Goal: Answer question/provide support

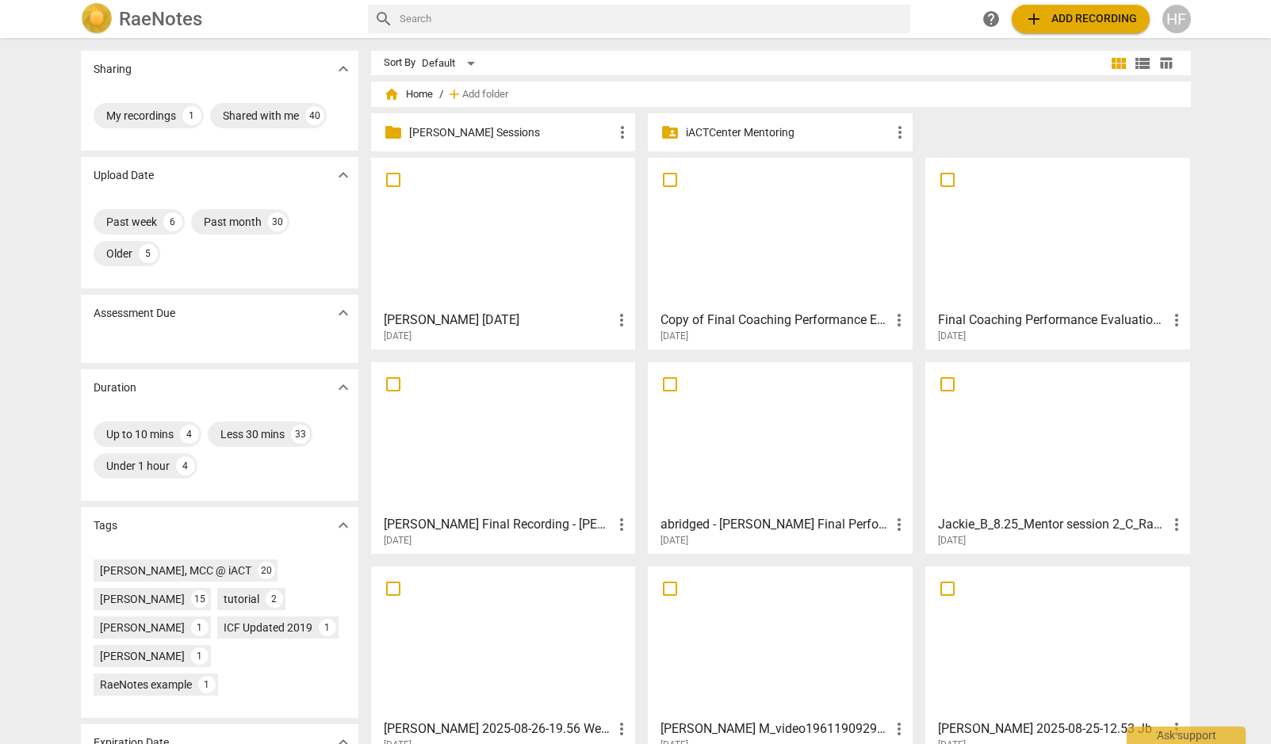
click at [482, 126] on p "[PERSON_NAME] Sessions" at bounding box center [511, 132] width 204 height 17
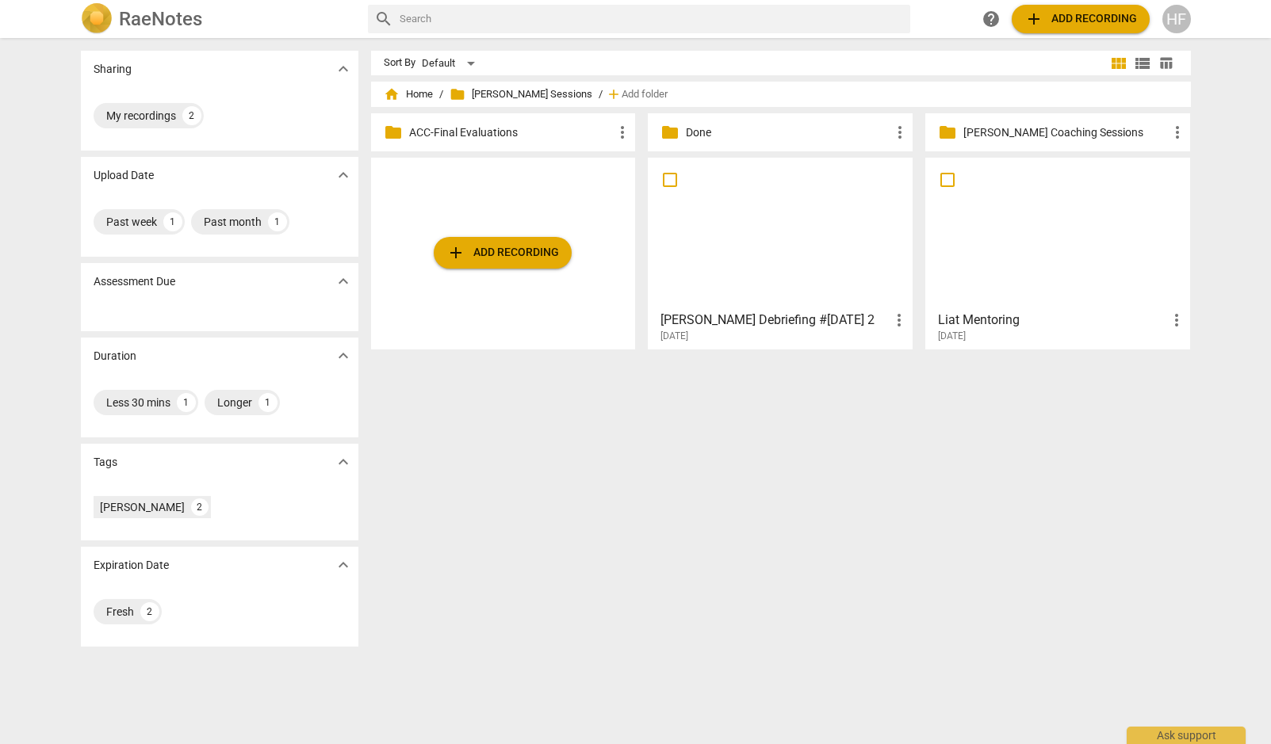
click at [776, 323] on h3 "[PERSON_NAME] Debriefing #[DATE] 2" at bounding box center [774, 320] width 229 height 19
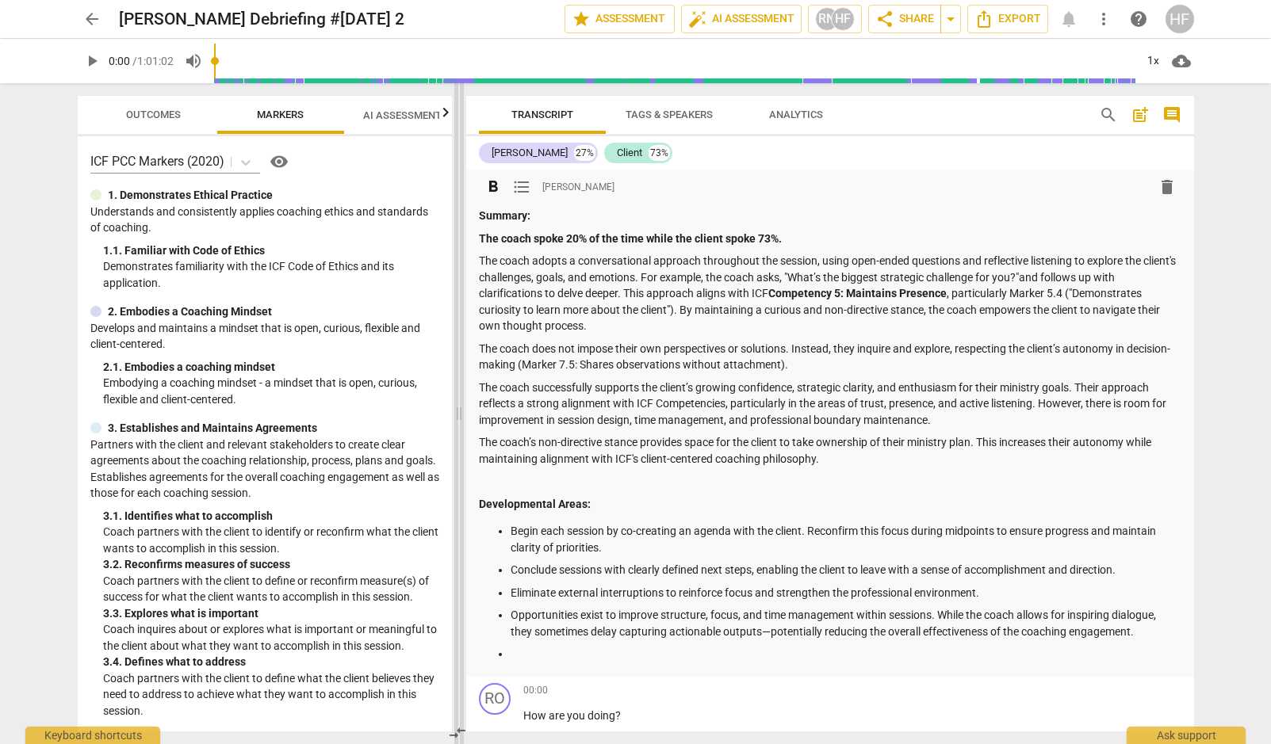
drag, startPoint x: 635, startPoint y: 414, endPoint x: 457, endPoint y: 410, distance: 177.6
click at [457, 410] on span at bounding box center [459, 413] width 10 height 661
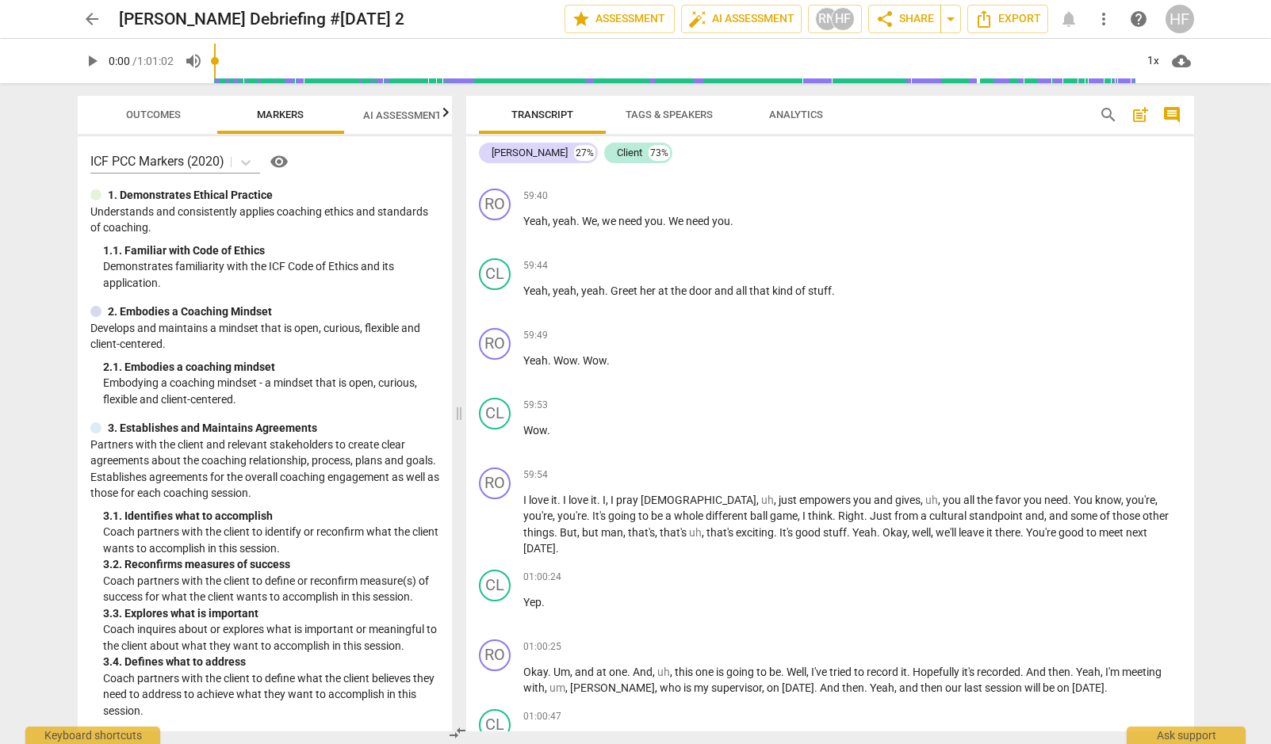
click at [387, 108] on span "AI Assessment New" at bounding box center [412, 115] width 136 height 24
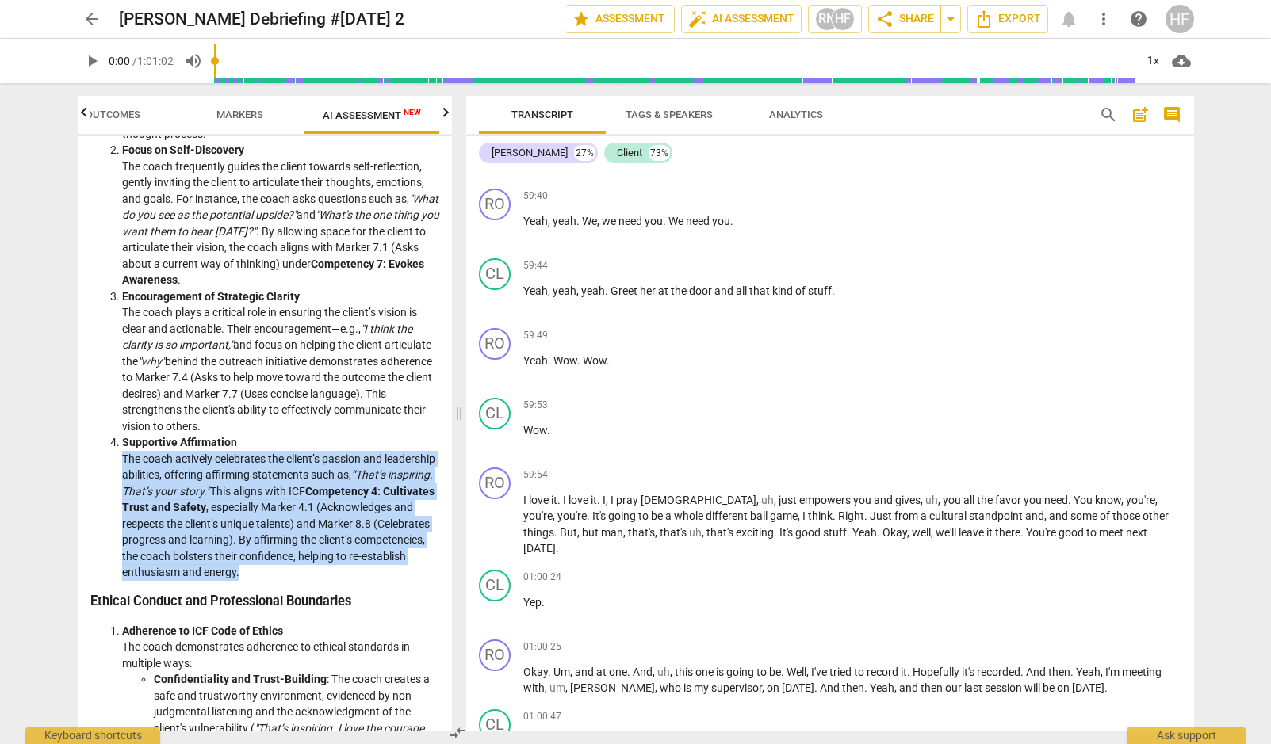
drag, startPoint x: 349, startPoint y: 557, endPoint x: 138, endPoint y: 454, distance: 234.7
click at [118, 447] on ol "Open-Ended Engagement The coach adopts a conversational approach throughout the…" at bounding box center [264, 272] width 349 height 617
copy li "The coach actively celebrates the client’s passion and leadership abilities, of…"
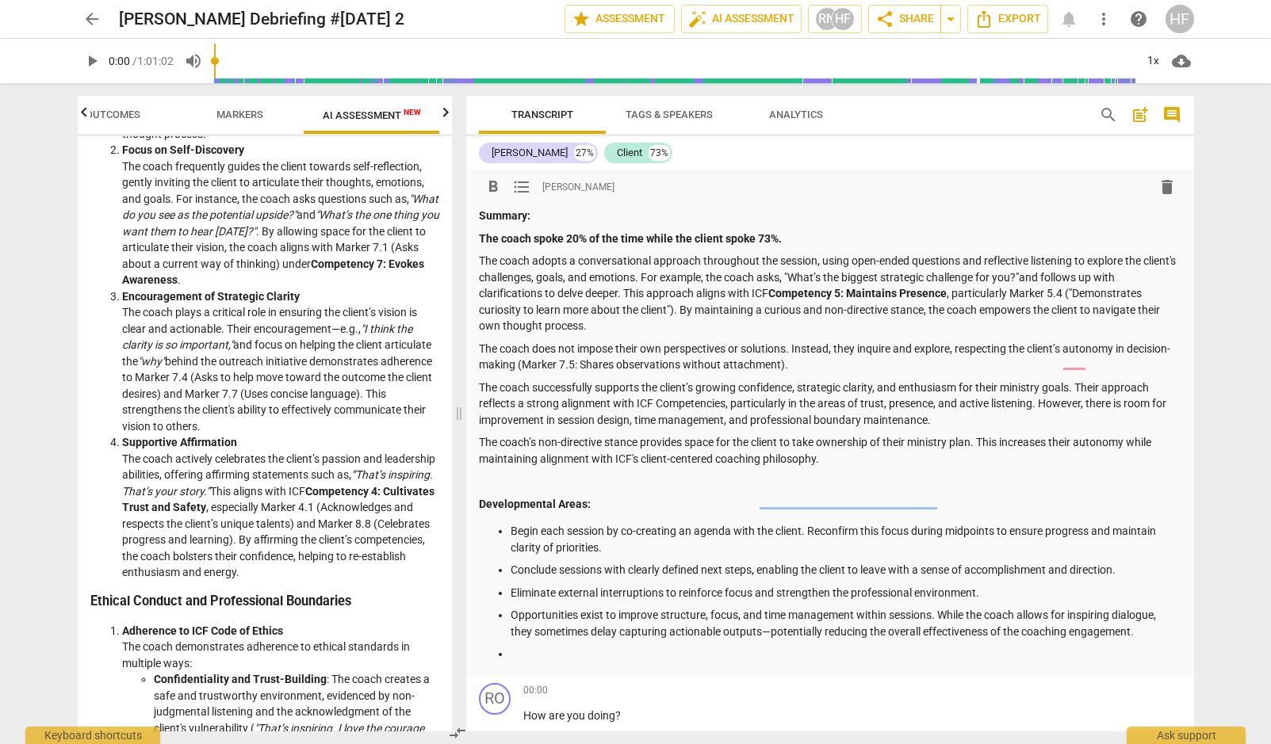
click at [858, 457] on p "The coach’s non-directive stance provides space for the client to take ownershi…" at bounding box center [830, 450] width 702 height 32
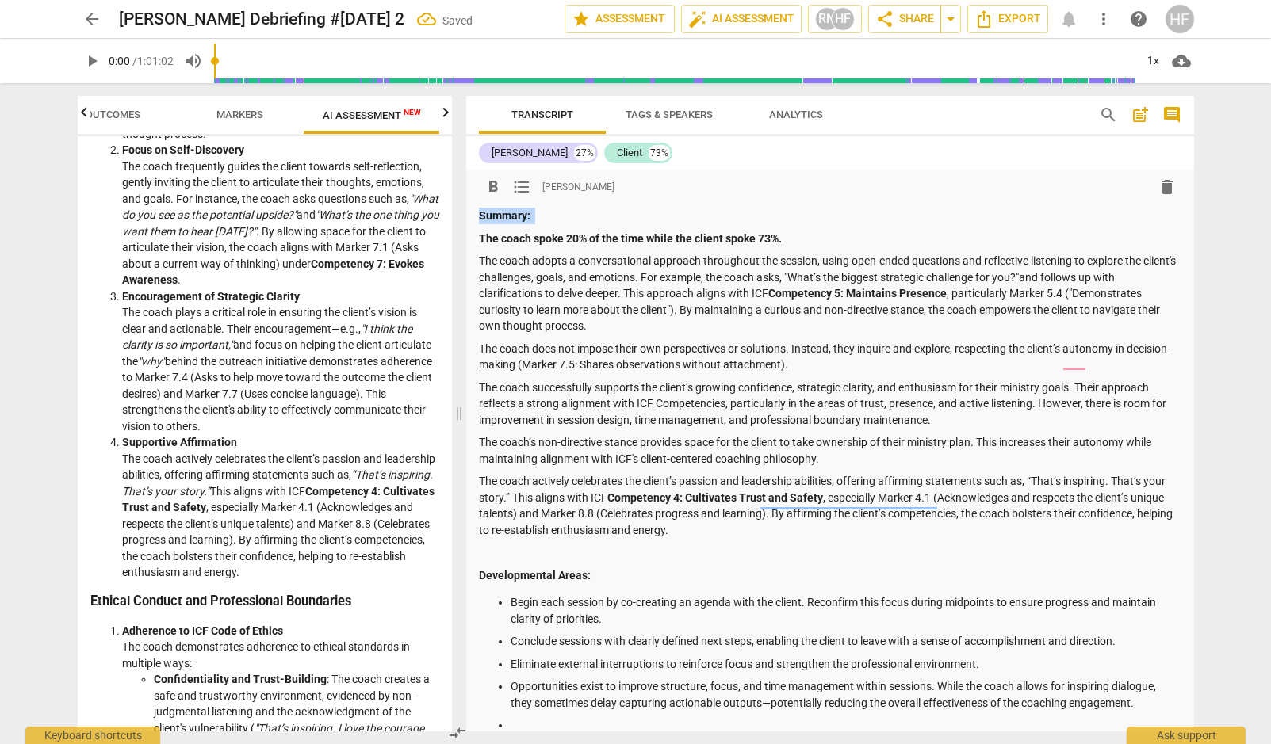
drag, startPoint x: 544, startPoint y: 219, endPoint x: 470, endPoint y: 220, distance: 73.7
click at [470, 220] on div "format_bold format_list_bulleted [PERSON_NAME] delete Summary: The coach spoke …" at bounding box center [830, 459] width 728 height 579
click at [482, 240] on strong "The coach spoke 20% of the time while the client spoke 73%." at bounding box center [630, 238] width 303 height 13
drag, startPoint x: 480, startPoint y: 239, endPoint x: 480, endPoint y: 247, distance: 8.0
click at [480, 239] on strong "The coach spoke 20% of the time while the client spoke 73%." at bounding box center [630, 238] width 303 height 13
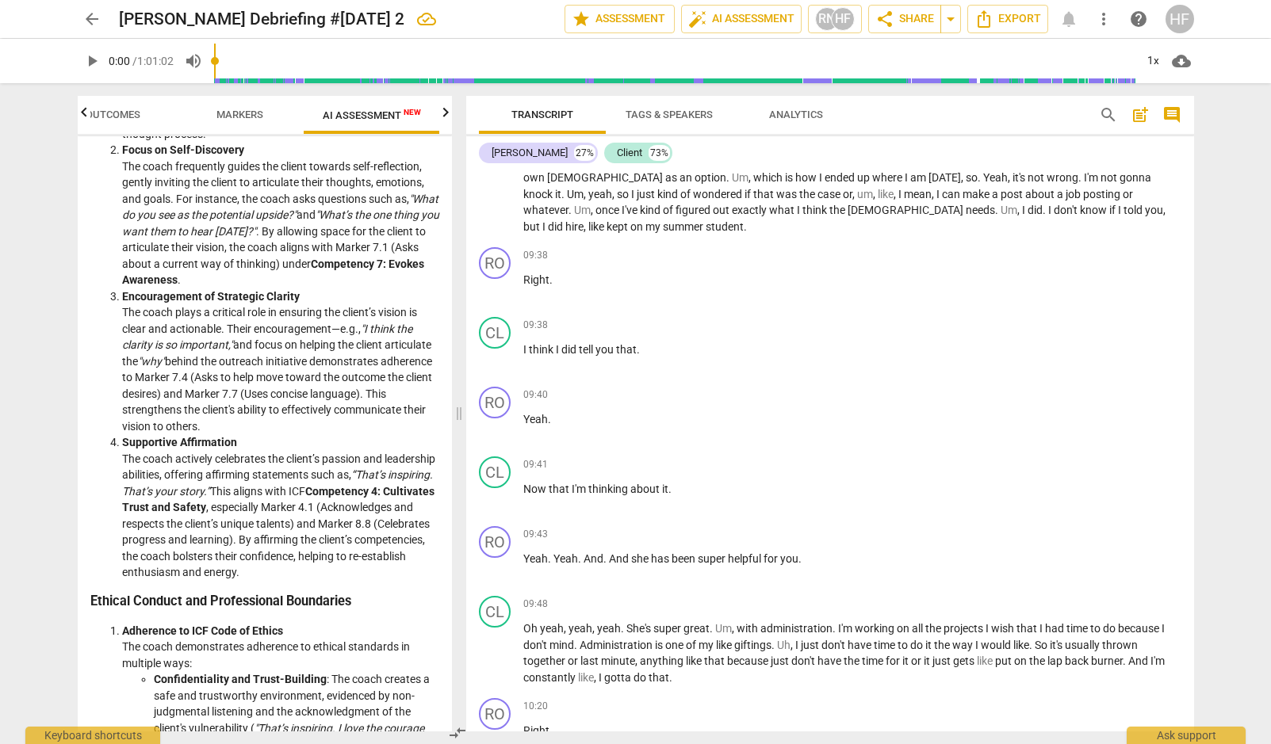
scroll to position [5588, 0]
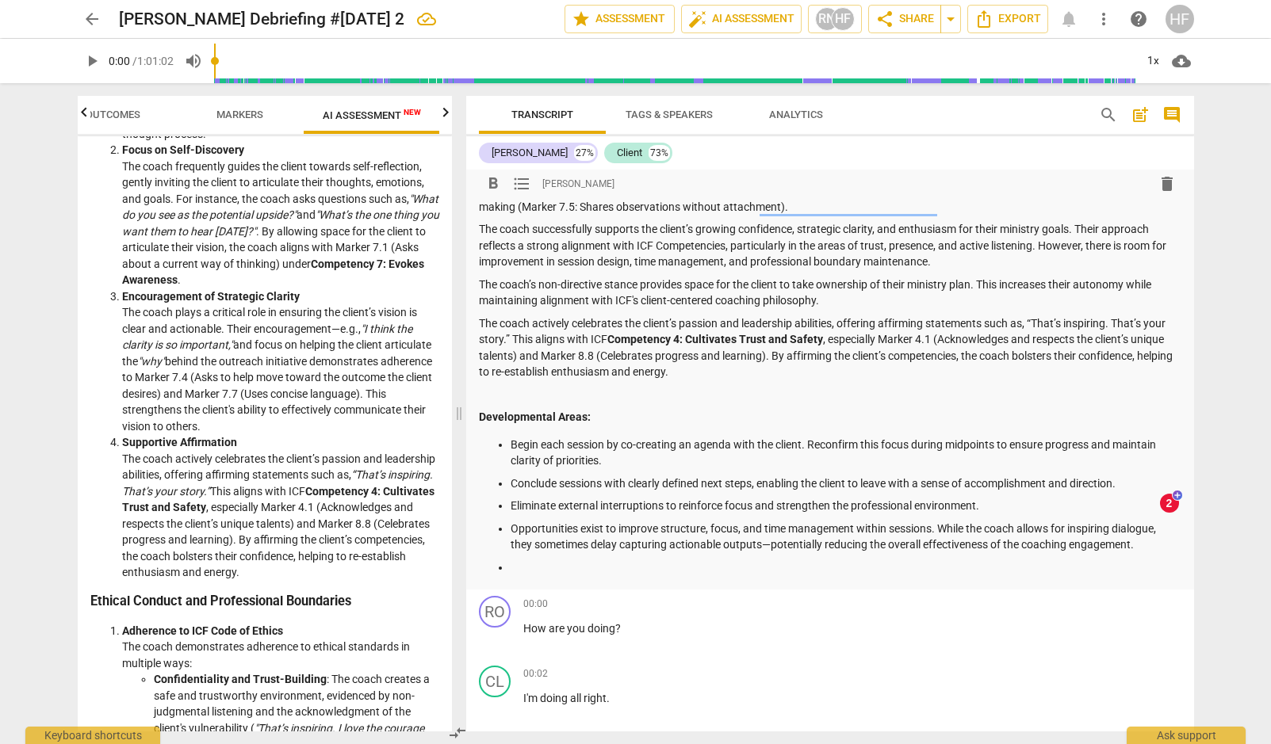
click at [532, 560] on p at bounding box center [845, 568] width 671 height 17
drag, startPoint x: 697, startPoint y: 436, endPoint x: 694, endPoint y: 452, distance: 16.0
click at [696, 437] on p "Begin each session by co-creating an agenda with the client. Reconfirm this foc…" at bounding box center [845, 453] width 671 height 32
drag, startPoint x: 867, startPoint y: 436, endPoint x: 835, endPoint y: 441, distance: 32.8
click at [835, 441] on p "Begin each session by co-creating the session agreement (topic) agenda with the…" at bounding box center [845, 453] width 671 height 32
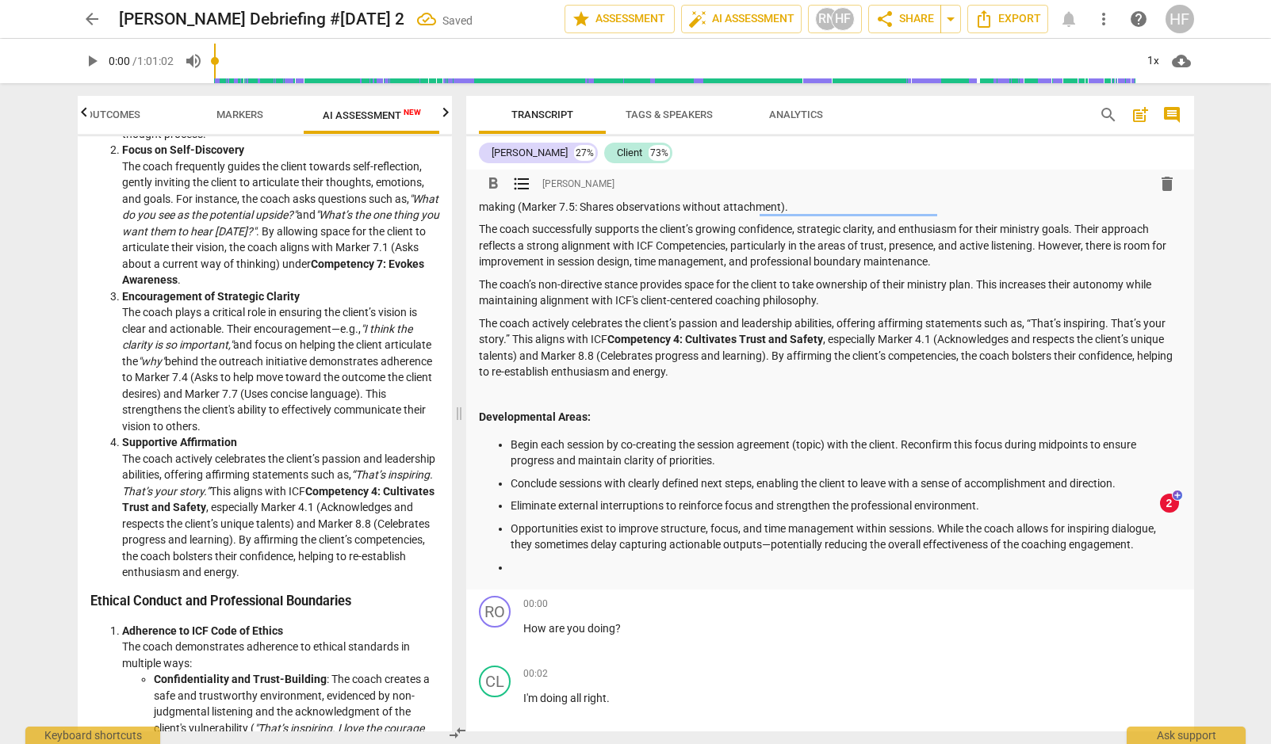
click at [722, 453] on p "Begin each session by co-creating the session agreement (topic) with the client…" at bounding box center [845, 453] width 671 height 32
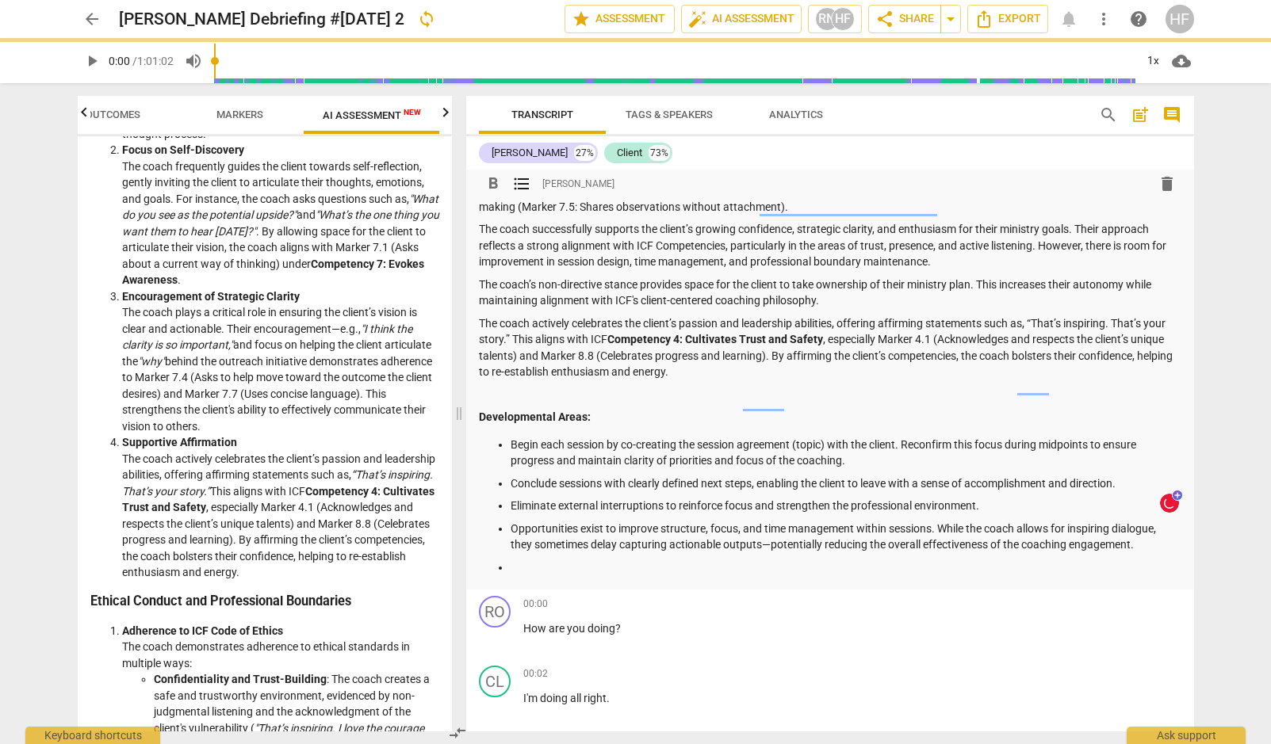
drag, startPoint x: 905, startPoint y: 436, endPoint x: 910, endPoint y: 463, distance: 27.4
click at [905, 438] on p "Begin each session by co-creating the session agreement (topic) with the client…" at bounding box center [845, 453] width 671 height 32
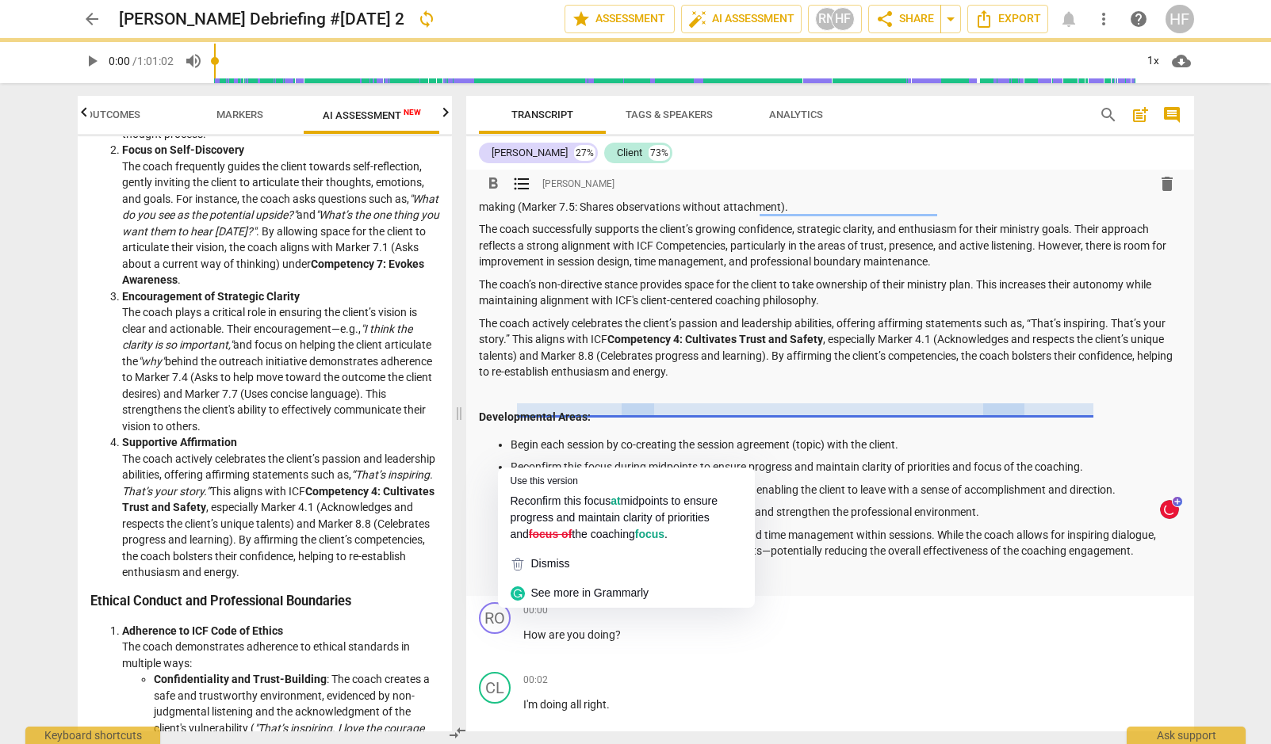
click at [579, 459] on p "Reconfirm this focus during midpoints to ensure progress and maintain clarity o…" at bounding box center [845, 467] width 671 height 17
click at [566, 460] on p "Reconfirm this focus during midpoints to ensure progress and maintain clarity o…" at bounding box center [845, 467] width 671 height 17
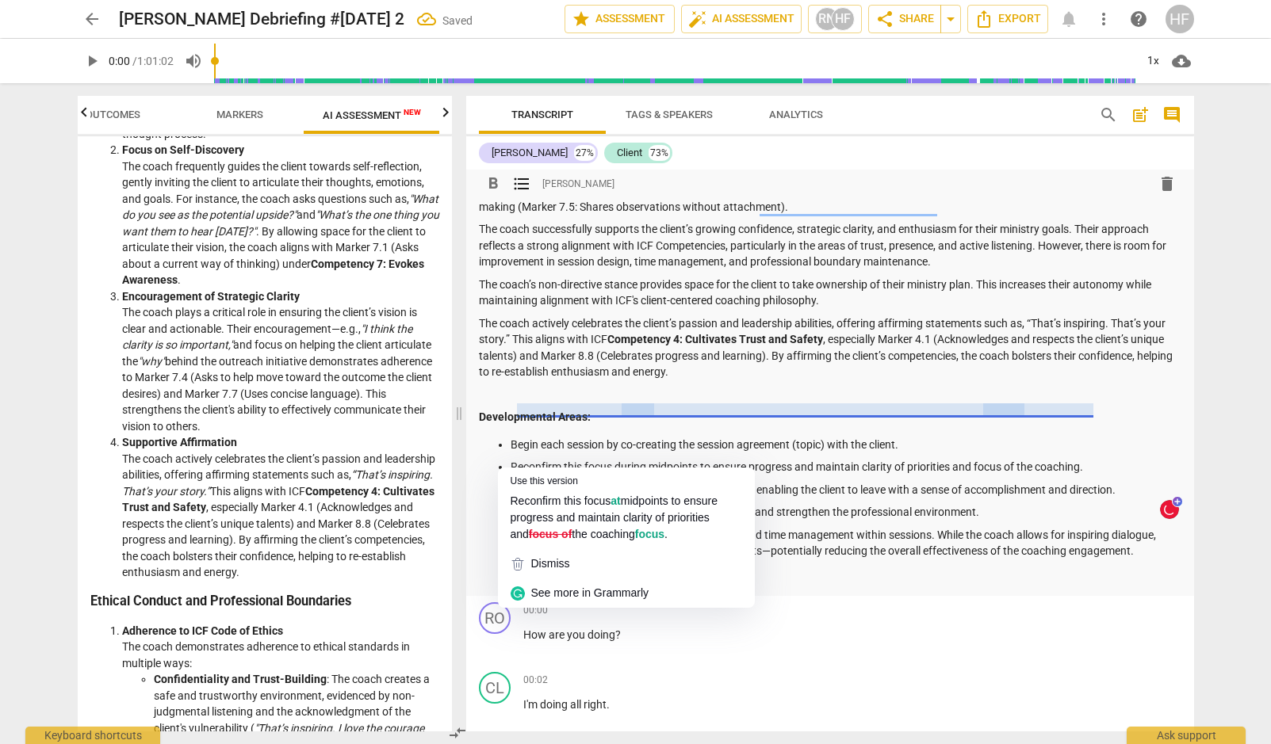
drag, startPoint x: 584, startPoint y: 457, endPoint x: 602, endPoint y: 460, distance: 17.6
click at [584, 459] on p "Reconfirm this focus during midpoints to ensure progress and maintain clarity o…" at bounding box center [845, 467] width 671 height 17
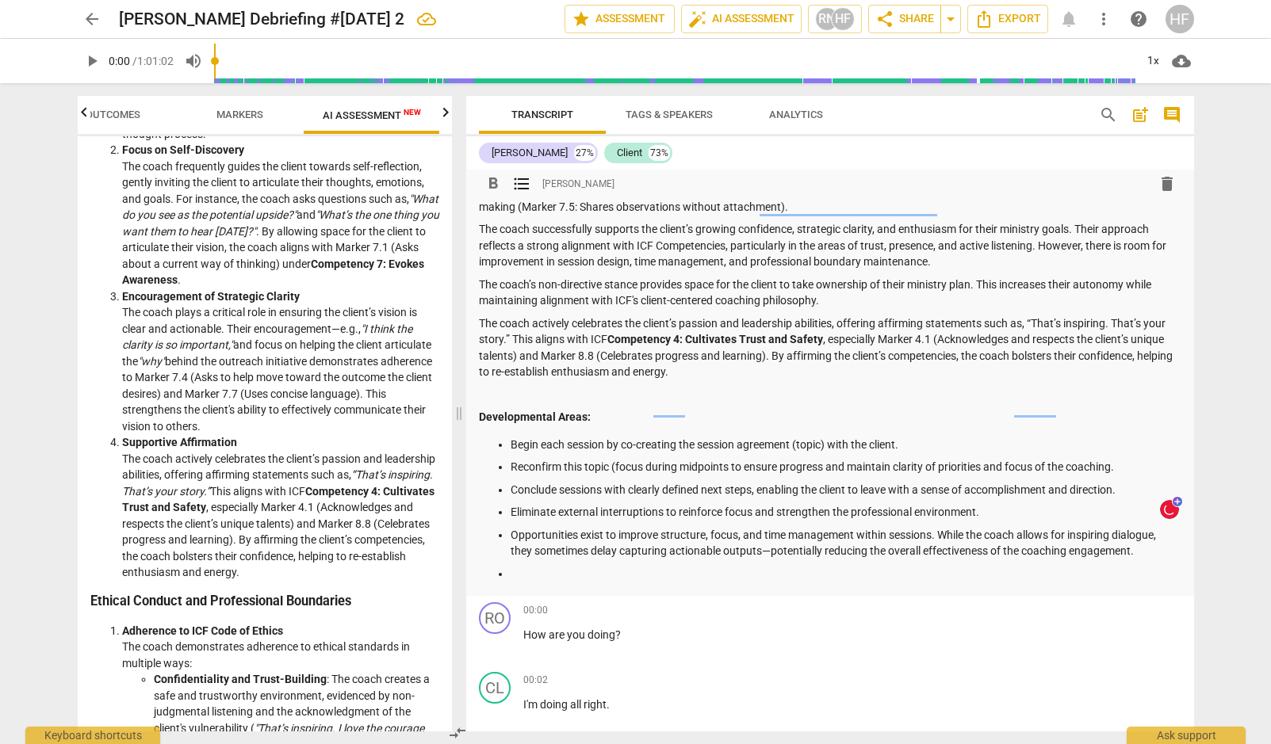
click at [644, 462] on p "Reconfirm this topic (focus during midpoints to ensure progress and maintain cl…" at bounding box center [845, 467] width 671 height 17
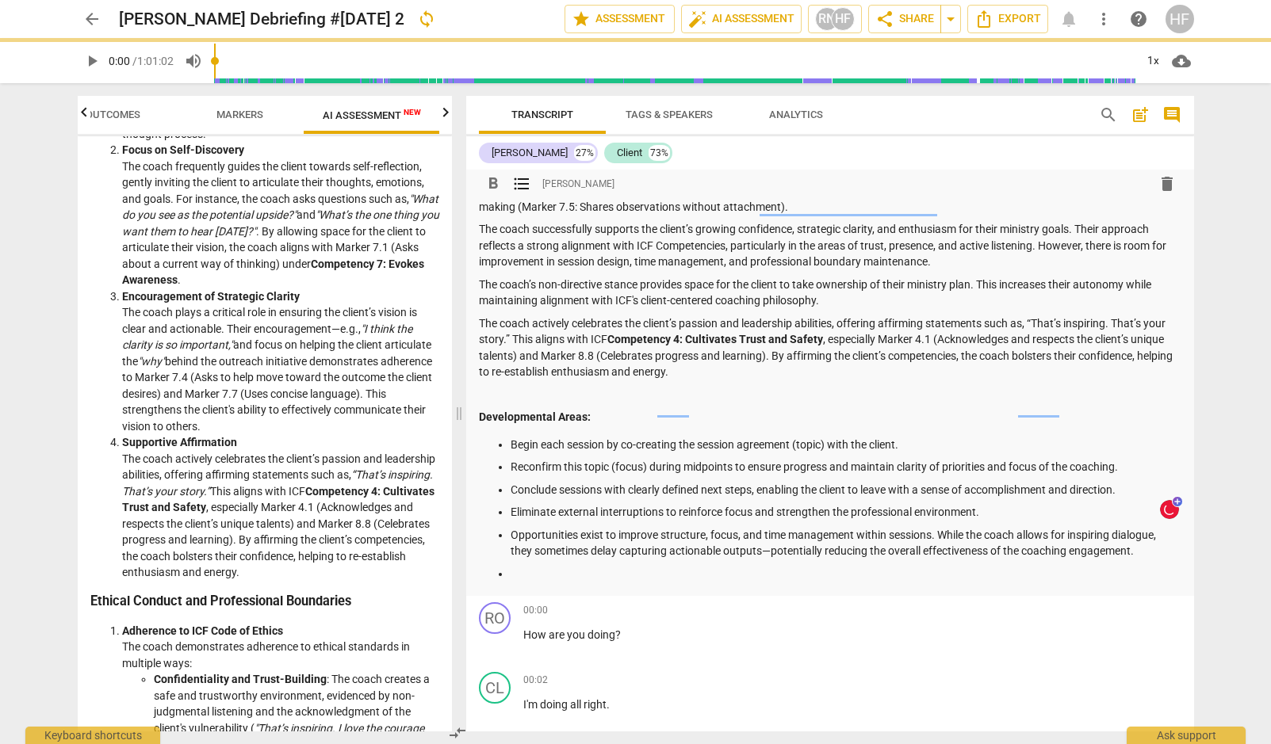
click at [908, 437] on p "Begin each session by co-creating the session agreement (topic) with the client." at bounding box center [845, 445] width 671 height 17
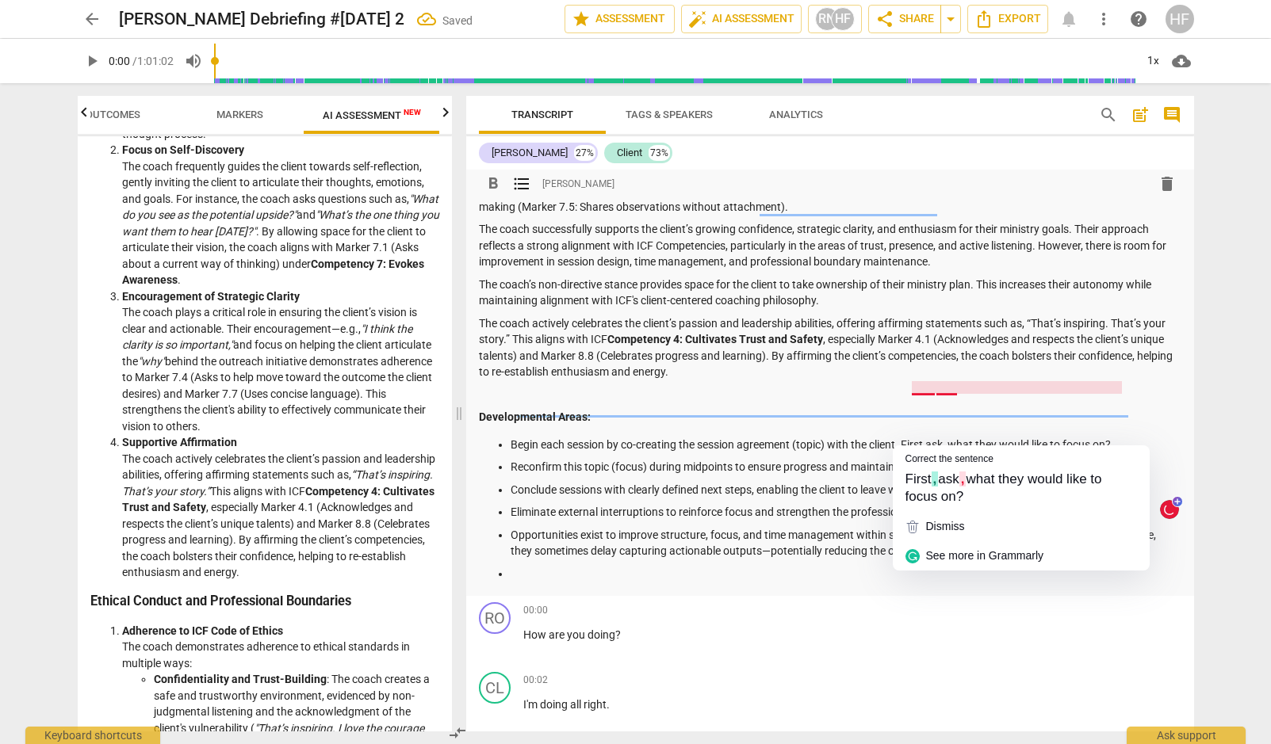
click at [958, 438] on p "Begin each session by co-creating the session agreement (topic) with the client…" at bounding box center [845, 445] width 671 height 17
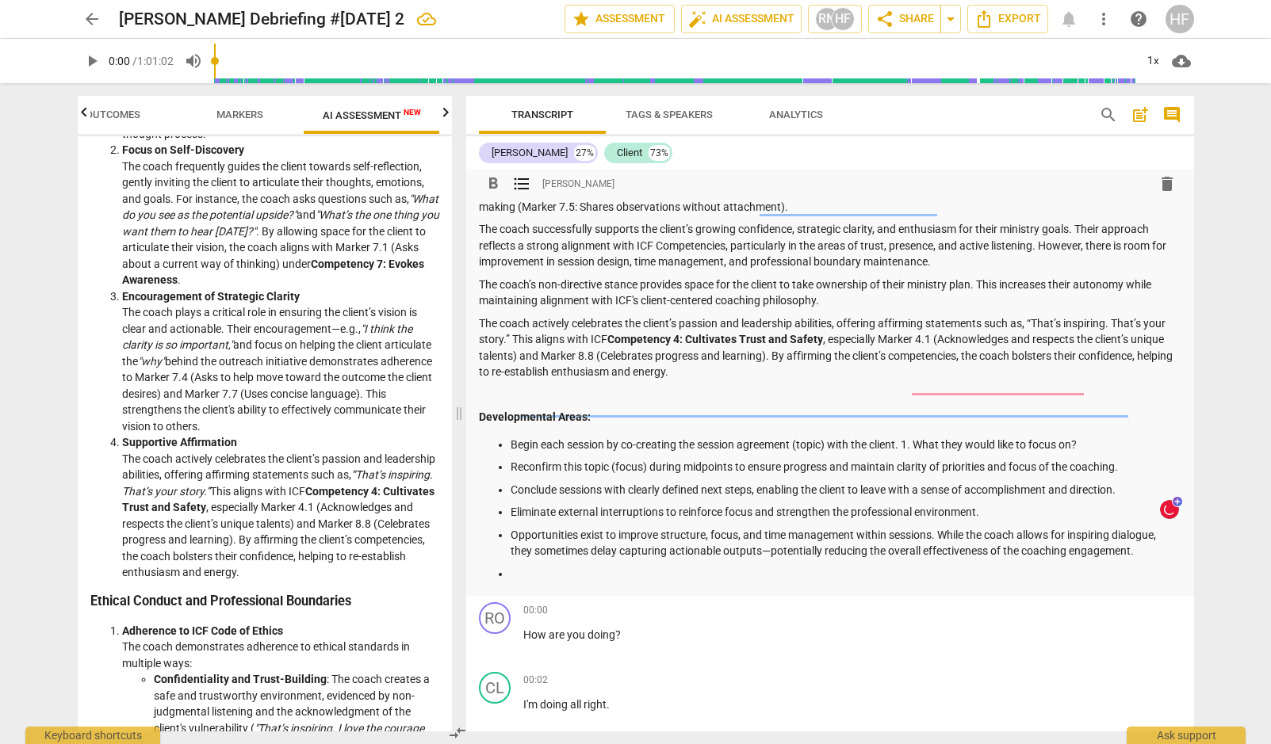
click at [1091, 437] on p "Begin each session by co-creating the session agreement (topic) with the client…" at bounding box center [845, 445] width 671 height 17
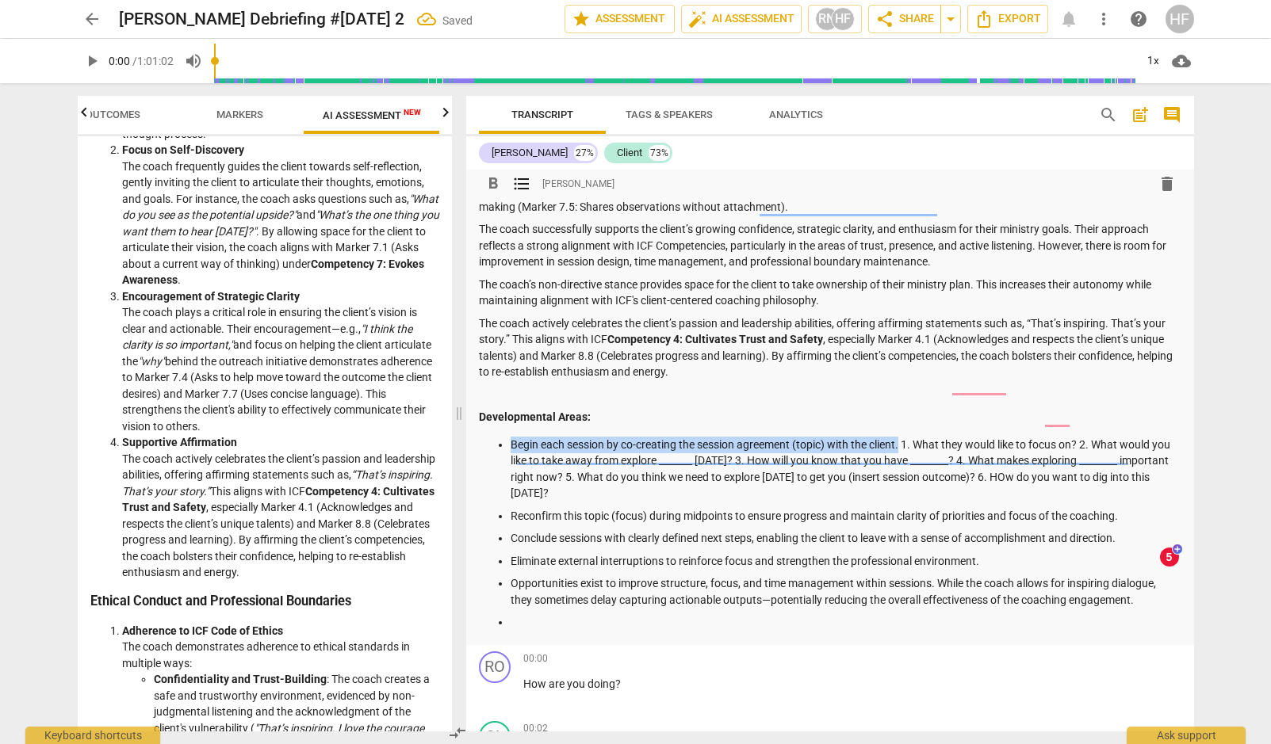
drag, startPoint x: 903, startPoint y: 437, endPoint x: 510, endPoint y: 430, distance: 392.4
click at [510, 437] on p "Begin each session by co-creating the session agreement (topic) with the client…" at bounding box center [845, 469] width 671 height 65
click at [495, 182] on span "format_bold" at bounding box center [492, 183] width 19 height 19
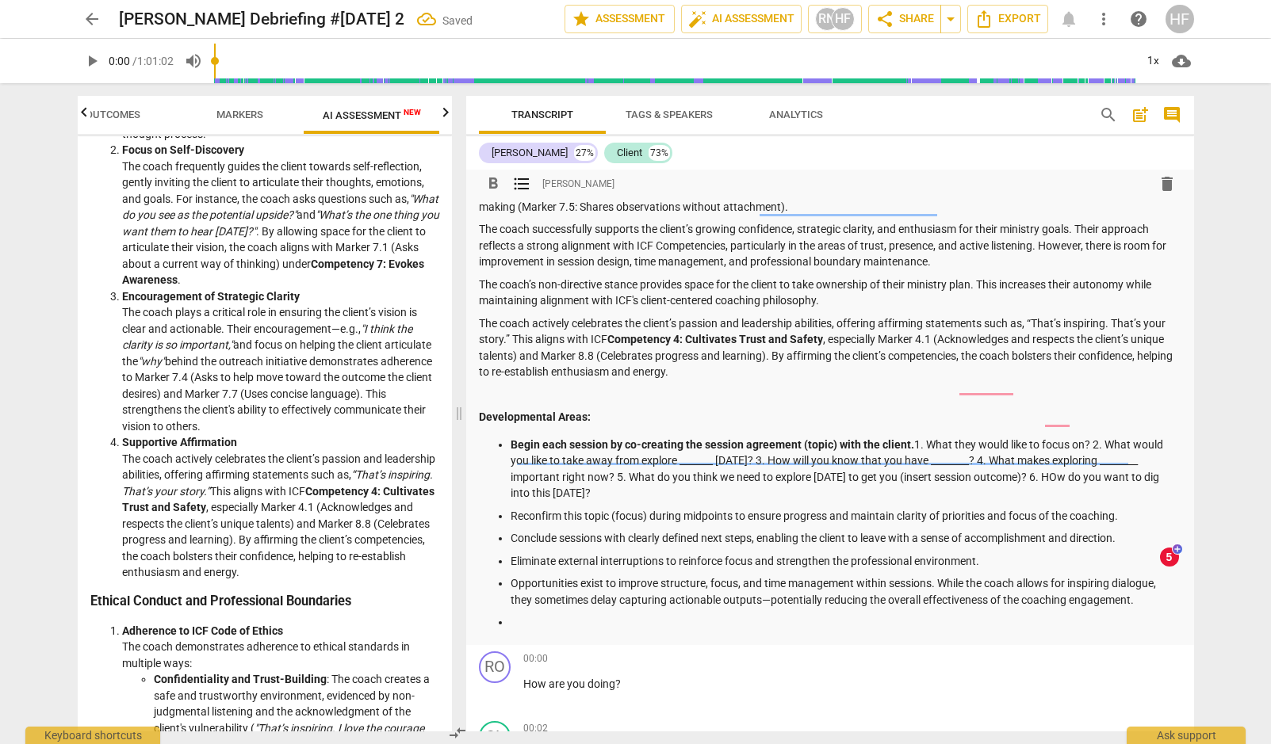
click at [525, 614] on p at bounding box center [845, 622] width 671 height 17
click at [511, 438] on strong "Begin each session by co-creating the session agreement (topic) with the client." at bounding box center [711, 444] width 403 height 13
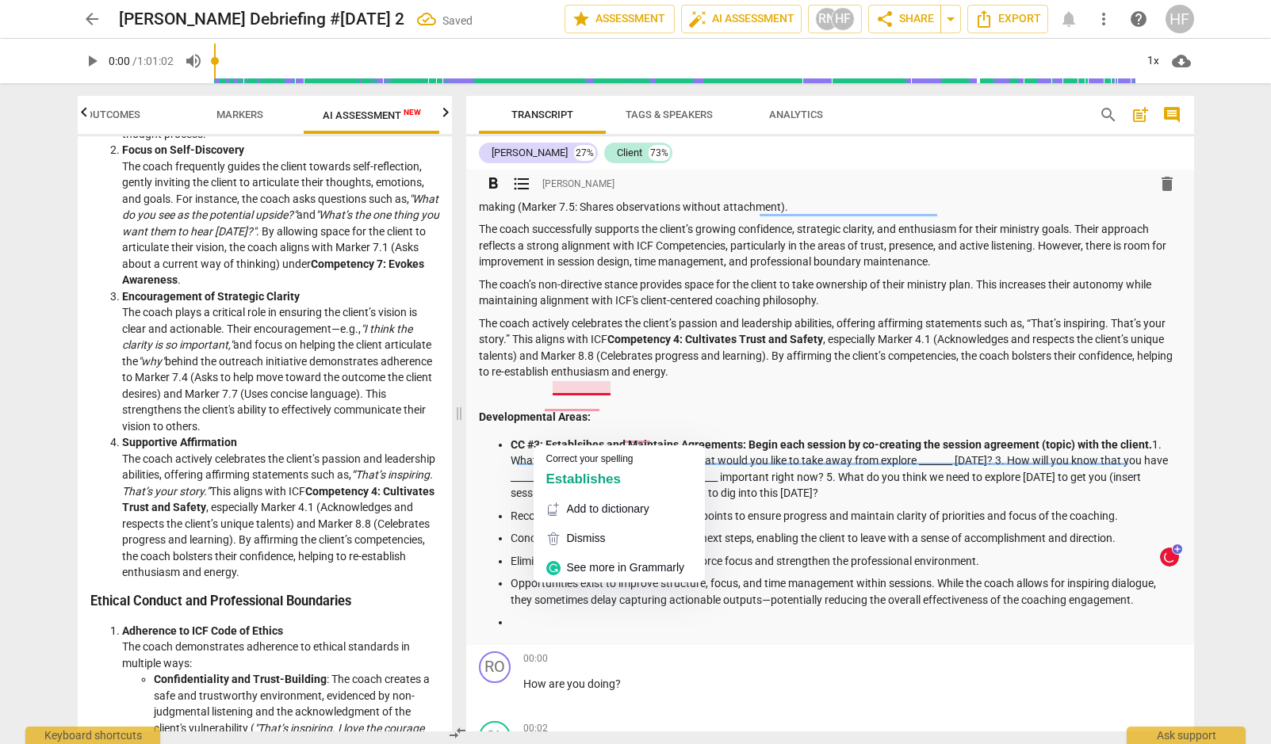
click at [580, 438] on strong "CC #3: Establsihes and Maintains Agreements: Begin each session by co-creating …" at bounding box center [830, 444] width 641 height 13
click at [591, 476] on span "Establishes" at bounding box center [583, 479] width 75 height 15
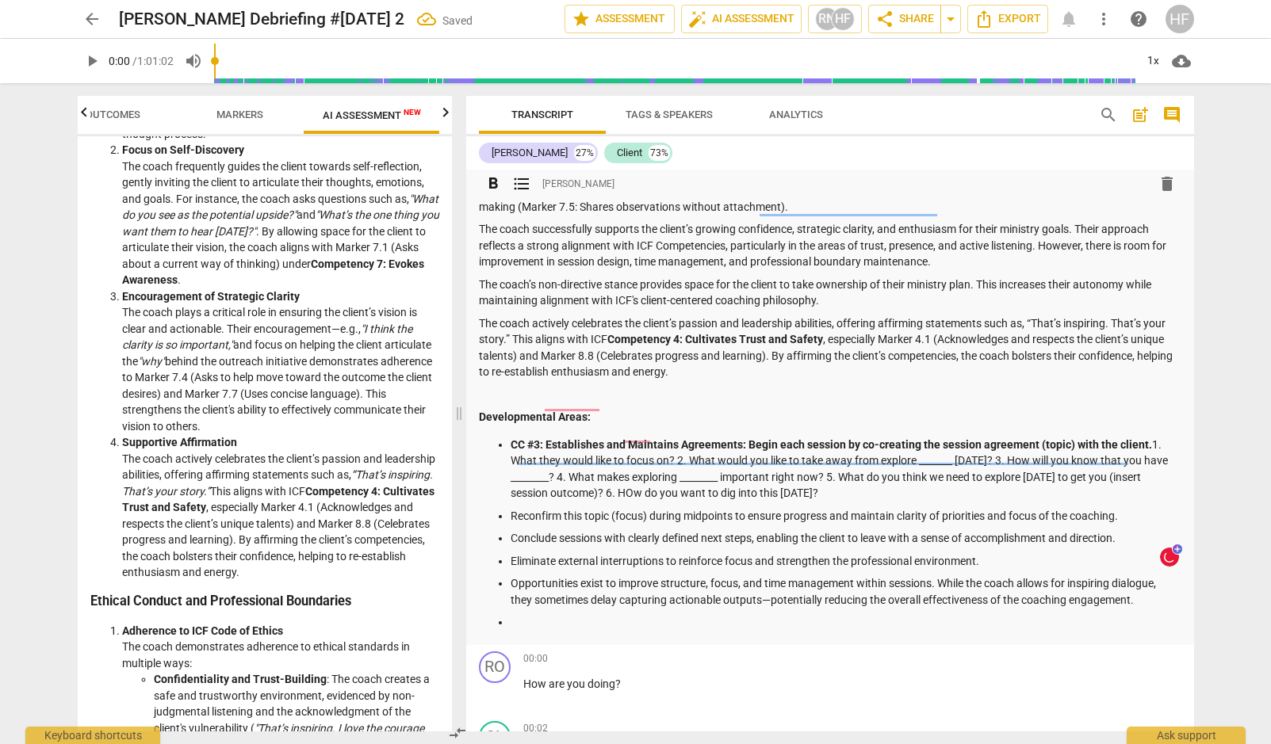
click at [654, 426] on div "Summary: The coach spoke 20% of the time while the client spoke 73%. The coach …" at bounding box center [830, 351] width 702 height 559
click at [654, 438] on strong "CC #3: Establishes and Maintains Agreements: Begin each session by co-creating …" at bounding box center [830, 444] width 641 height 13
click at [545, 614] on p at bounding box center [845, 622] width 671 height 17
click at [615, 614] on p "CC #8 Facilaites CLient Growth:" at bounding box center [845, 622] width 671 height 17
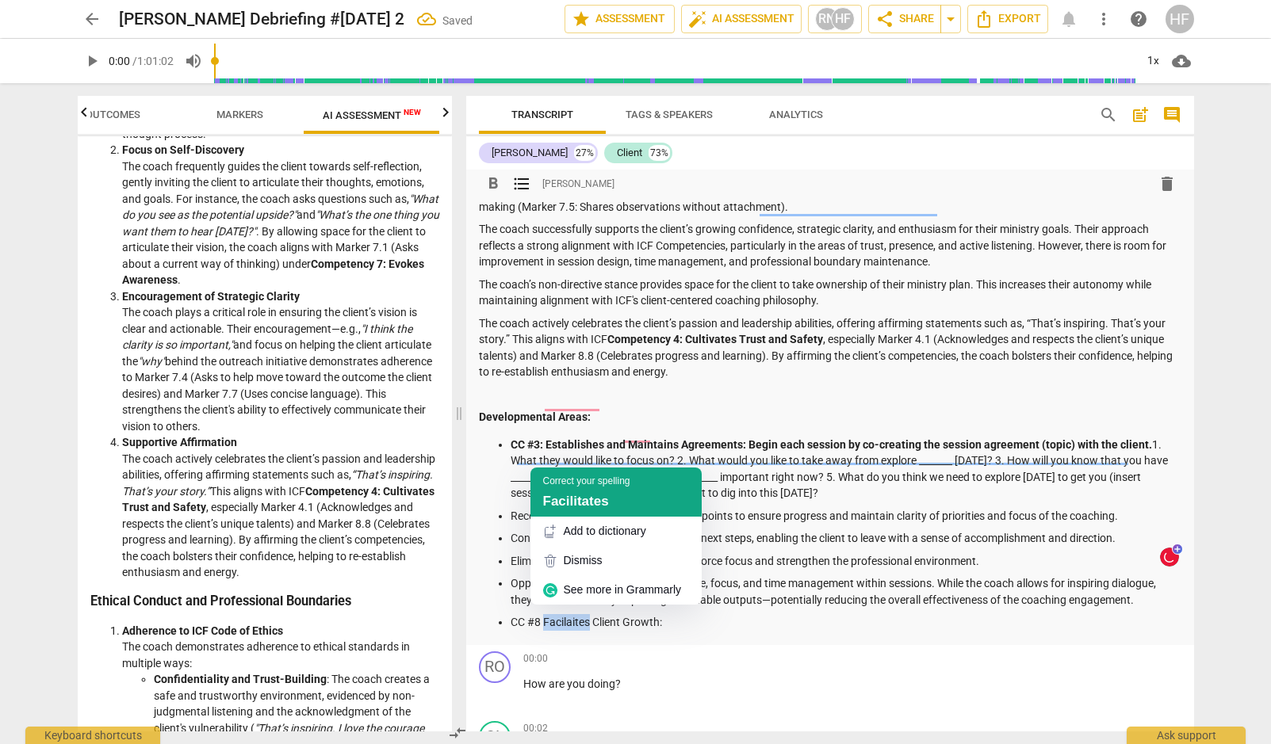
click at [541, 502] on div "Correct your spelling Facilitates" at bounding box center [615, 492] width 171 height 49
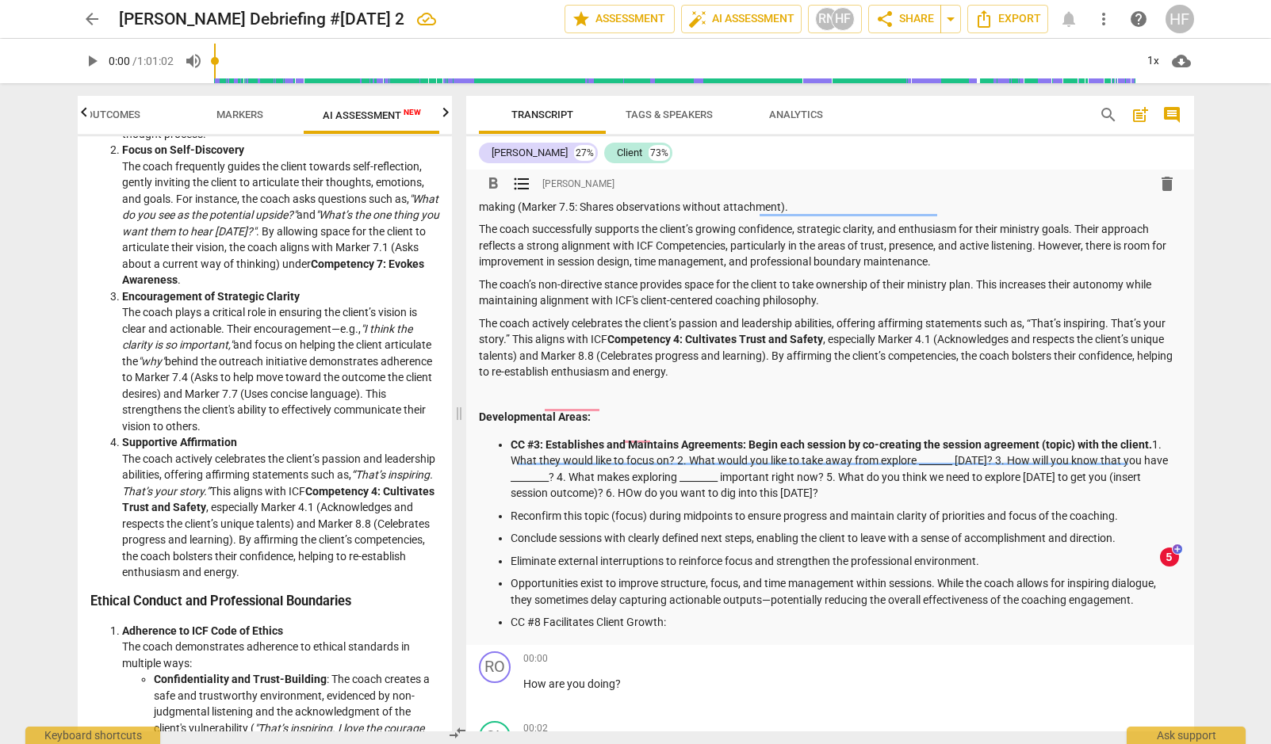
click at [676, 614] on p "CC #8 Facilitates Client Growth:" at bounding box center [845, 622] width 671 height 17
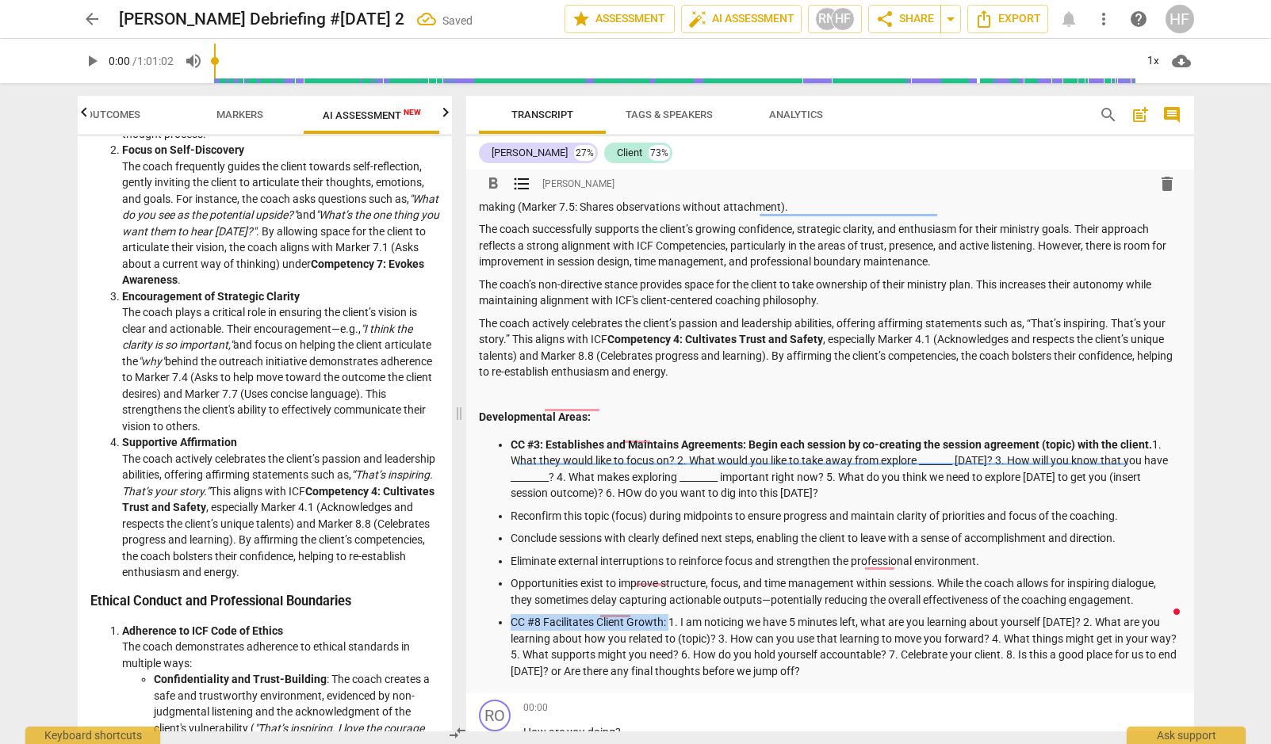
drag, startPoint x: 510, startPoint y: 610, endPoint x: 668, endPoint y: 613, distance: 158.6
click at [668, 613] on ul "CC #3: Establishes and Maintains Agreements: Begin each session by co-creating …" at bounding box center [830, 558] width 702 height 243
click at [489, 184] on span "format_bold" at bounding box center [492, 183] width 19 height 19
drag, startPoint x: 674, startPoint y: 612, endPoint x: 675, endPoint y: 633, distance: 21.5
click at [674, 616] on p "CC #8 Facilitates Client Growth: 1. I am noticing we have 5 minutes left, what …" at bounding box center [845, 646] width 671 height 65
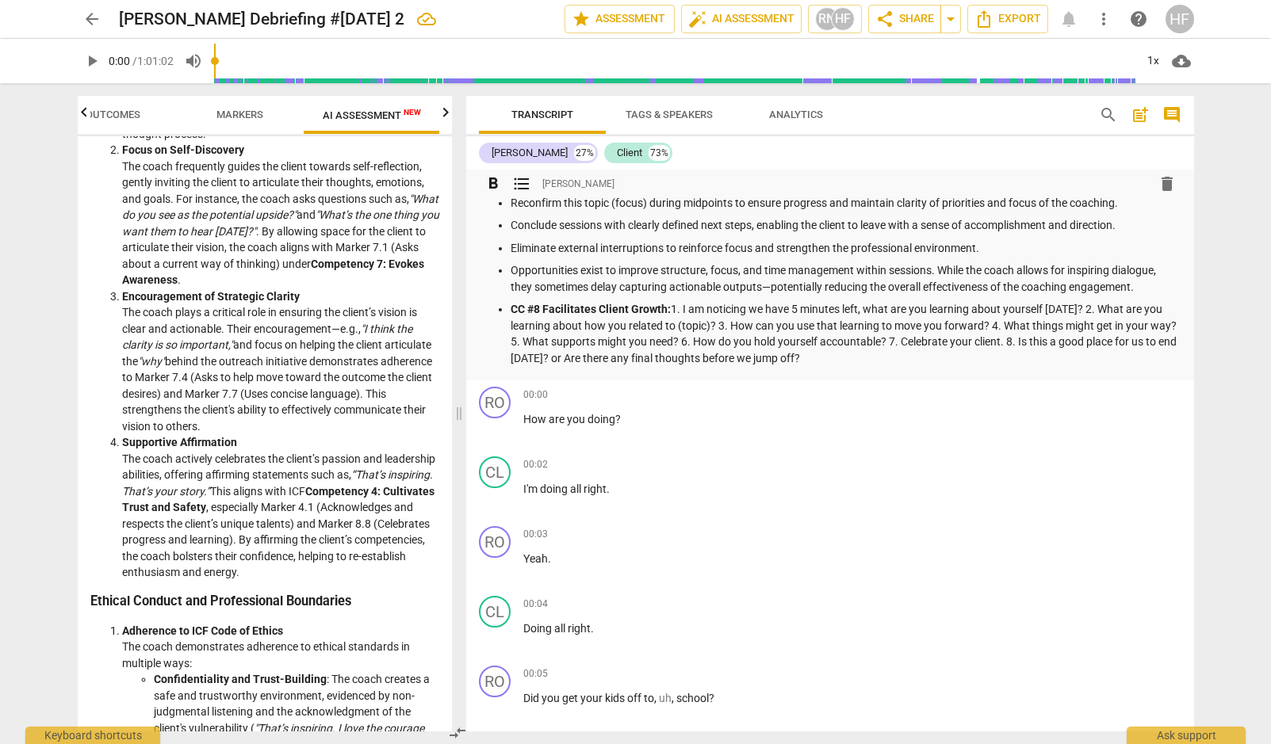
scroll to position [449, 0]
click at [859, 348] on p "CC #8 Facilitates Client Growth: 1. I am noticing we have 5 minutes left, what …" at bounding box center [845, 333] width 671 height 65
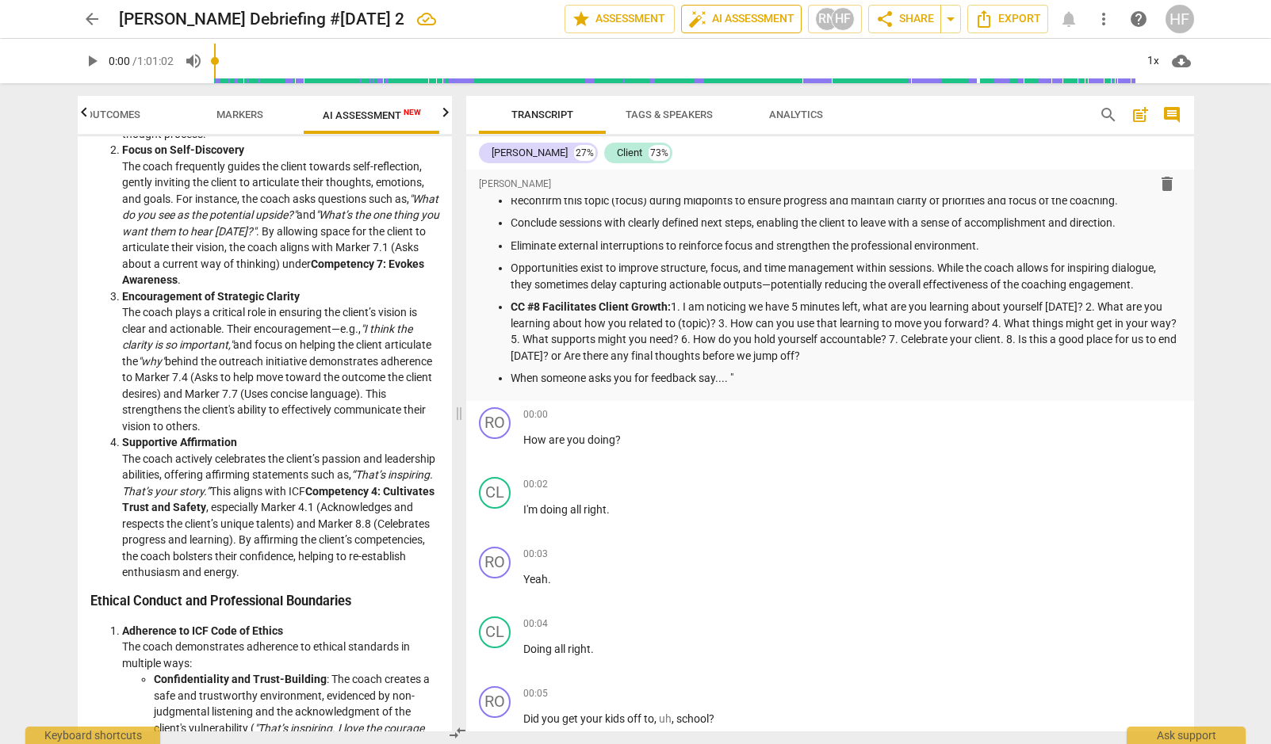
scroll to position [440, 0]
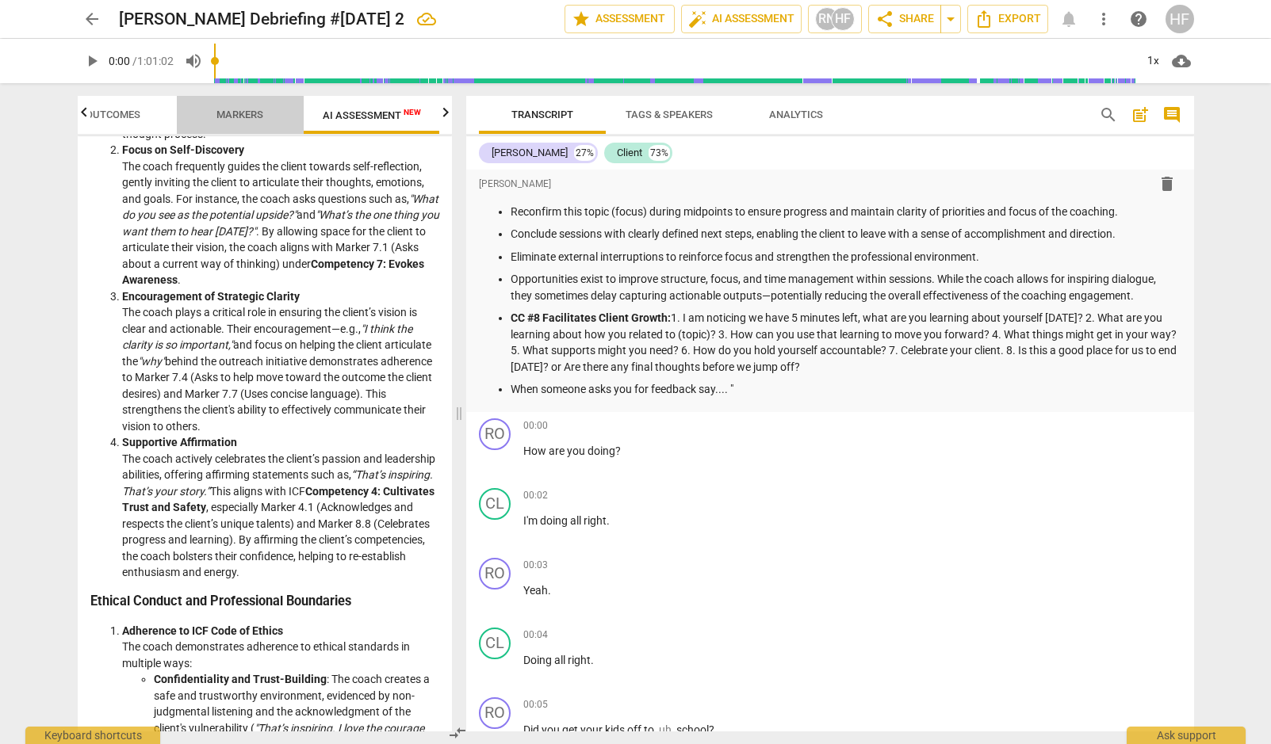
click at [247, 115] on span "Markers" at bounding box center [239, 115] width 47 height 12
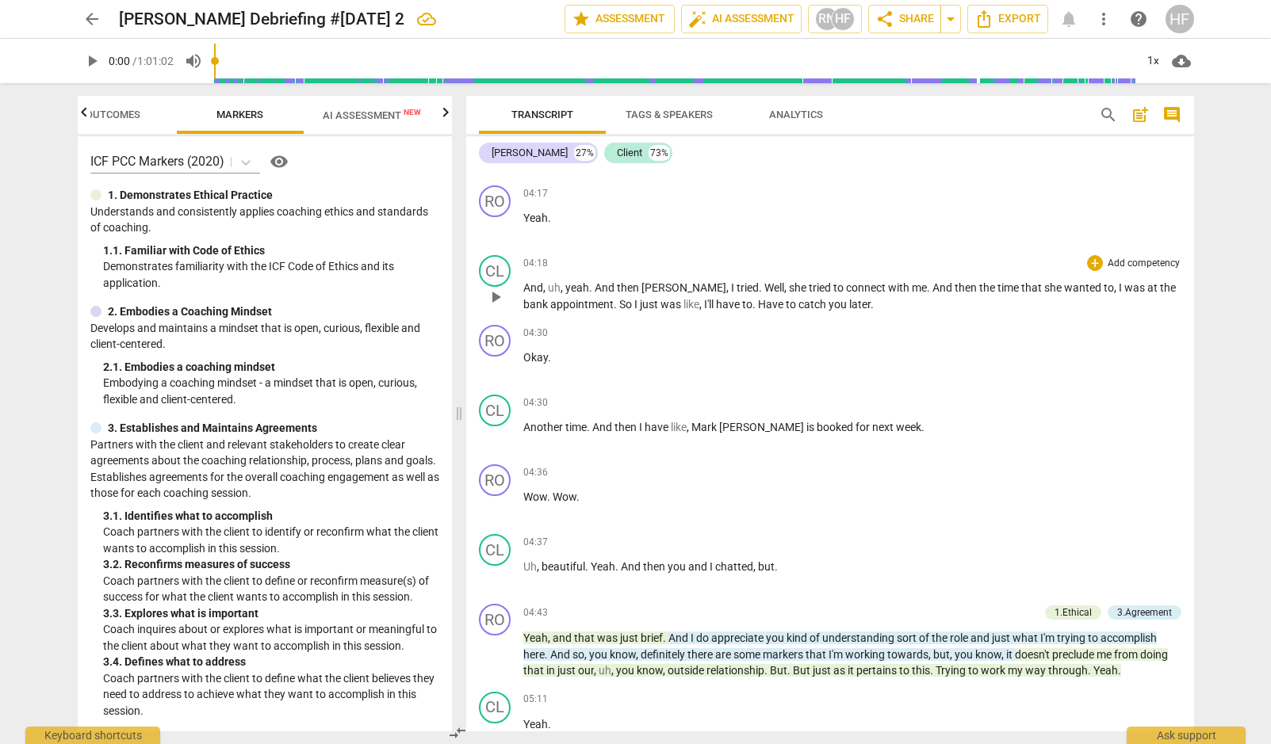
scroll to position [4428, 0]
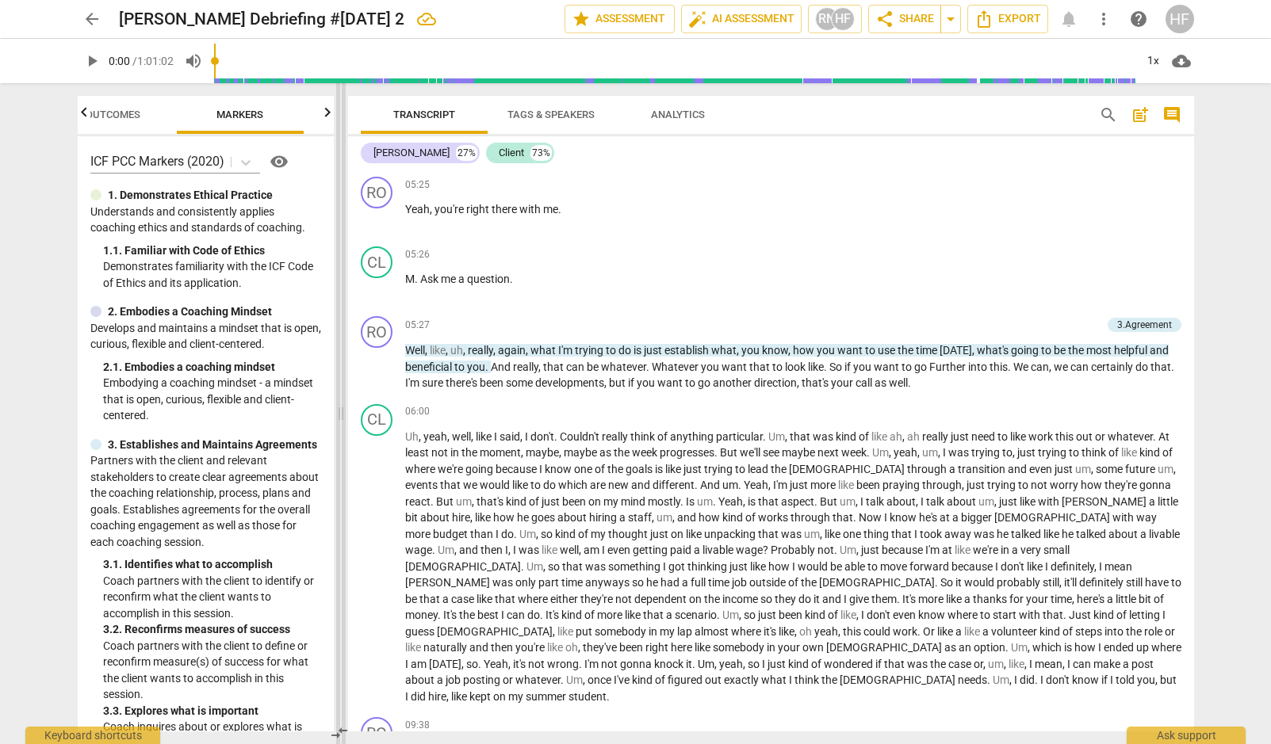
drag, startPoint x: 461, startPoint y: 414, endPoint x: 343, endPoint y: 404, distance: 118.5
click at [343, 404] on span at bounding box center [341, 413] width 10 height 661
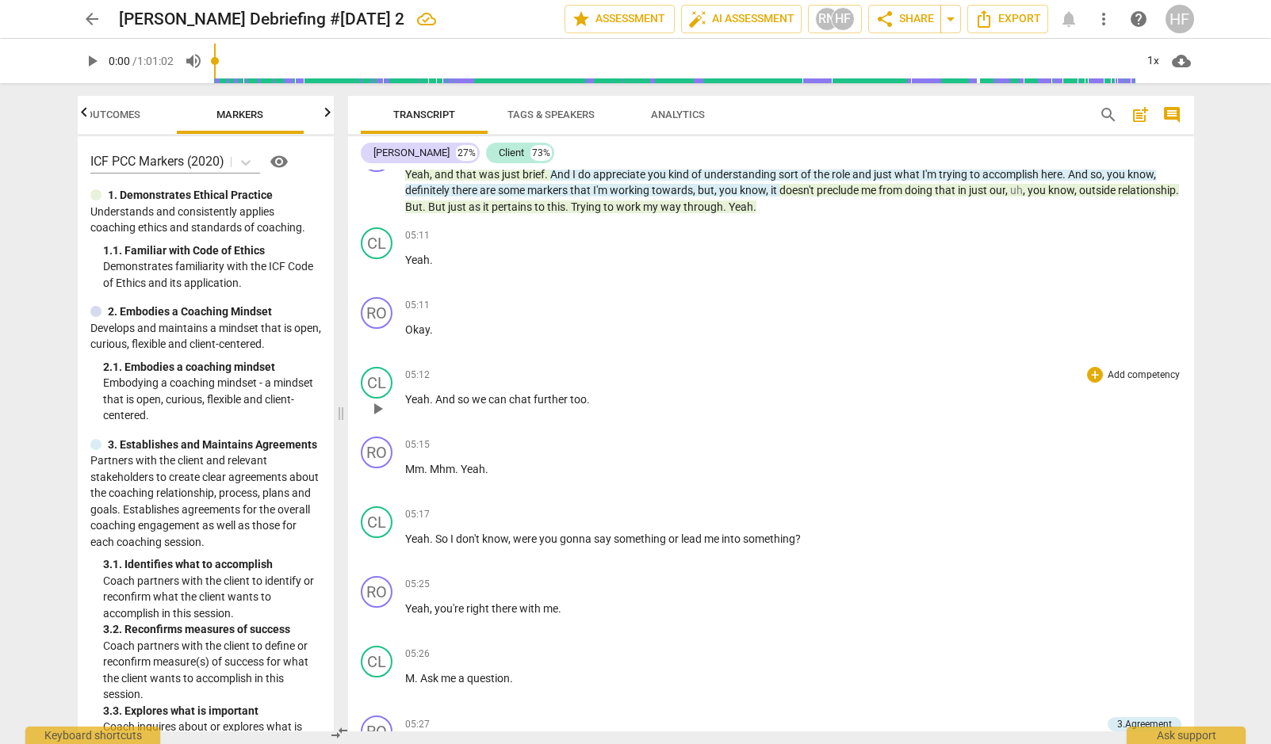
scroll to position [4443, 0]
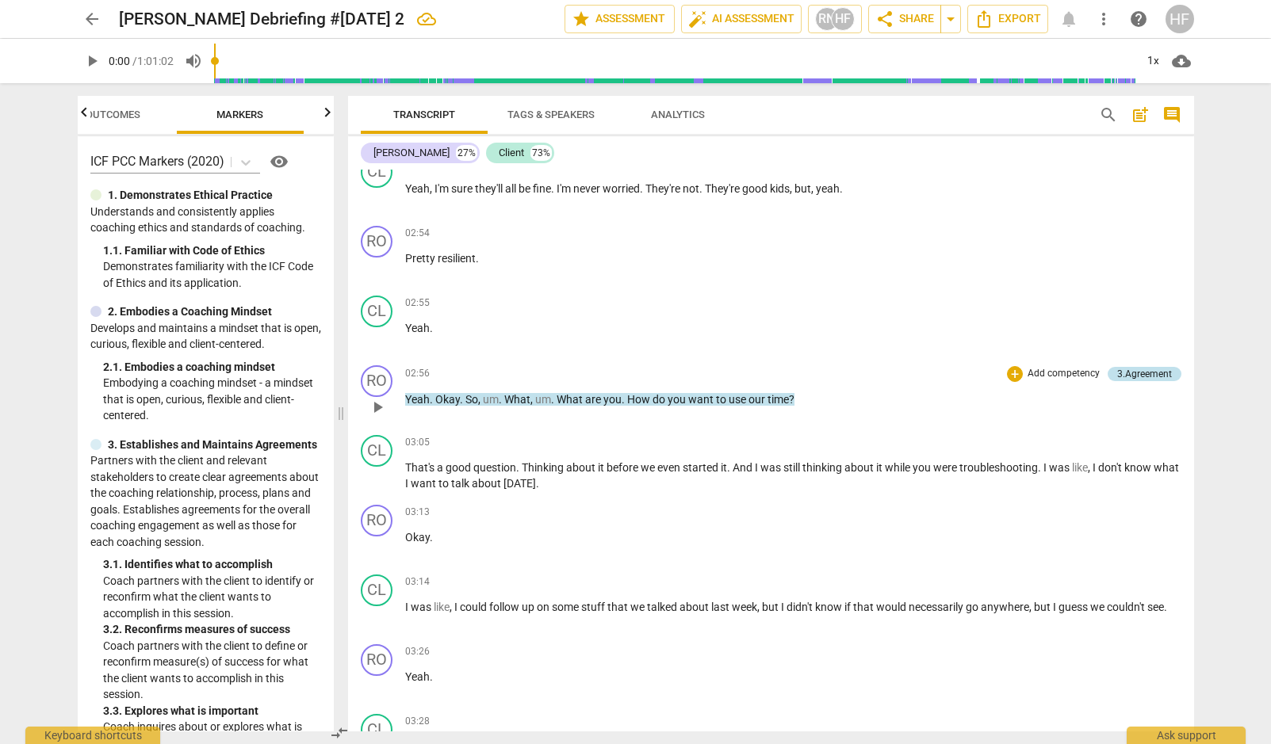
click at [1128, 367] on div "3.Agreement" at bounding box center [1144, 374] width 55 height 14
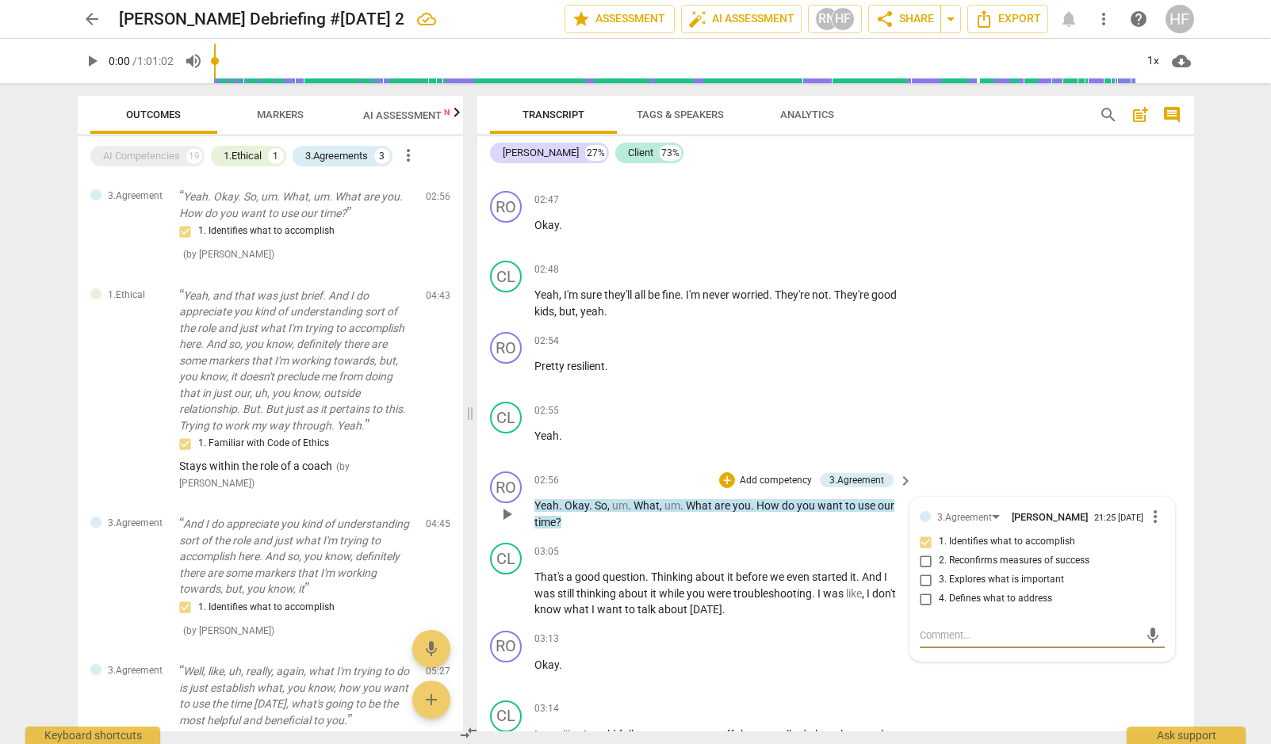
type textarea "H"
type textarea "Ho"
type textarea "How"
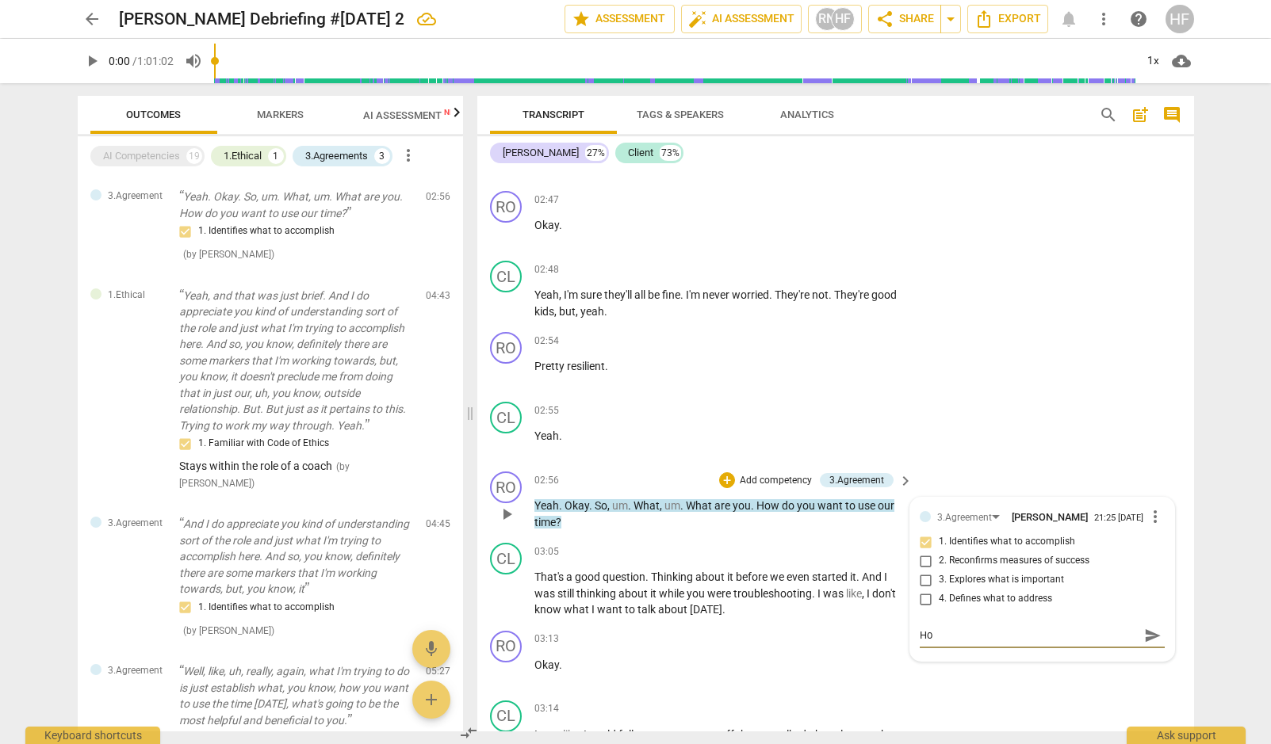
type textarea "How"
type textarea "How d"
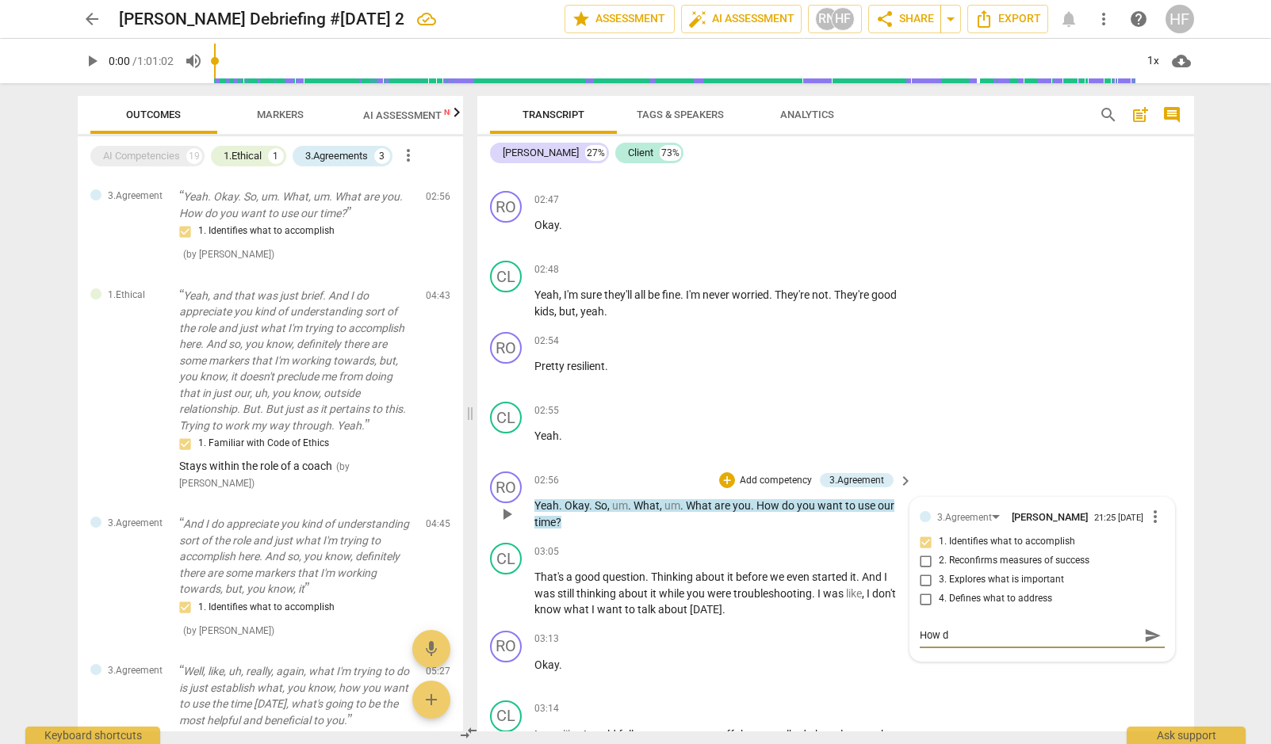
type textarea "How"
type textarea "Ho"
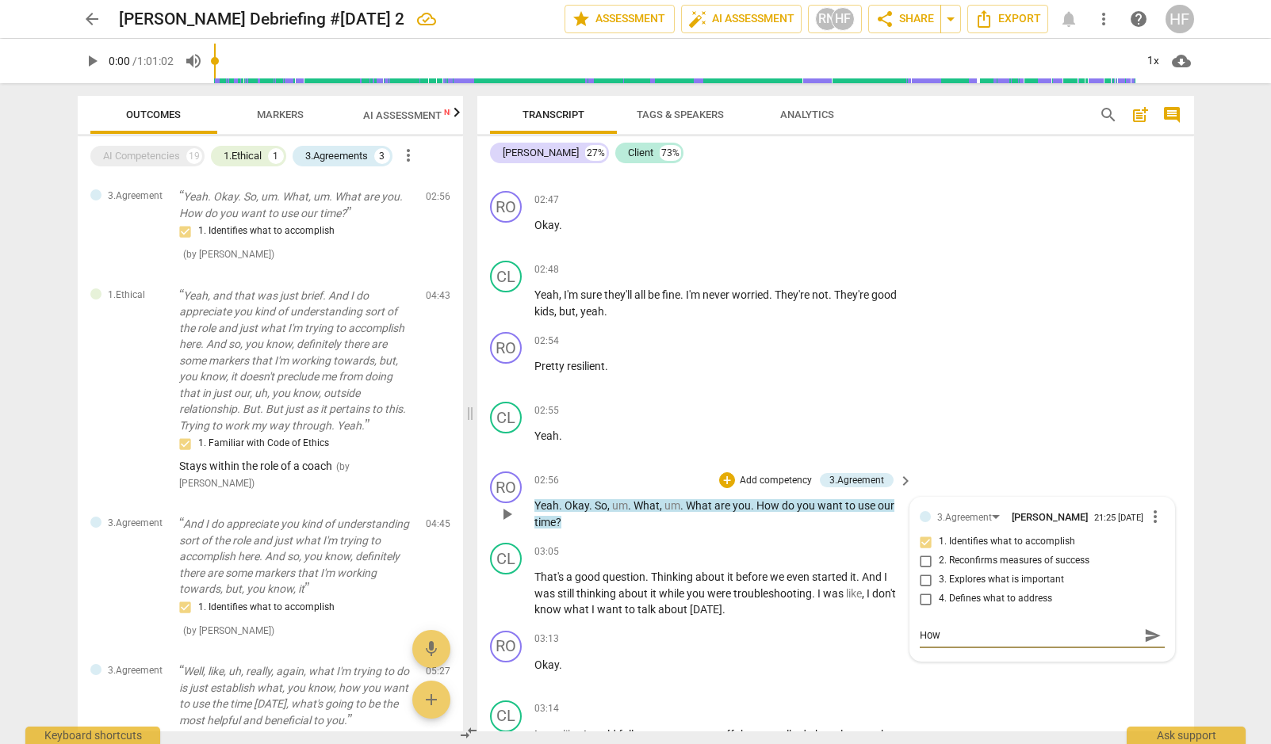
type textarea "Ho"
type textarea "H"
type textarea "W"
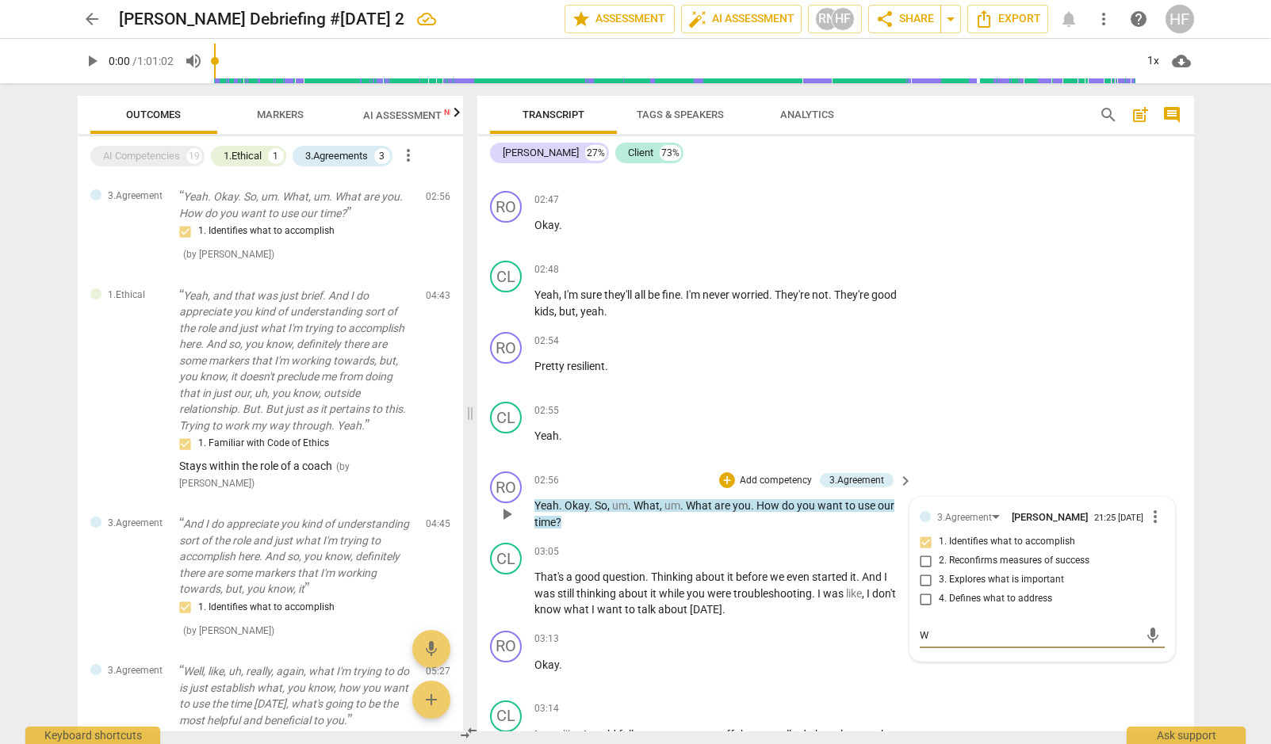
type textarea "Wh"
type textarea "Wha"
type textarea "What"
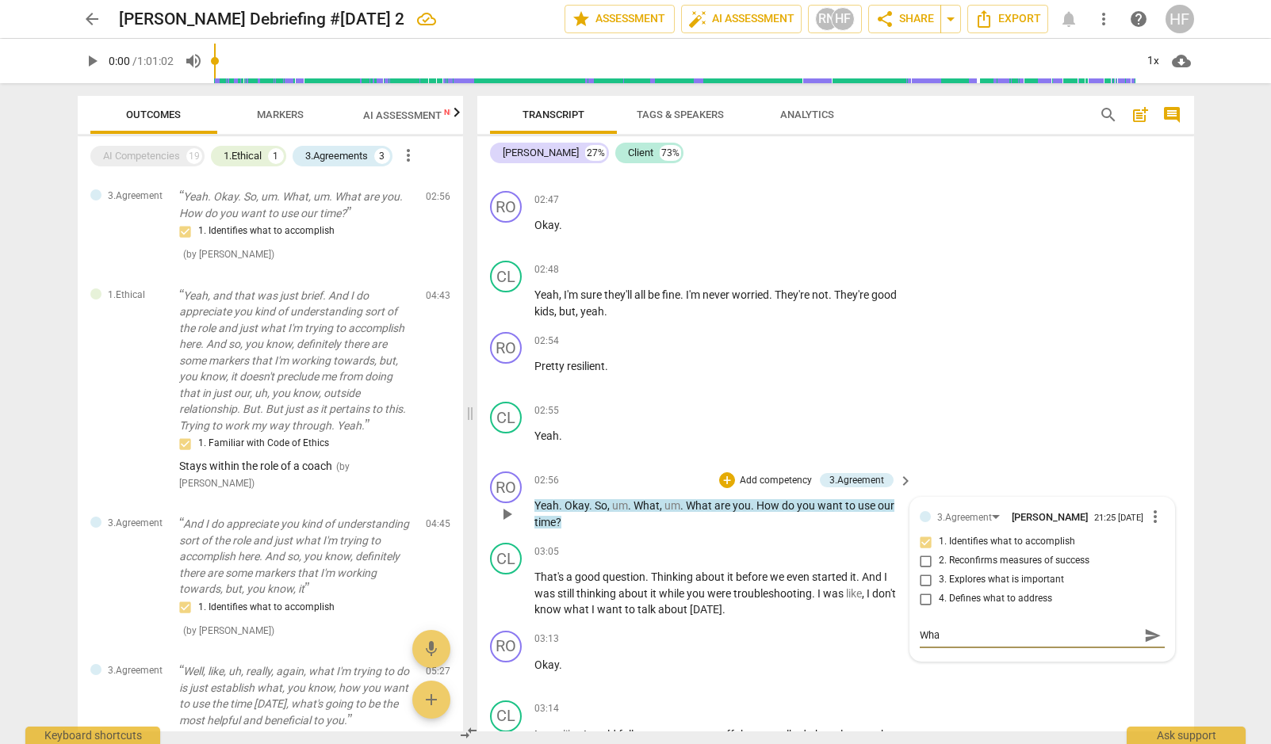
type textarea "What"
type textarea "What d"
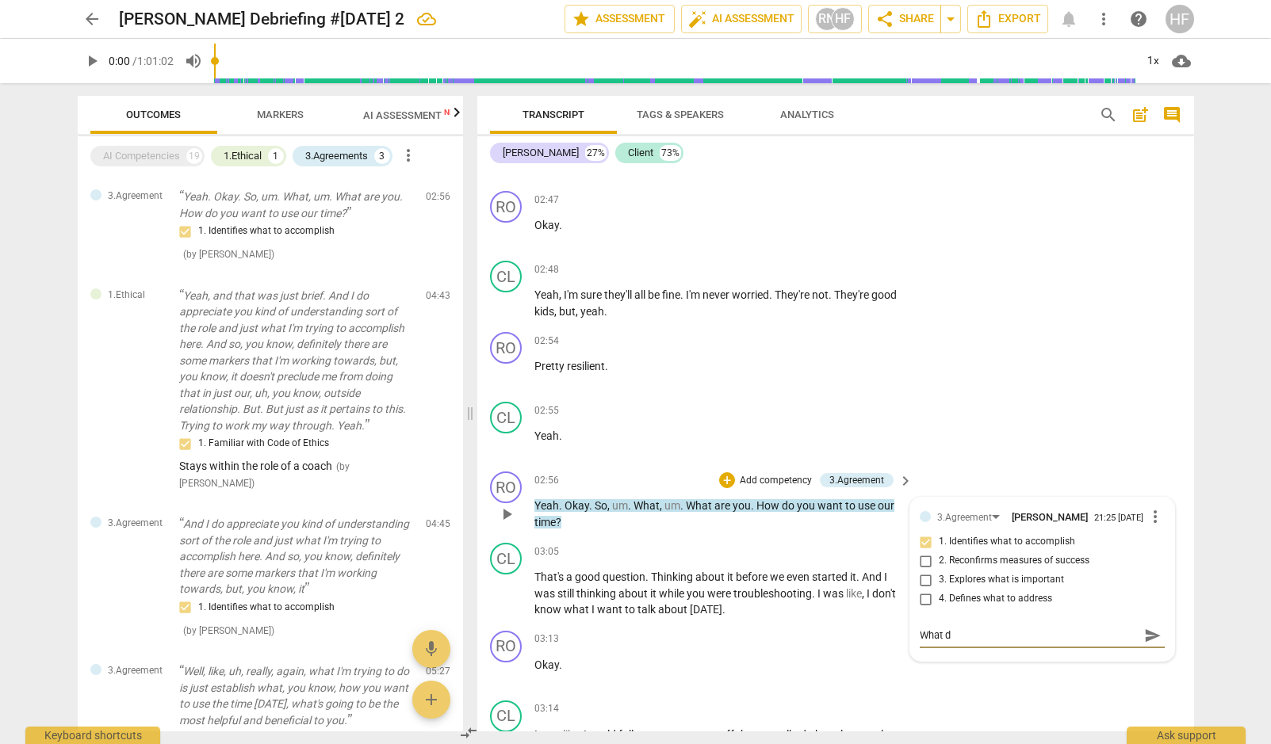
type textarea "What do"
type textarea "What do y"
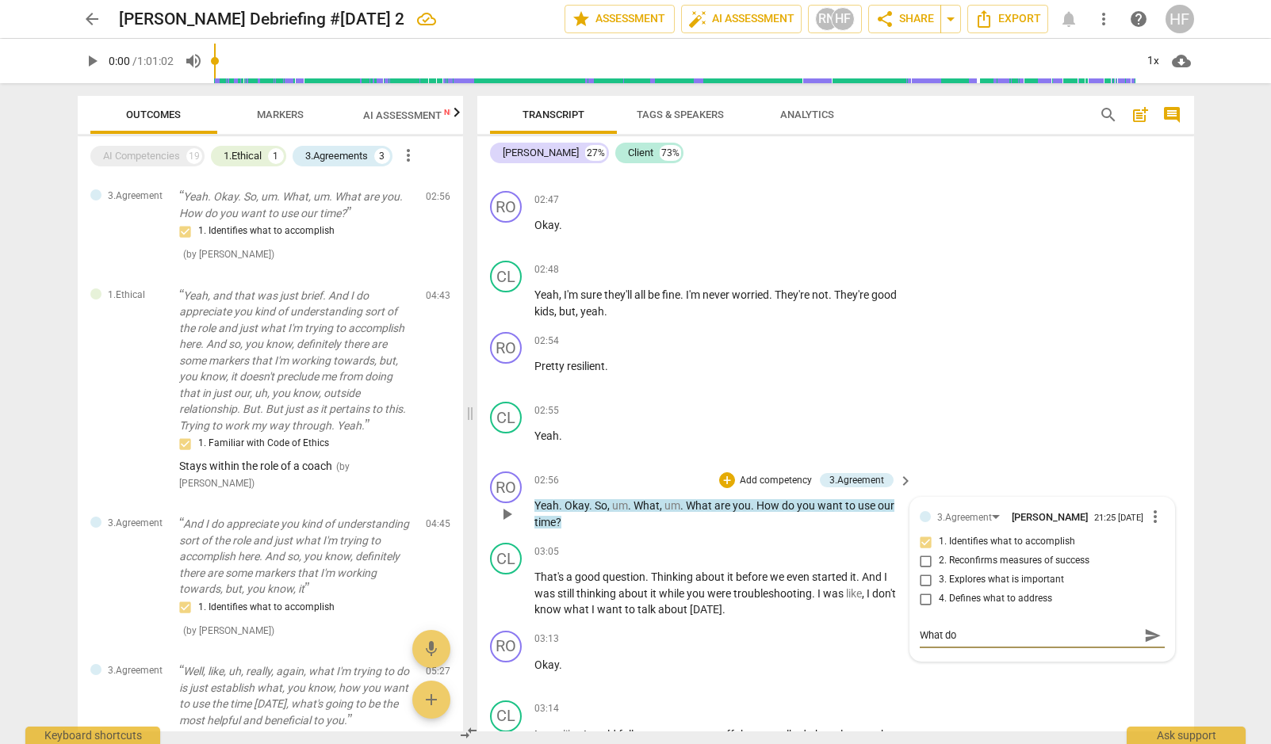
type textarea "What do y"
type textarea "What do yo"
type textarea "What do you"
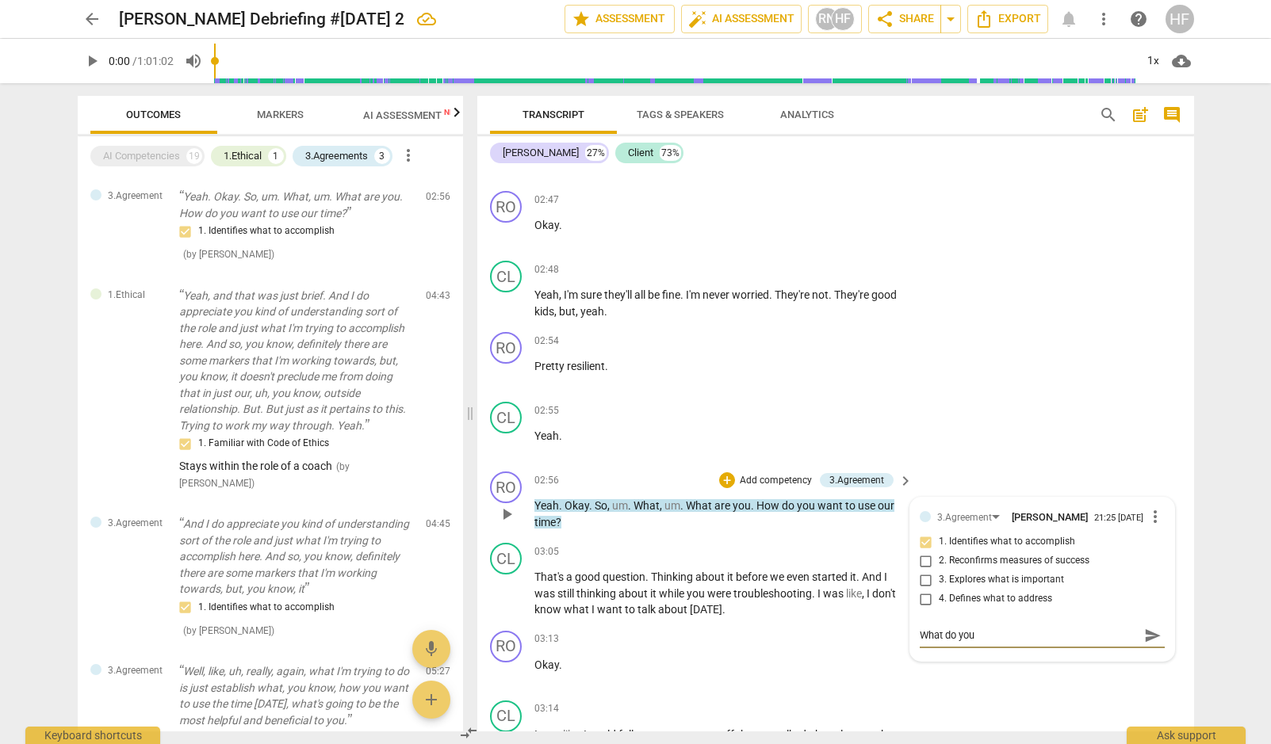
type textarea "What do you"
type textarea "What do you w"
type textarea "What do you wa"
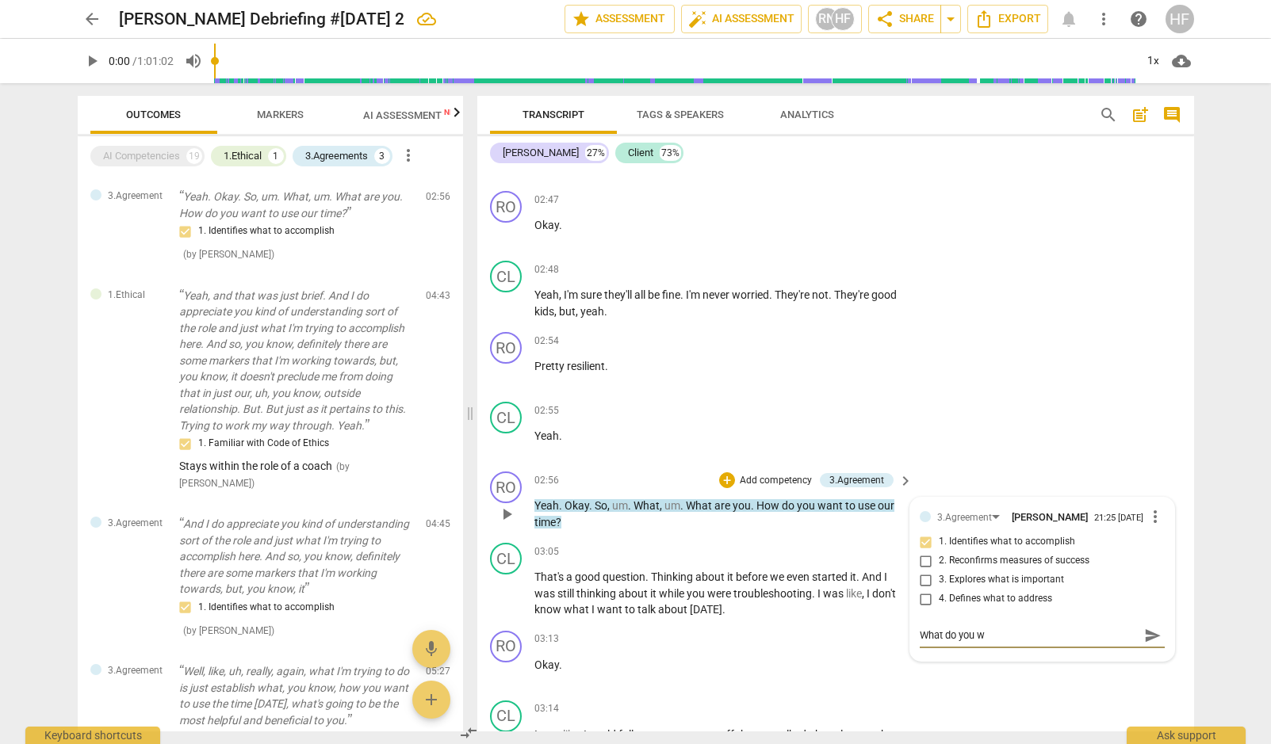
type textarea "What do you wa"
type textarea "What do you wan"
type textarea "What do you want"
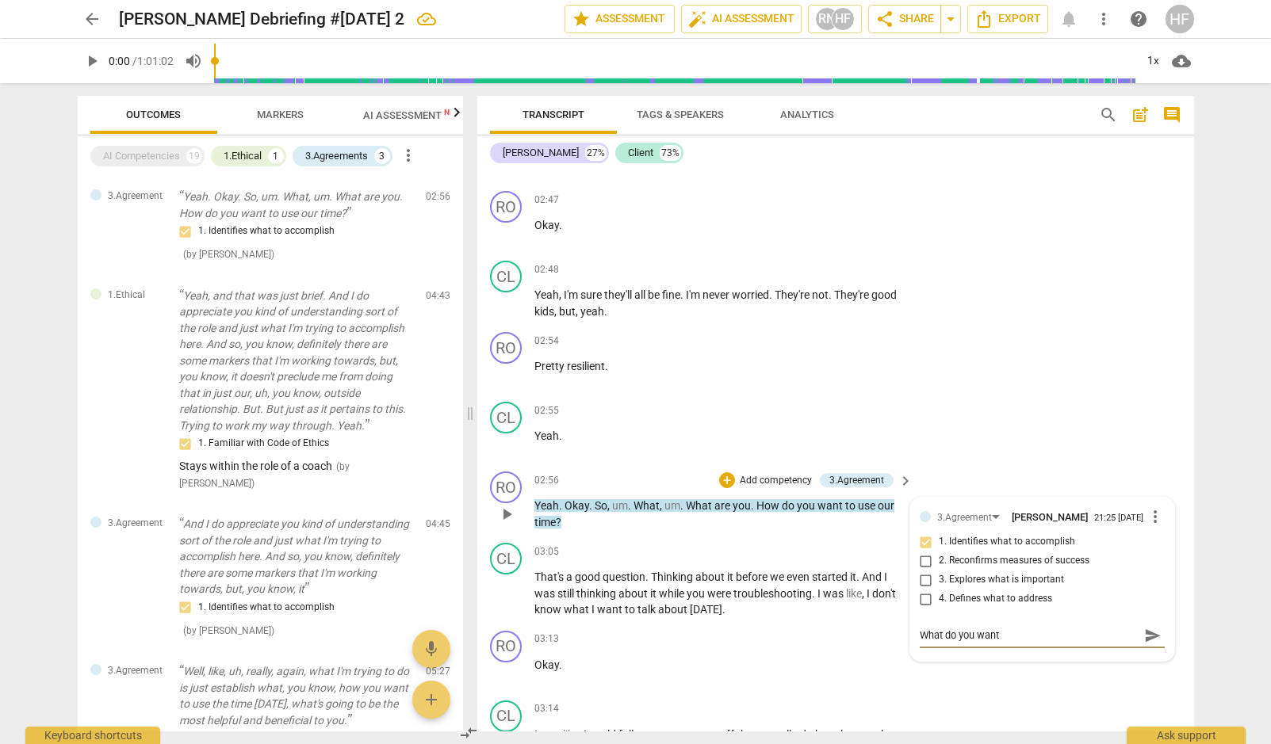
type textarea "What do you want"
type textarea "What do you want t"
type textarea "What do you want to"
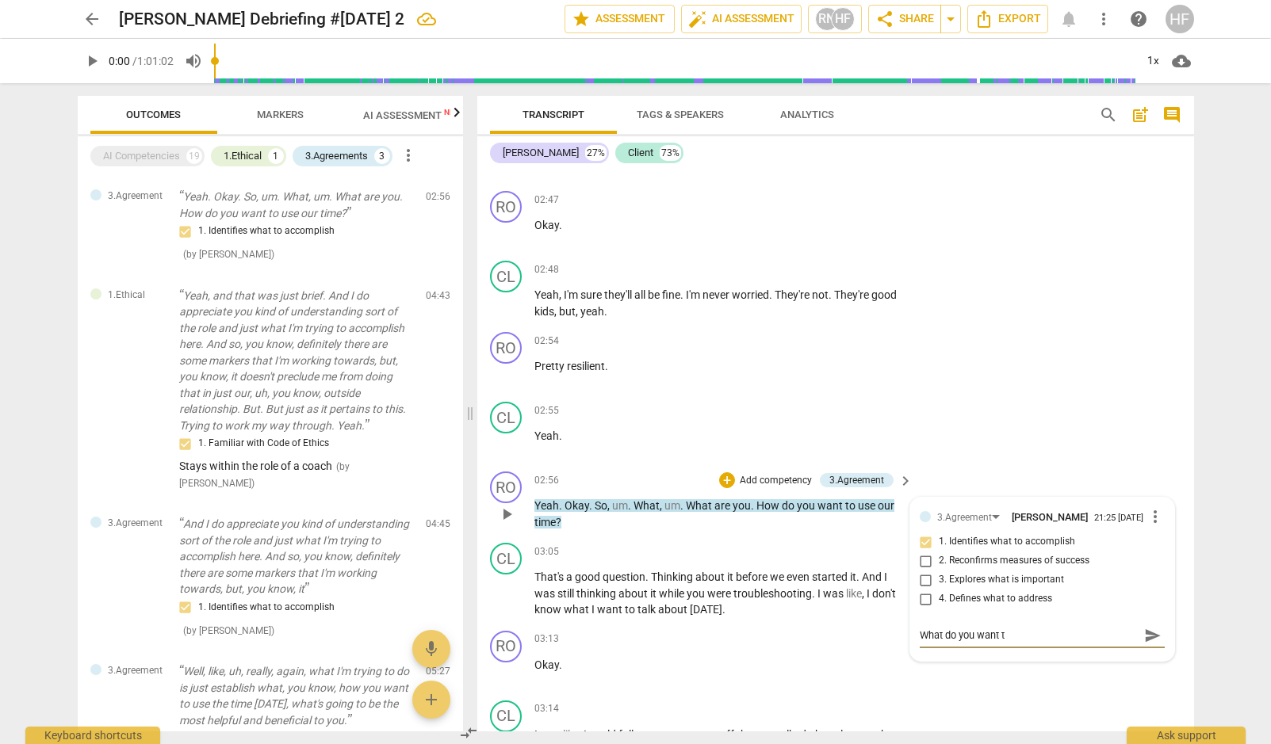
type textarea "What do you want to"
type textarea "What do you want to f"
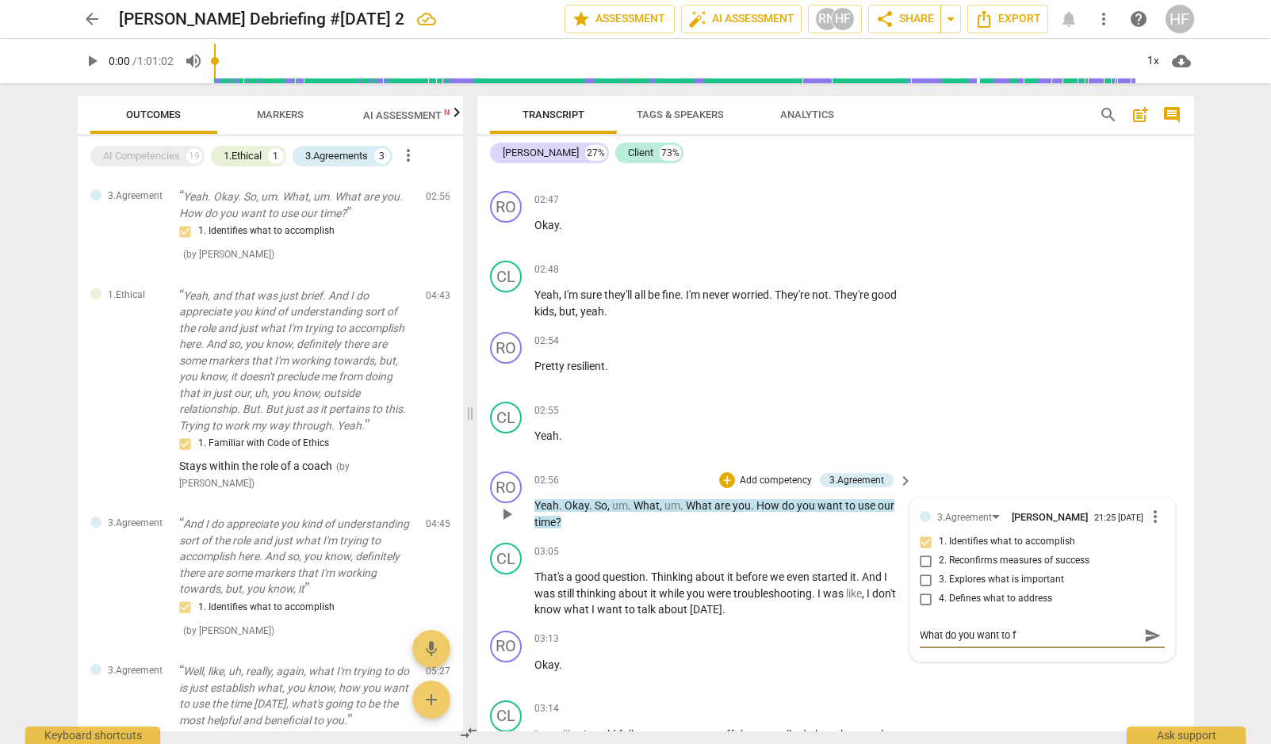
type textarea "What do you want to fo"
type textarea "What do you want to foc"
type textarea "What do you want to focu"
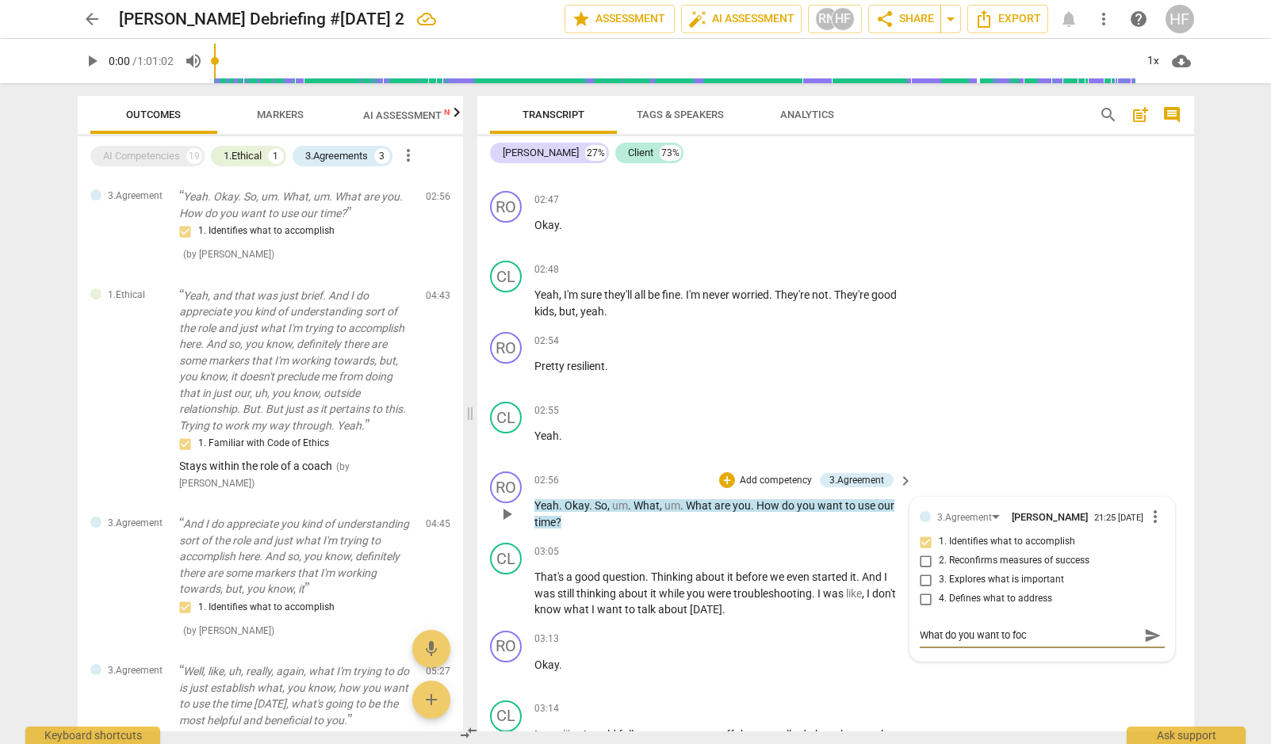
type textarea "What do you want to focu"
type textarea "What do you want to focus"
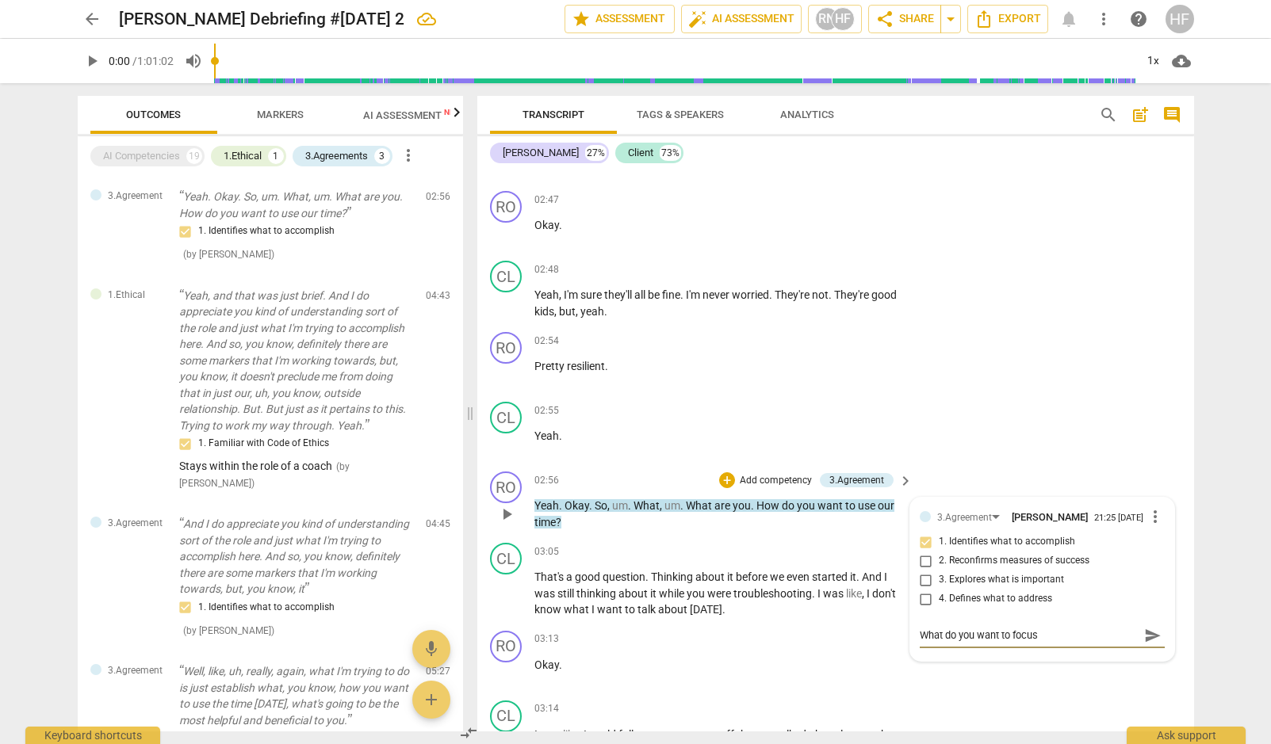
type textarea "What do you want to focus o"
type textarea "What do you want to focus on"
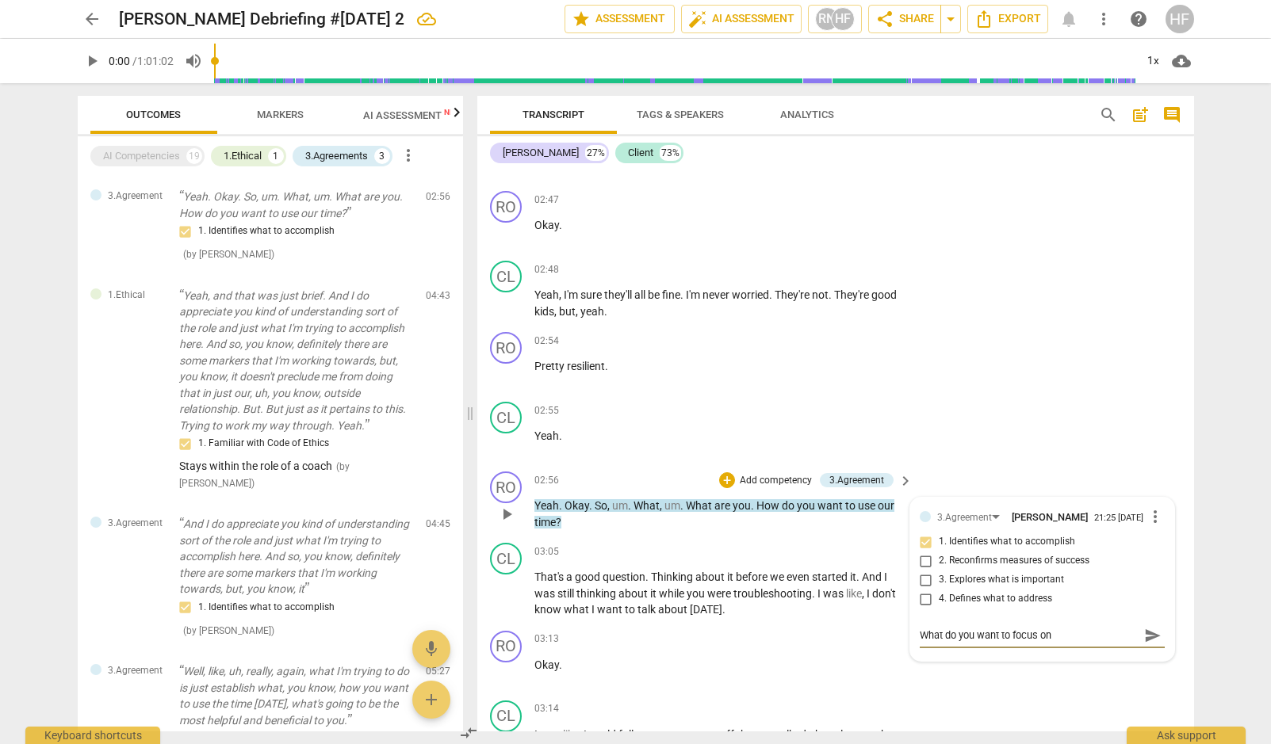
type textarea "What do you want to focus on"
type textarea "What do you want to focus on t"
type textarea "What do you want to focus on to"
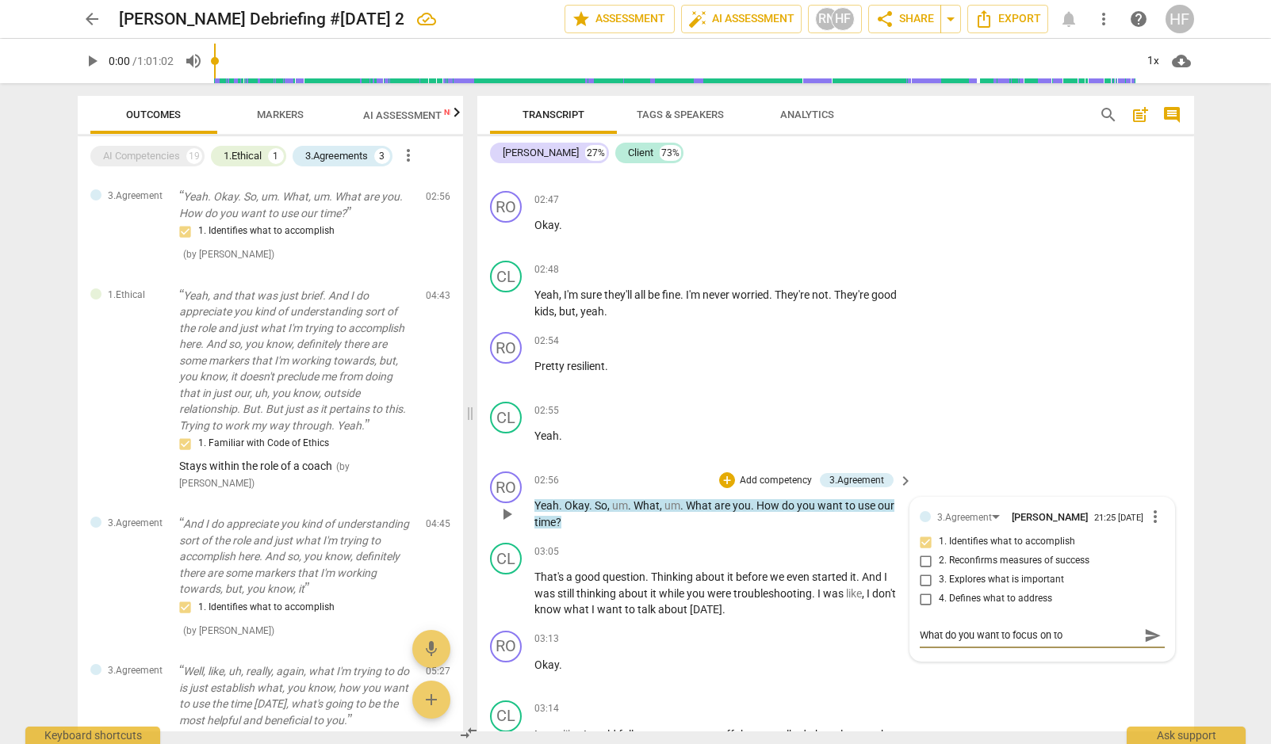
type textarea "What do you want to focus on [PERSON_NAME]"
type textarea "What do you want to focus on toda"
type textarea "What do you want to focus on [DATE]"
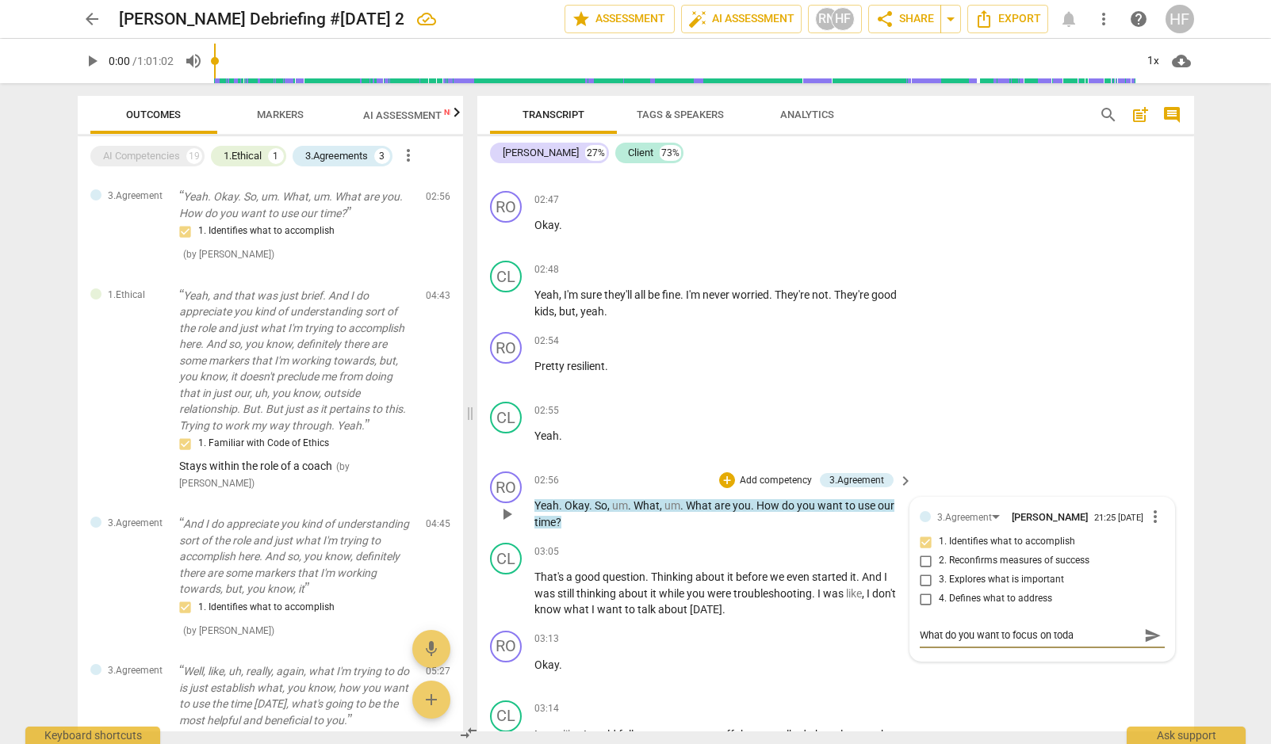
type textarea "What do you want to focus on [DATE]"
type textarea "What do you want to focus on [DATE]?"
click at [1144, 627] on span "send" at bounding box center [1152, 635] width 17 height 17
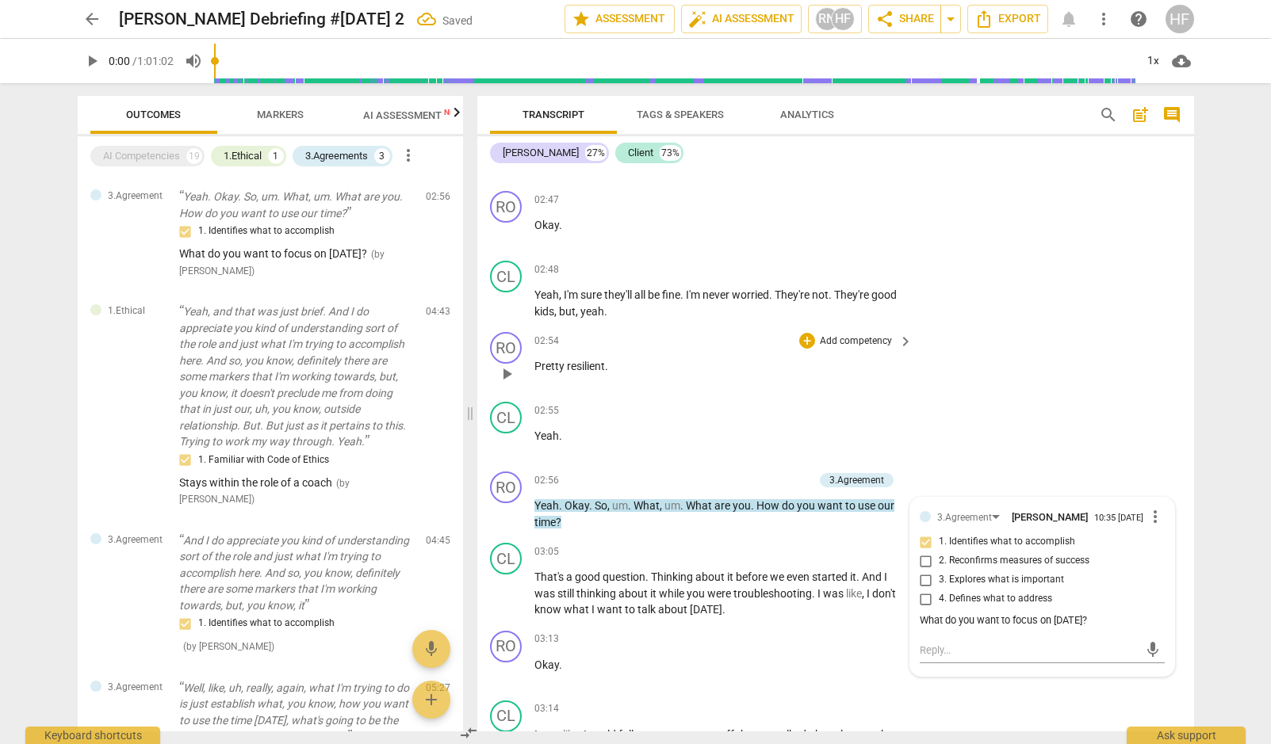
click at [1001, 365] on div "RO play_arrow pause 02:54 + Add competency keyboard_arrow_right Pretty resilien…" at bounding box center [835, 361] width 717 height 70
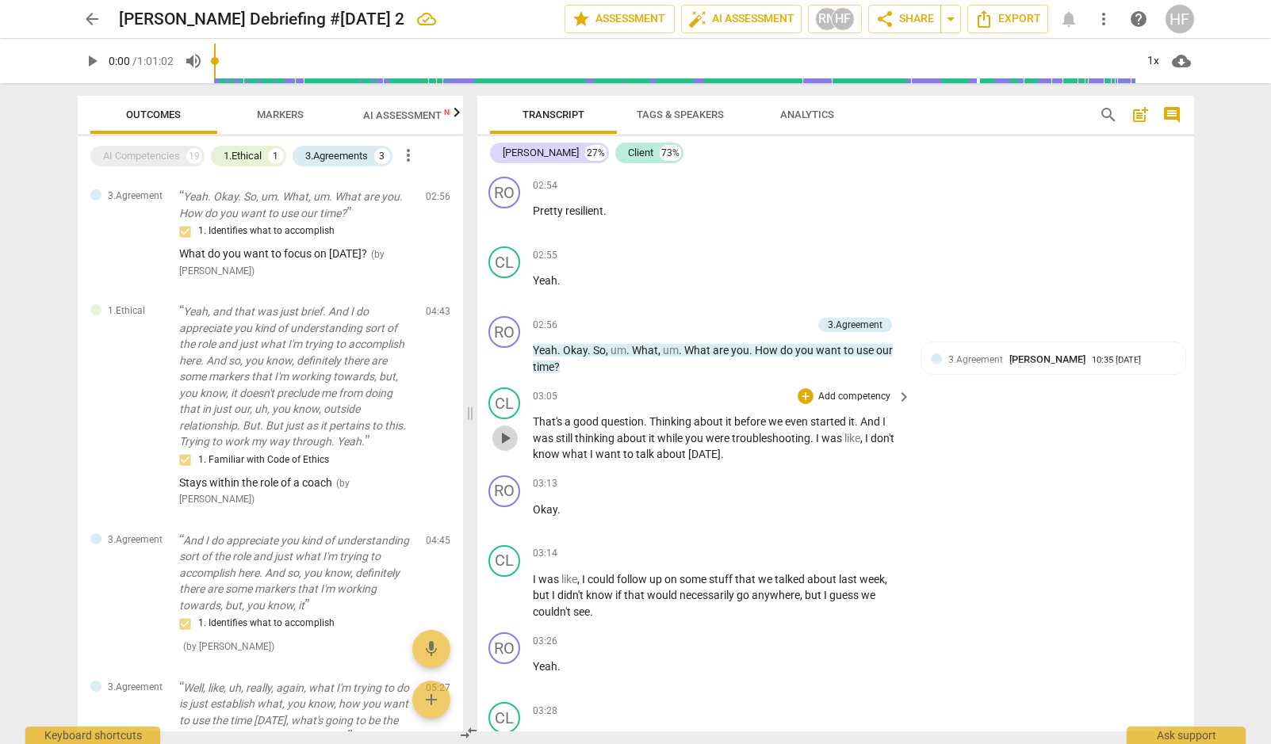
click at [504, 429] on span "play_arrow" at bounding box center [504, 438] width 19 height 19
click at [1156, 59] on div "1x" at bounding box center [1153, 60] width 30 height 25
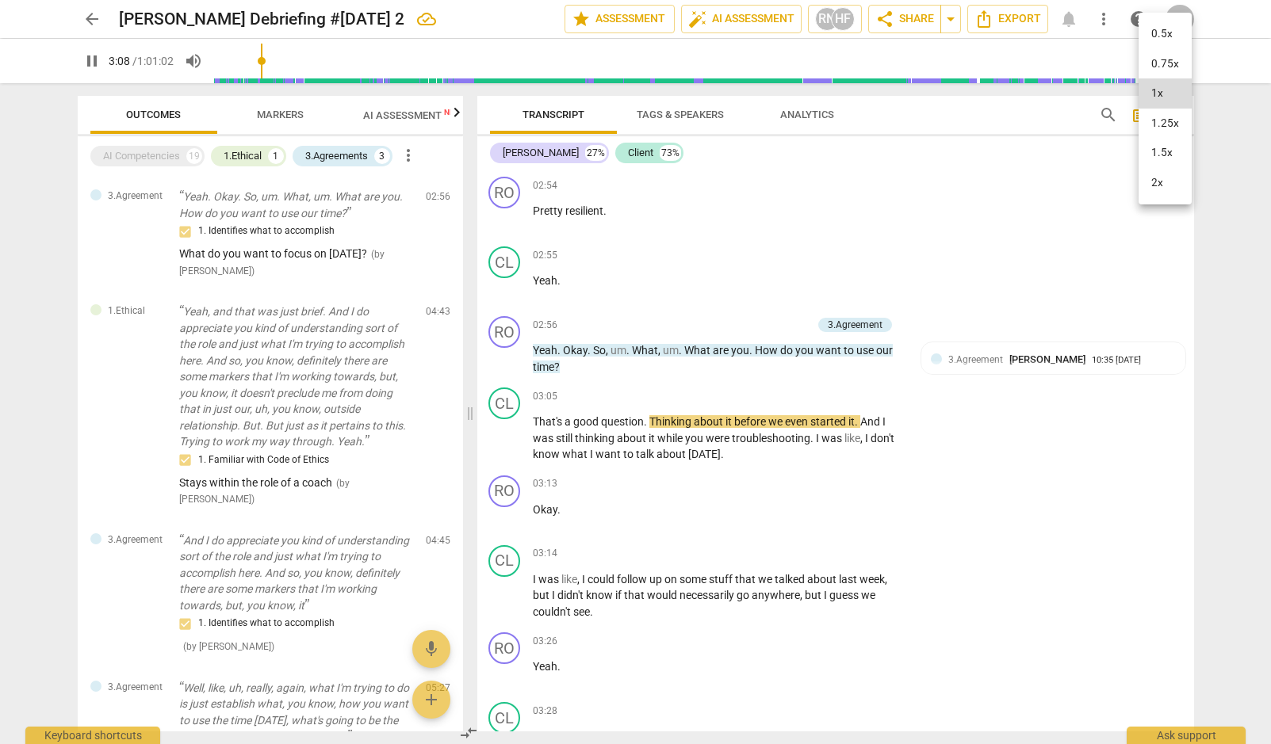
click at [1148, 155] on li "1.5x" at bounding box center [1164, 153] width 53 height 30
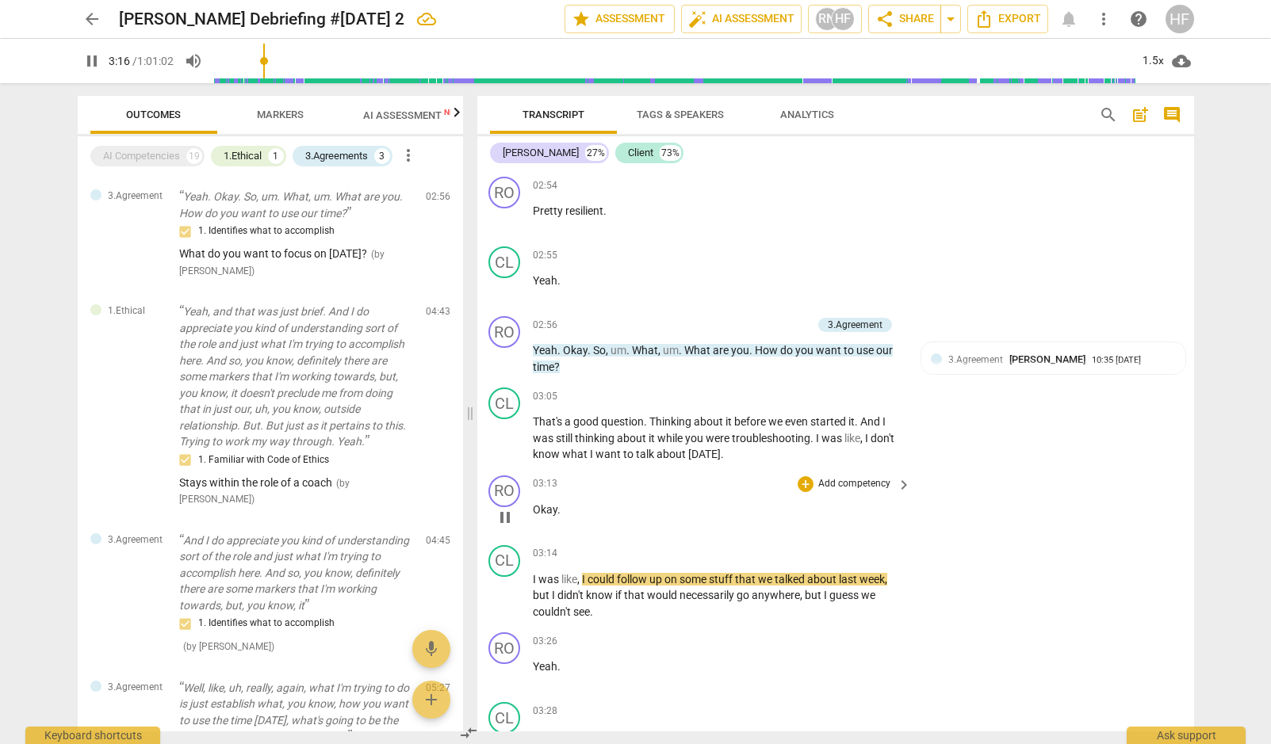
click at [506, 508] on span "pause" at bounding box center [504, 517] width 19 height 19
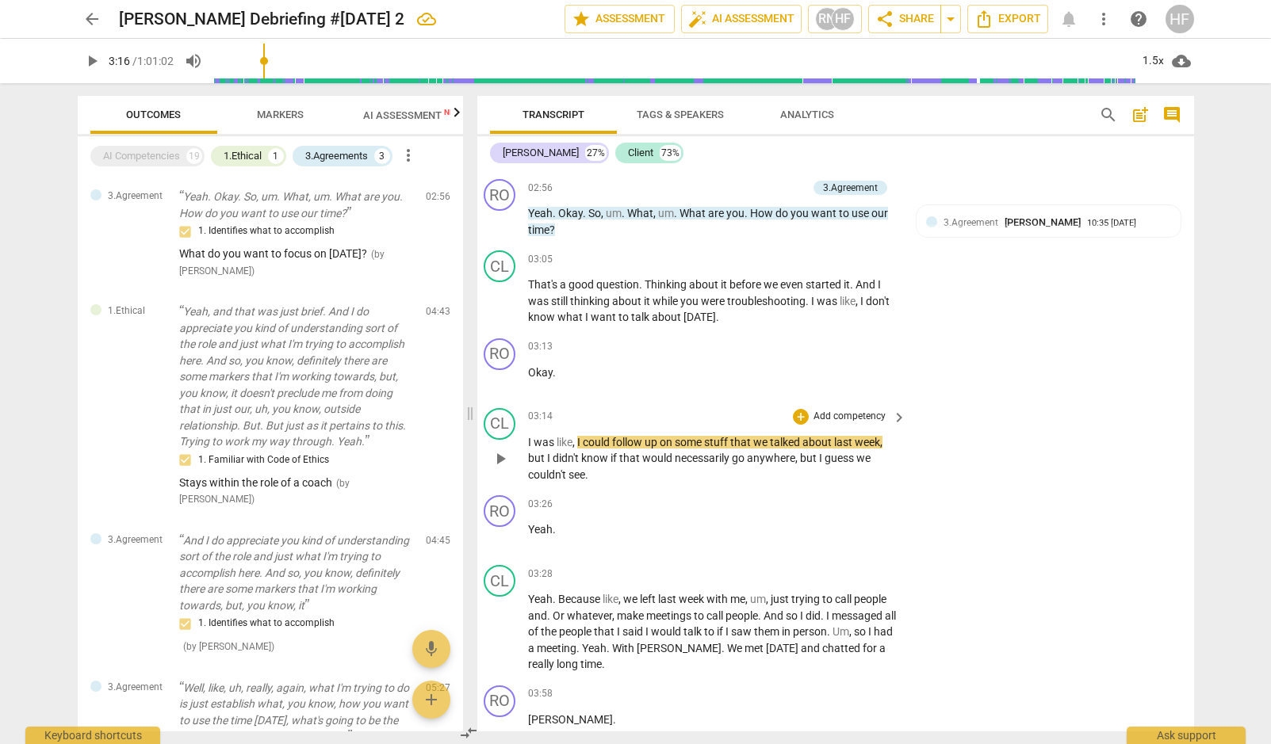
scroll to position [3742, 12]
click at [500, 449] on span "play_arrow" at bounding box center [500, 458] width 19 height 19
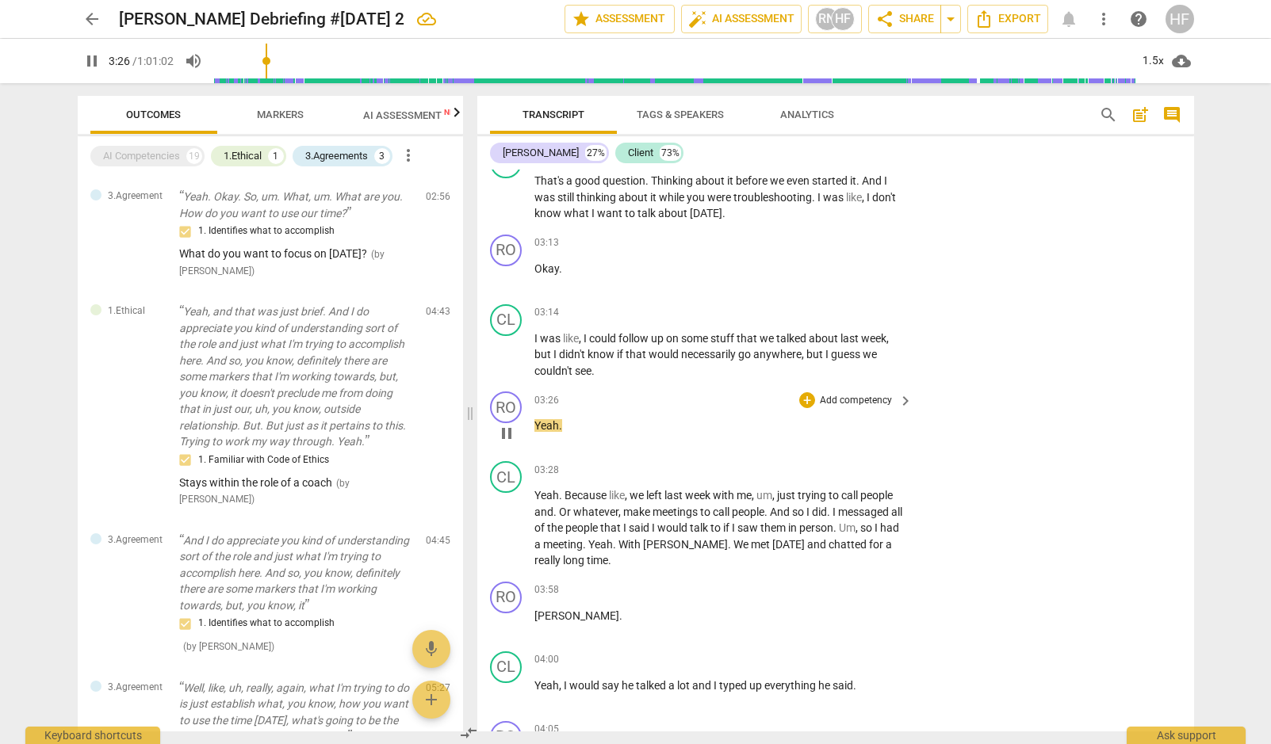
scroll to position [3859, 0]
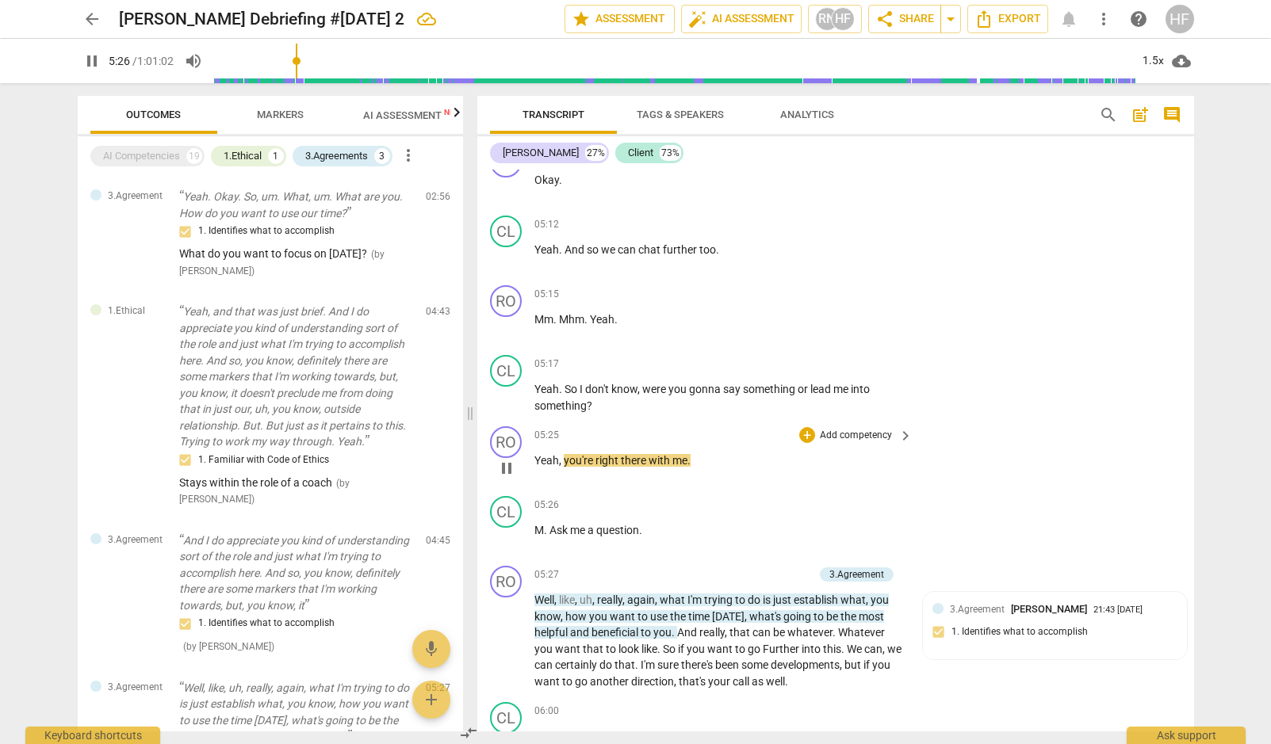
click at [510, 459] on span "pause" at bounding box center [506, 468] width 19 height 19
click at [506, 529] on span "play_arrow" at bounding box center [504, 538] width 19 height 19
click at [506, 529] on span "pause" at bounding box center [504, 538] width 19 height 19
click at [501, 632] on span "play_arrow" at bounding box center [506, 641] width 19 height 19
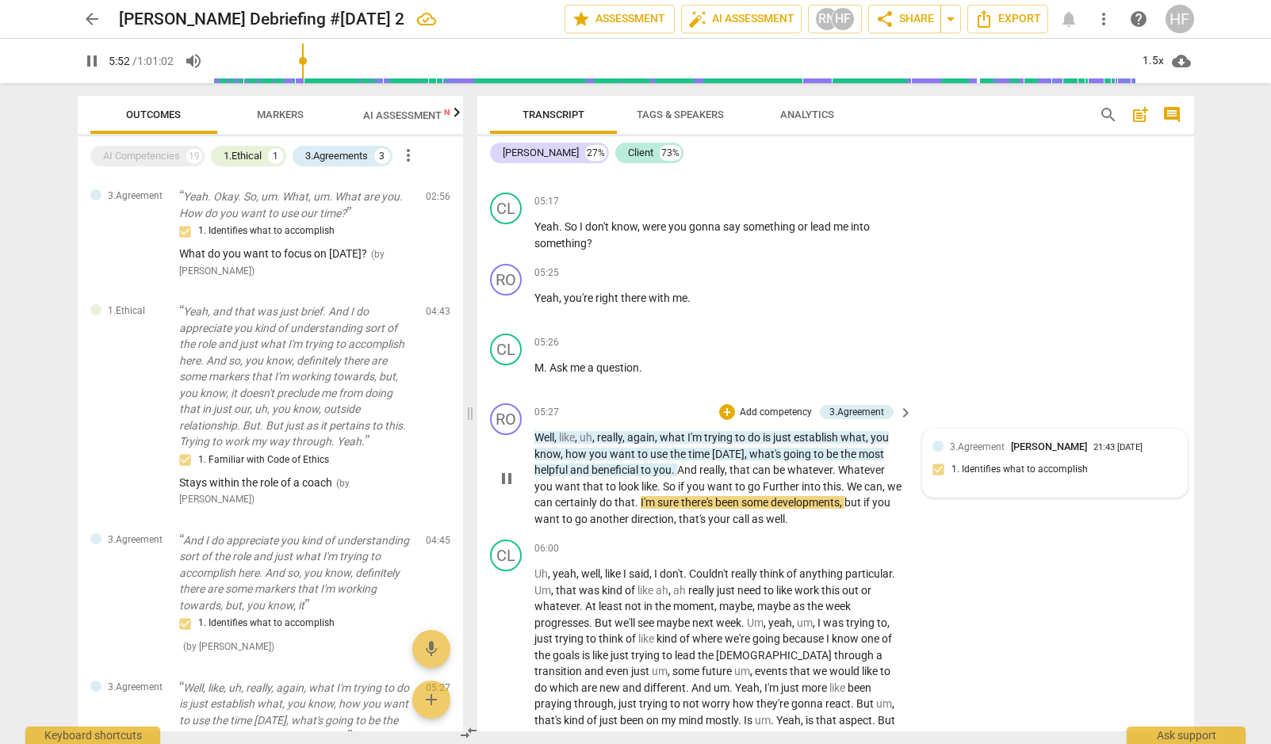
click at [1009, 439] on div "3.Agreement [PERSON_NAME] 21:43 [DATE] 1. Identifies what to accomplish" at bounding box center [1054, 463] width 245 height 48
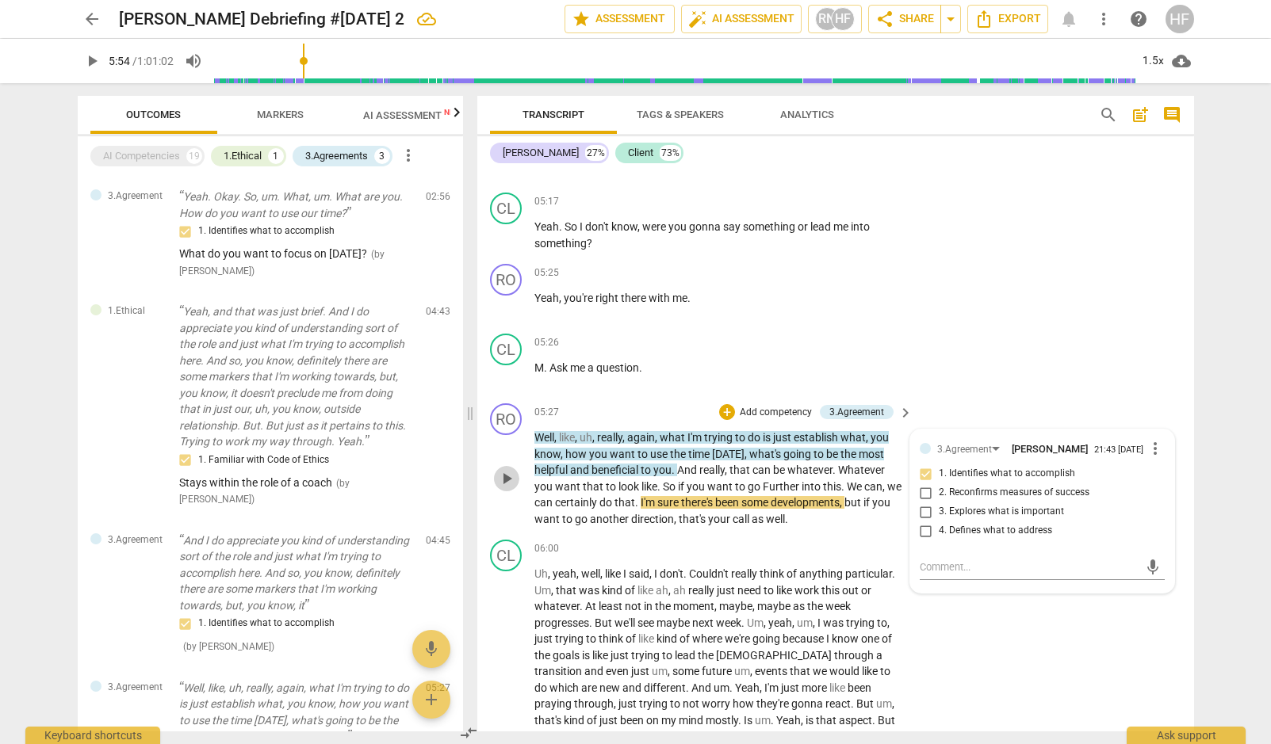
click at [507, 469] on span "play_arrow" at bounding box center [506, 478] width 19 height 19
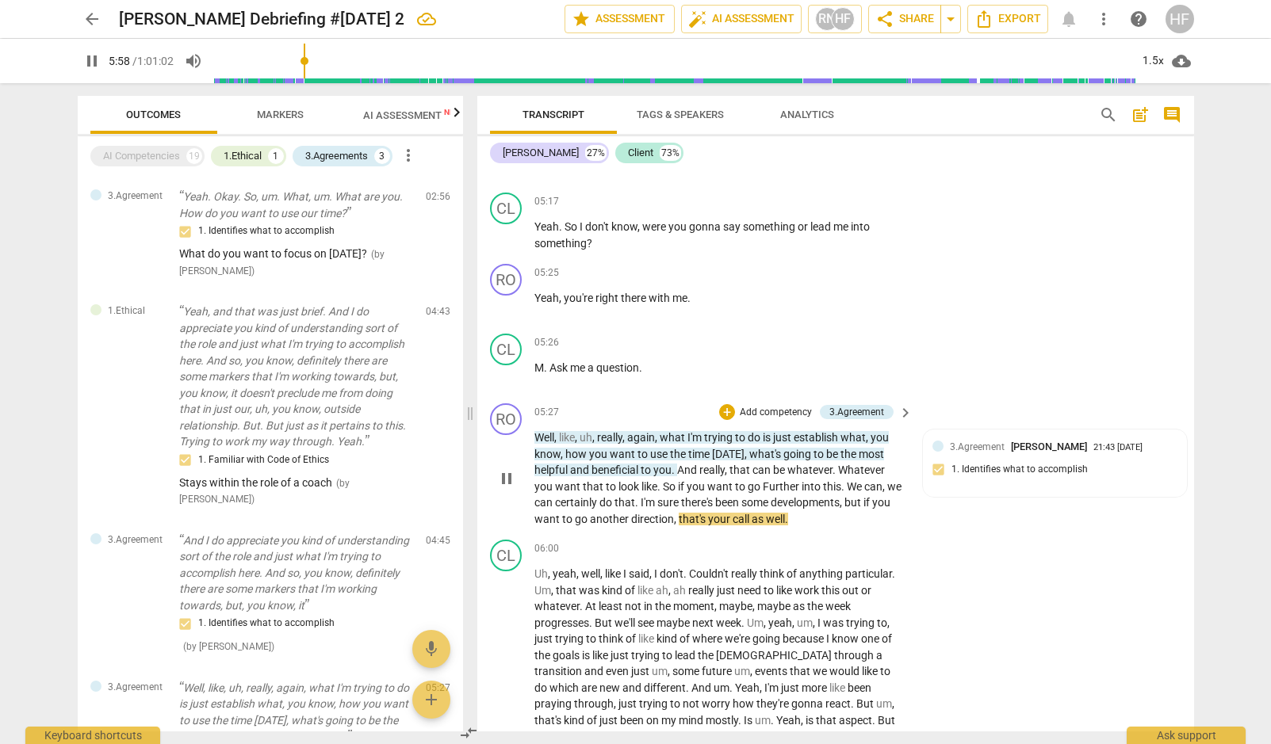
click at [507, 469] on span "pause" at bounding box center [506, 478] width 19 height 19
type input "359"
click at [1048, 439] on div "3.Agreement [PERSON_NAME] 21:43 [DATE] 1. Identifies what to accomplish" at bounding box center [1054, 463] width 245 height 48
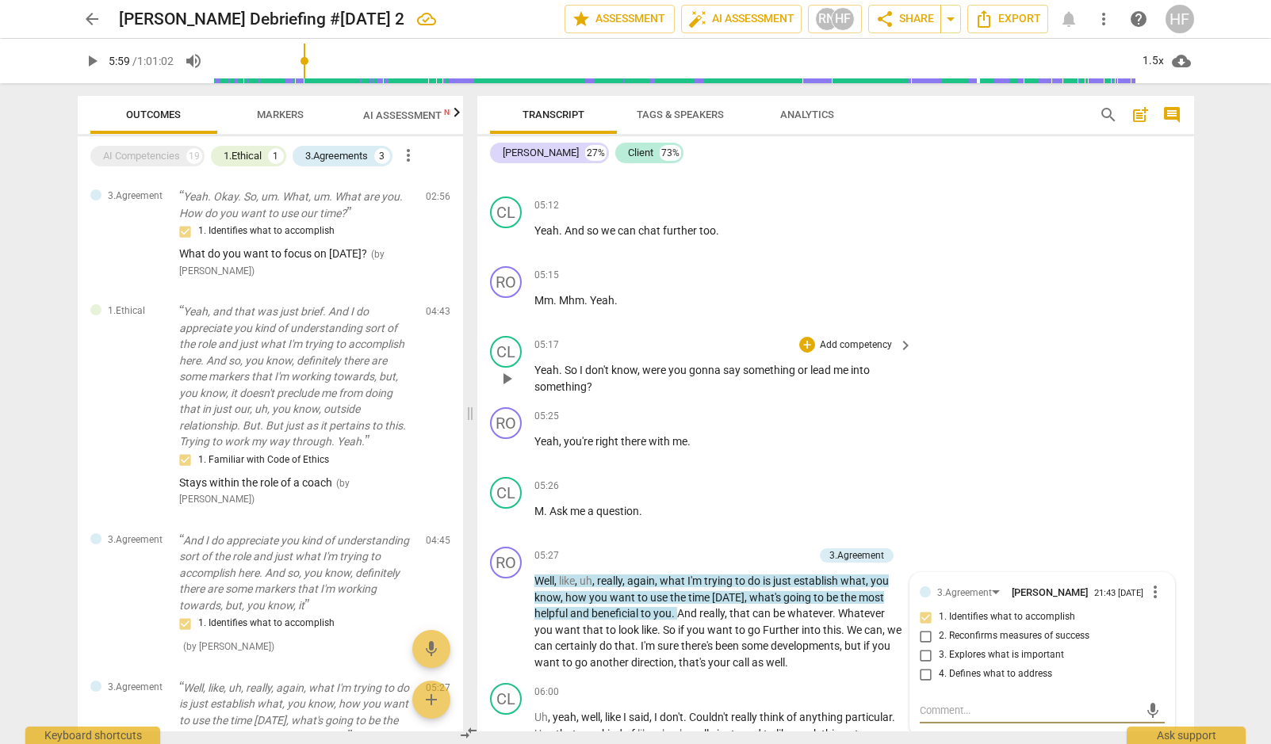
scroll to position [5284, 0]
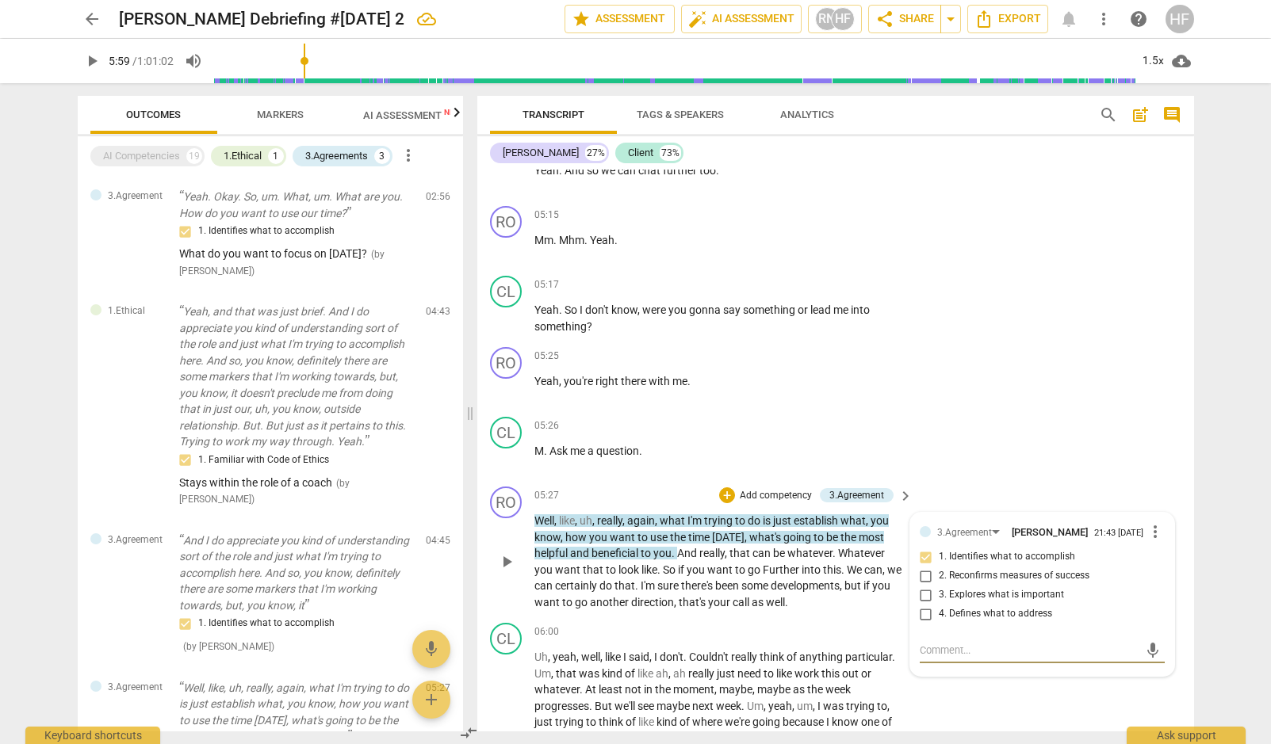
type textarea "C"
type textarea "Ce"
type textarea "Cel"
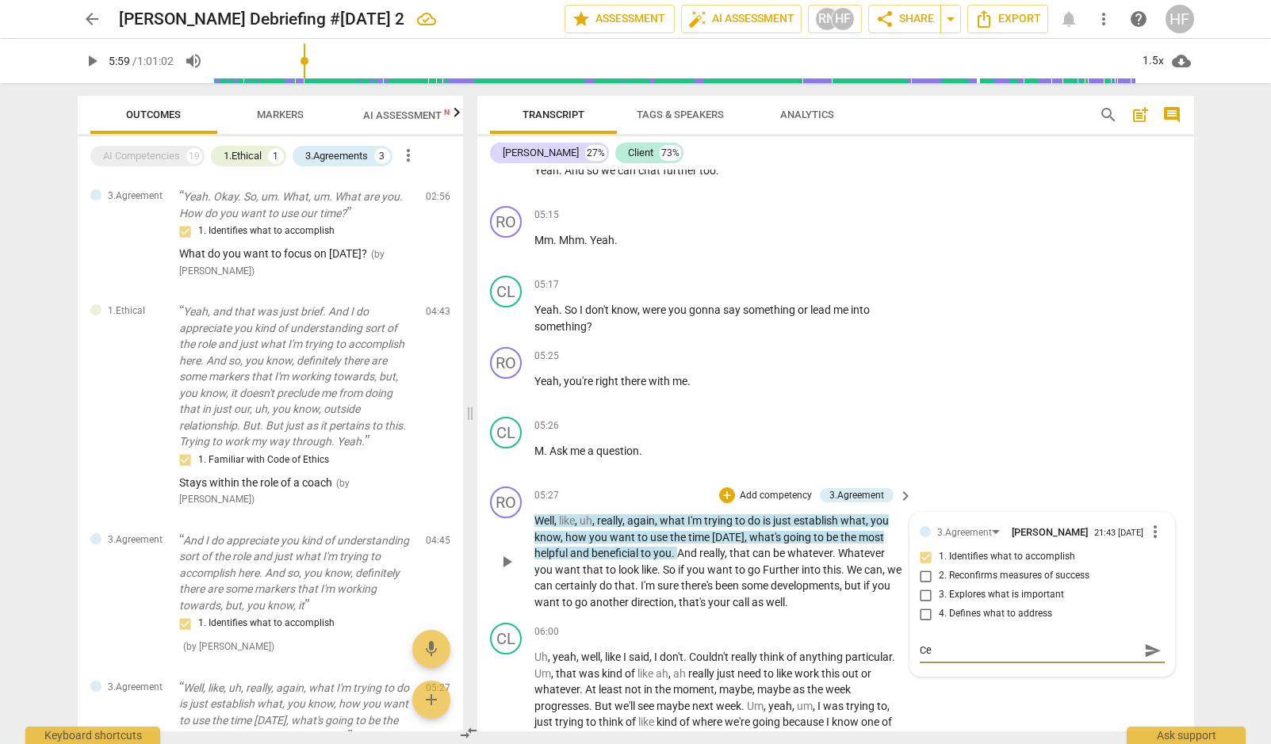
type textarea "Cel"
type textarea "Cele"
type textarea "Celeb"
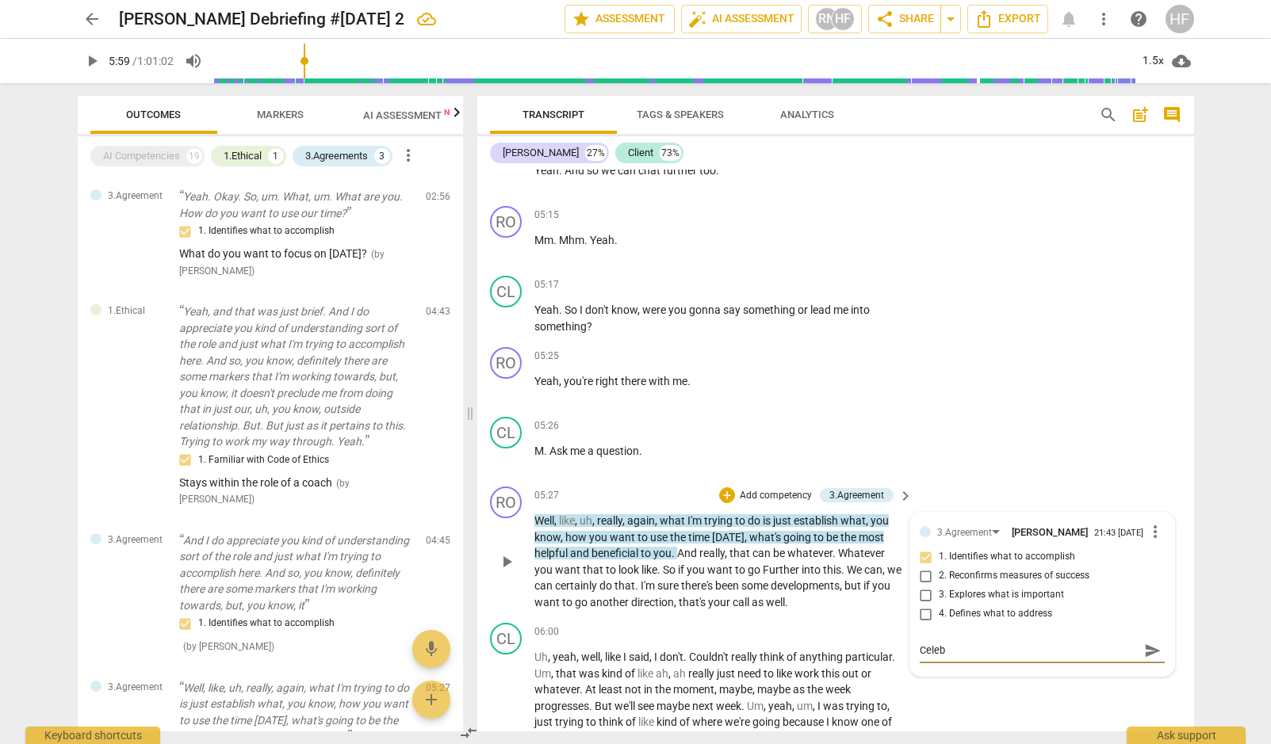
type textarea "Celebr"
type textarea "Celebra"
type textarea "Celebrat"
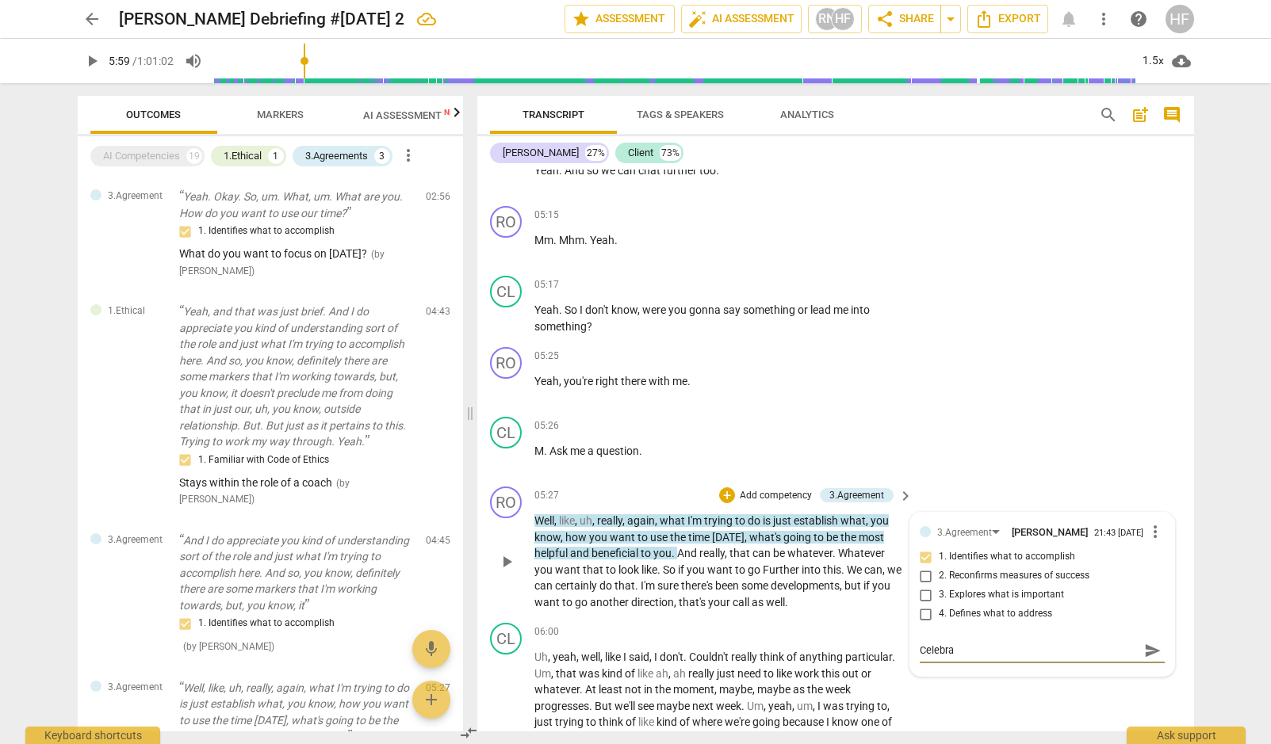
type textarea "Celebrat"
type textarea "Celebrate"
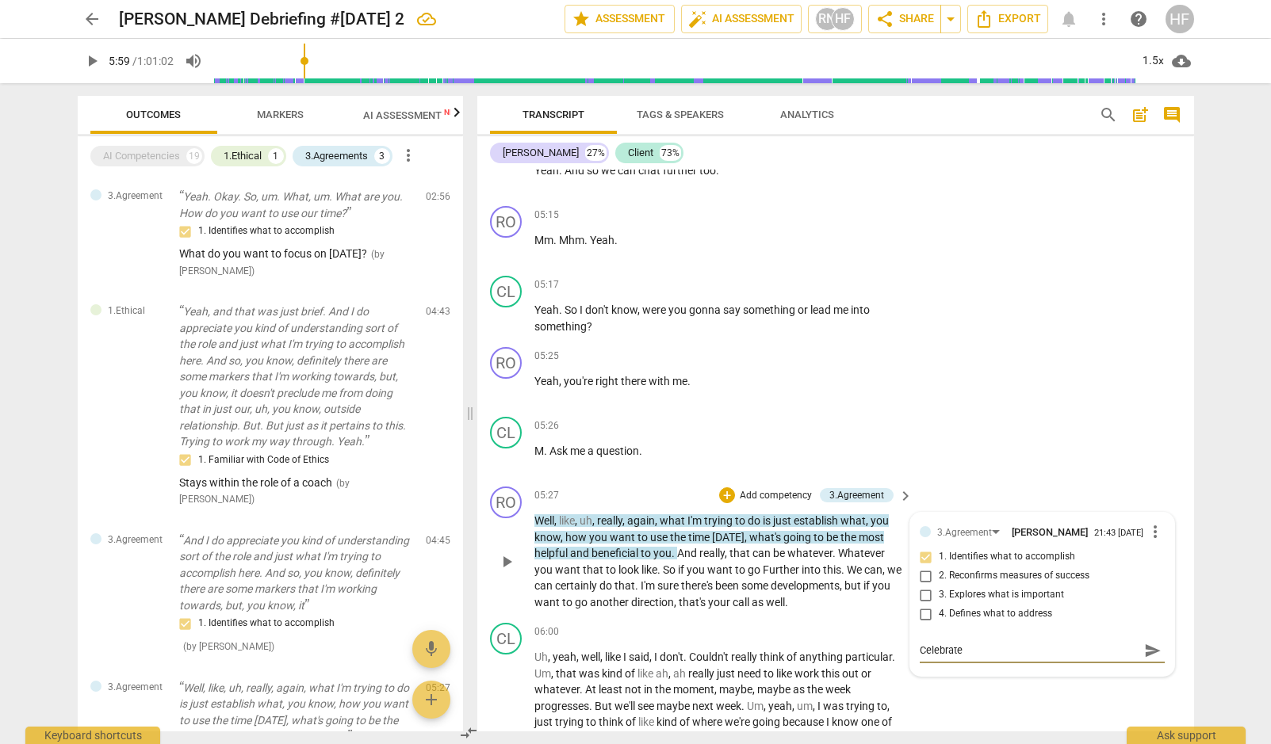
type textarea "Celebrate t"
type textarea "Celebrate th"
type textarea "Celebrate the"
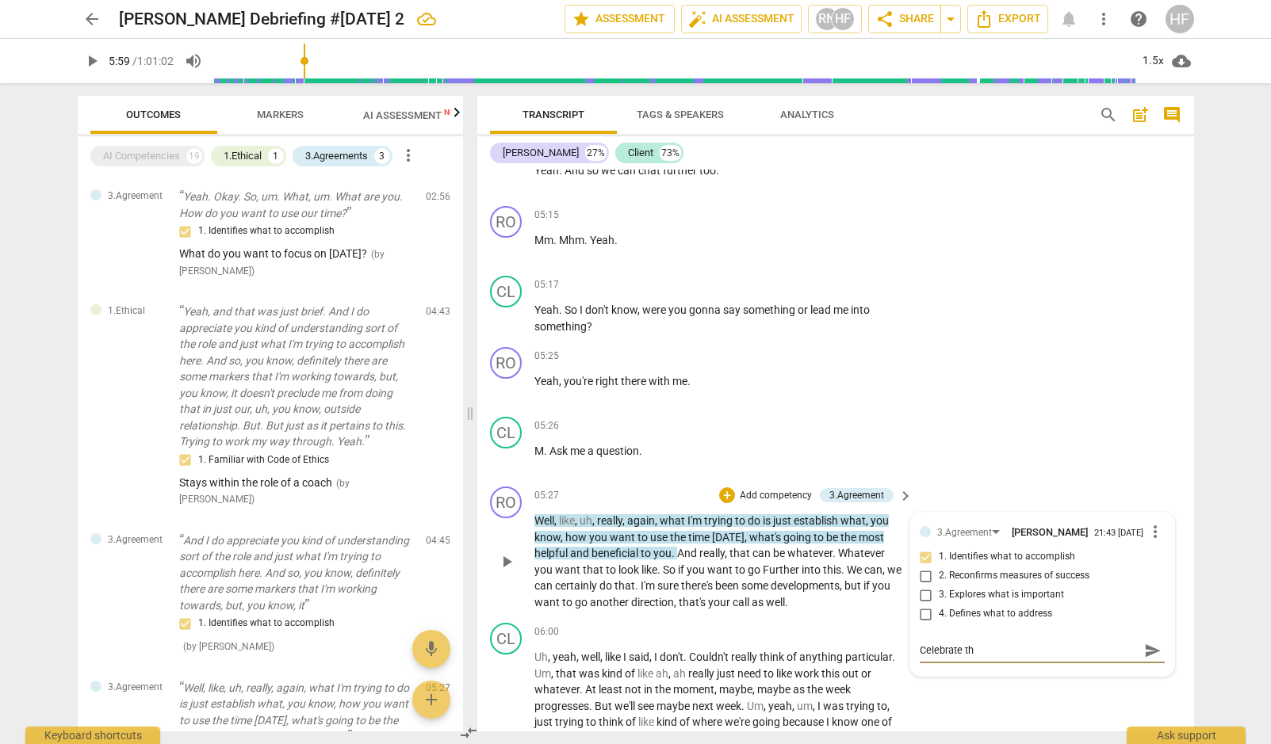
type textarea "Celebrate the"
type textarea "Celebrate thei"
type textarea "Celebrate their"
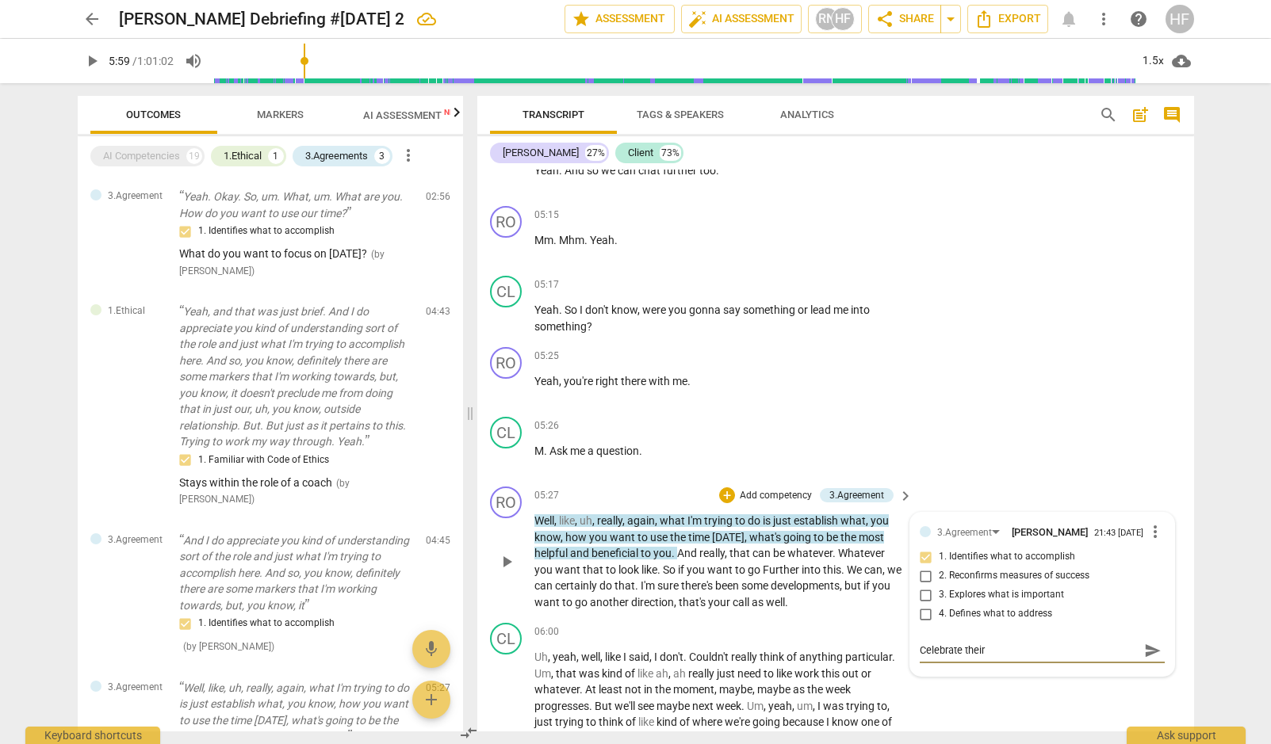
type textarea "Celebrate their"
type textarea "Celebrate their p"
type textarea "Celebrate their pr"
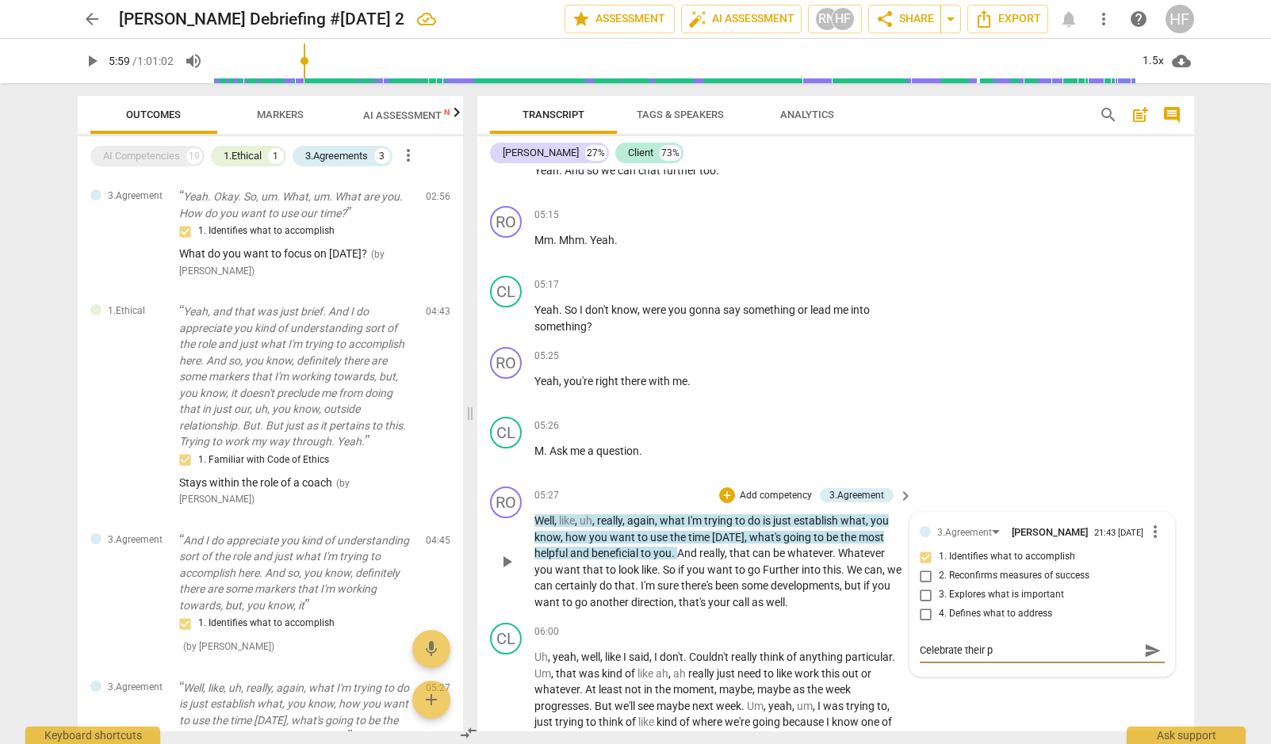
type textarea "Celebrate their pr"
type textarea "Celebrate their pro"
type textarea "Celebrate their prog"
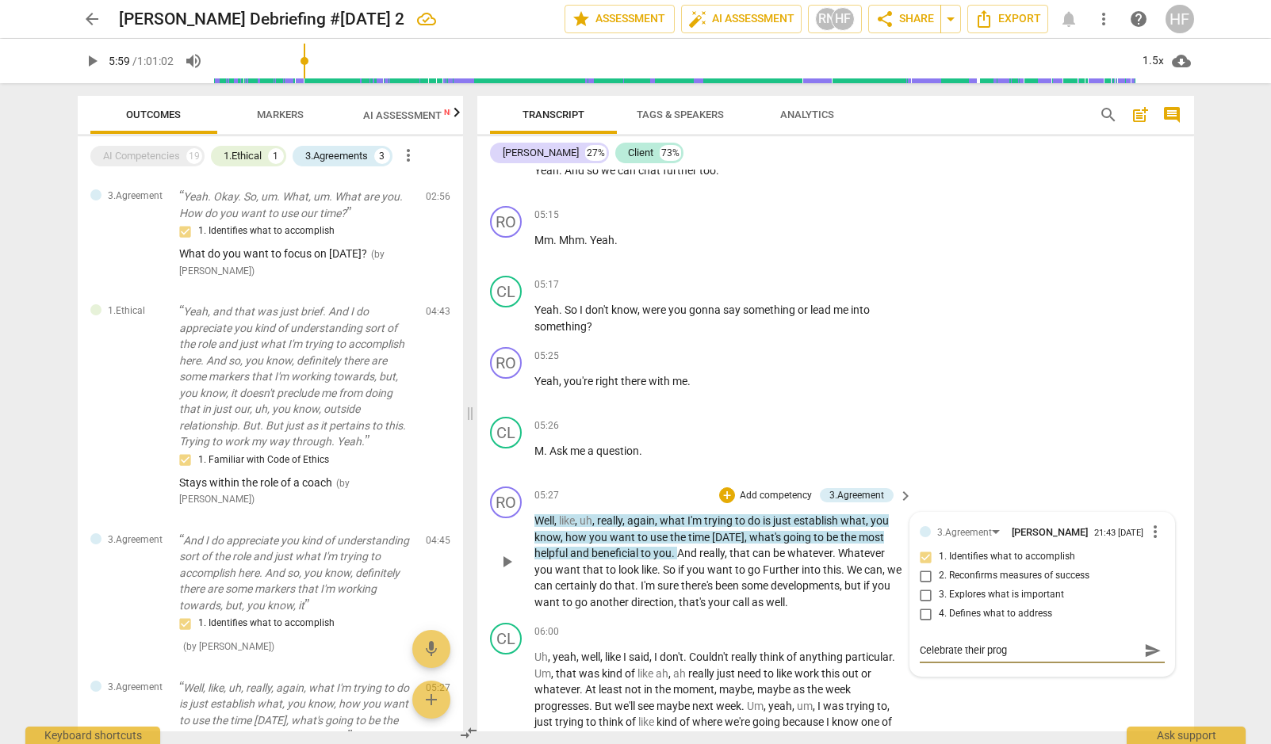
type textarea "Celebrate their progr"
type textarea "Celebrate their progre"
type textarea "Celebrate their progres"
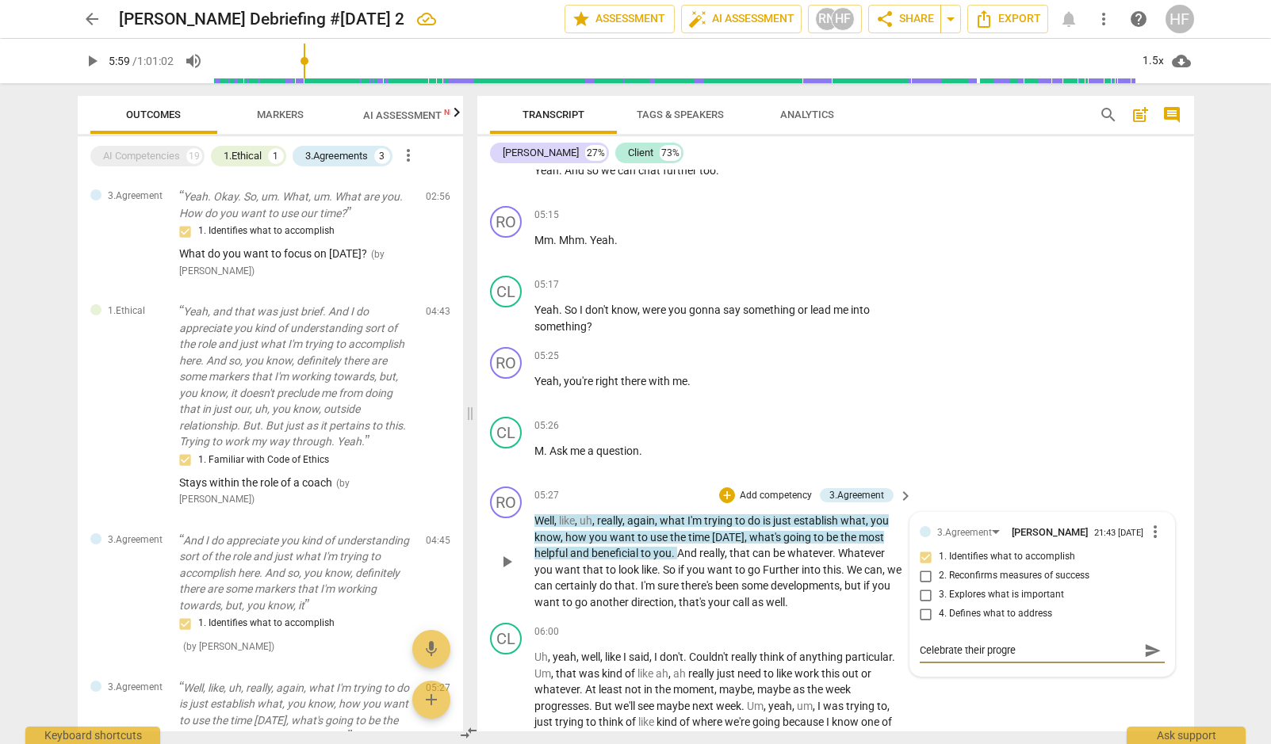
type textarea "Celebrate their progres"
type textarea "Celebrate their progress"
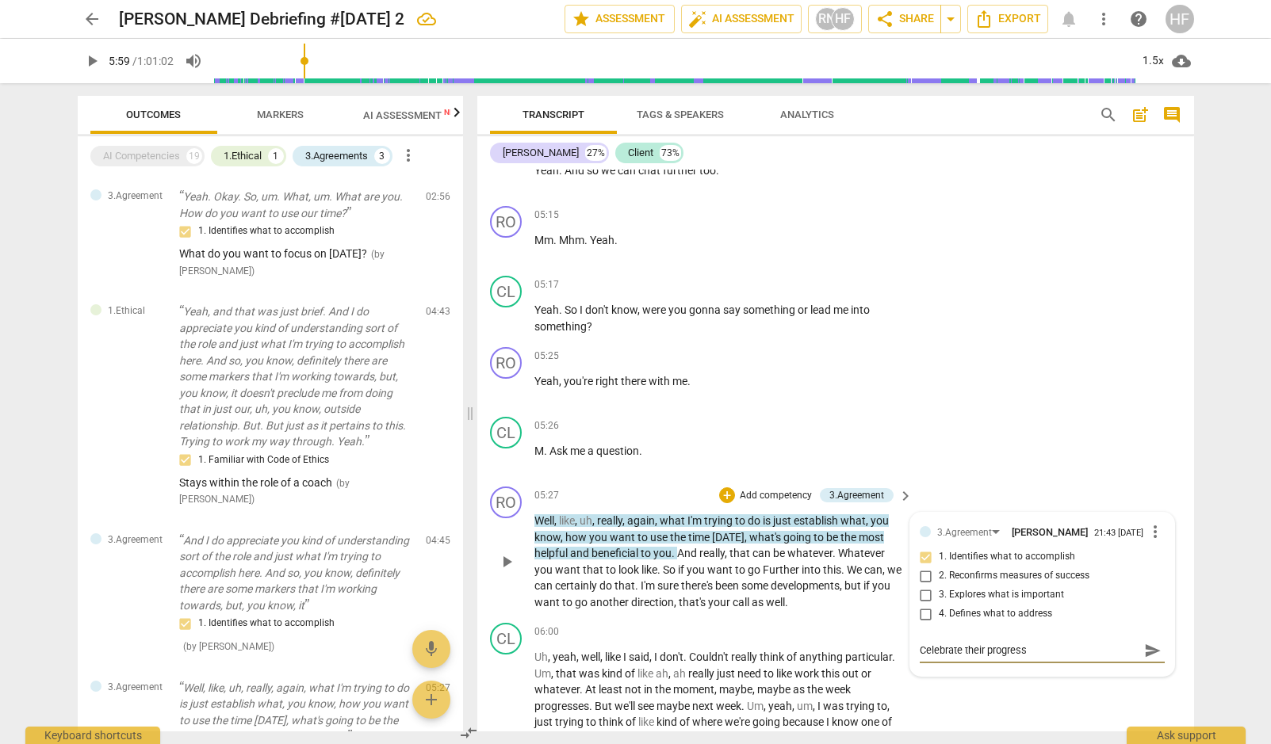
type textarea "Celebrate their progress f"
type textarea "Celebrate their progress fr"
type textarea "Celebrate their progress fro"
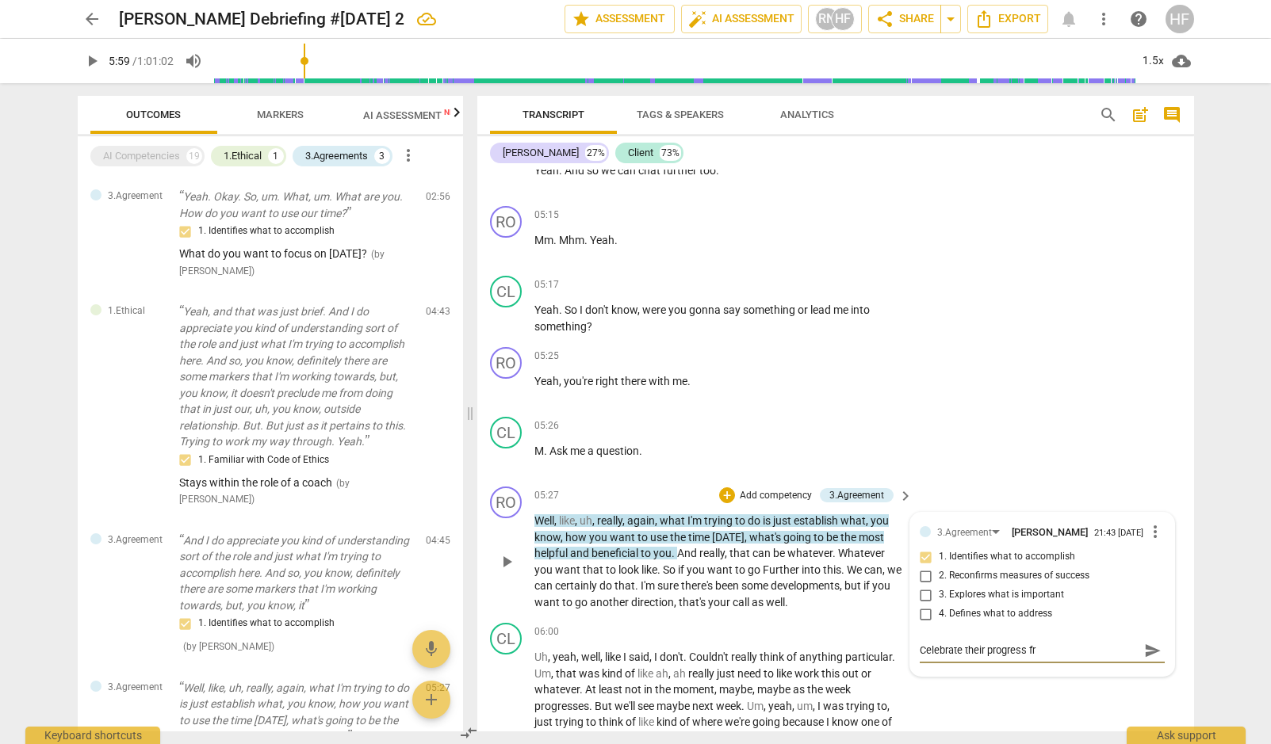
type textarea "Celebrate their progress fro"
type textarea "Celebrate their progress from"
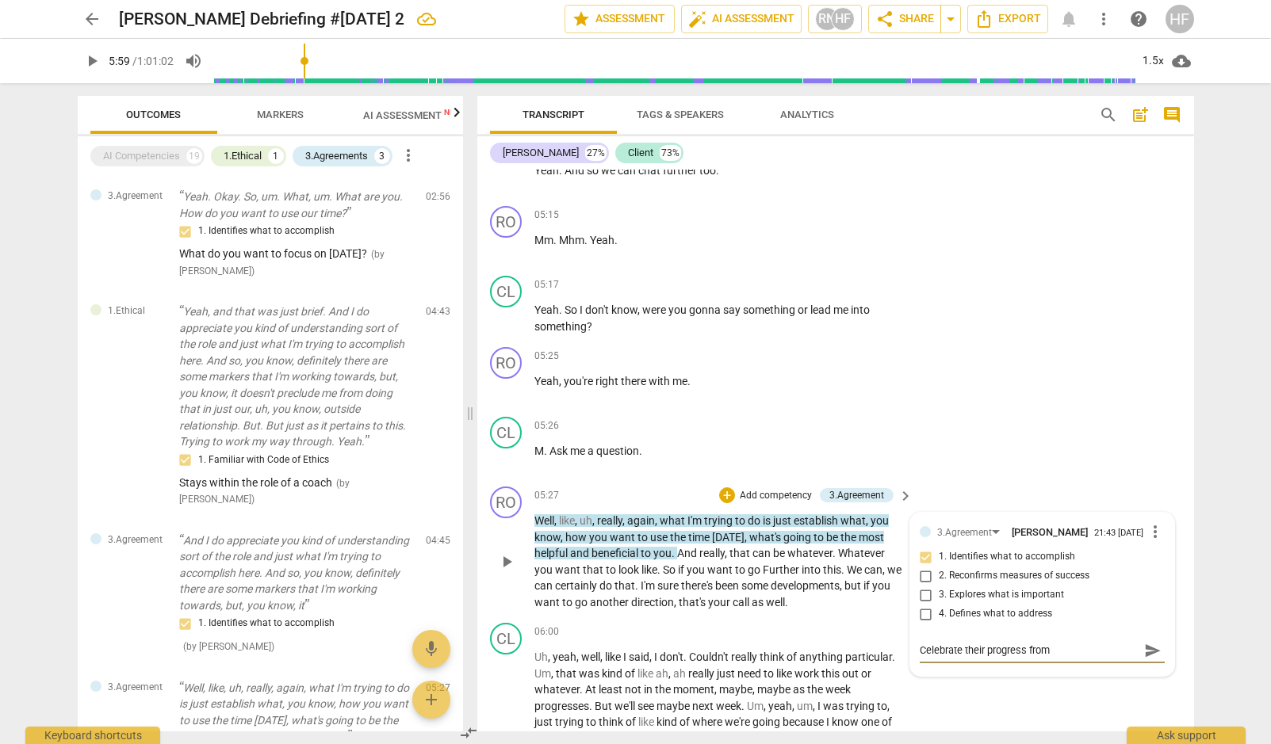
type textarea "Celebrate their progress from l"
type textarea "Celebrate their progress from la"
type textarea "Celebrate their progress from las"
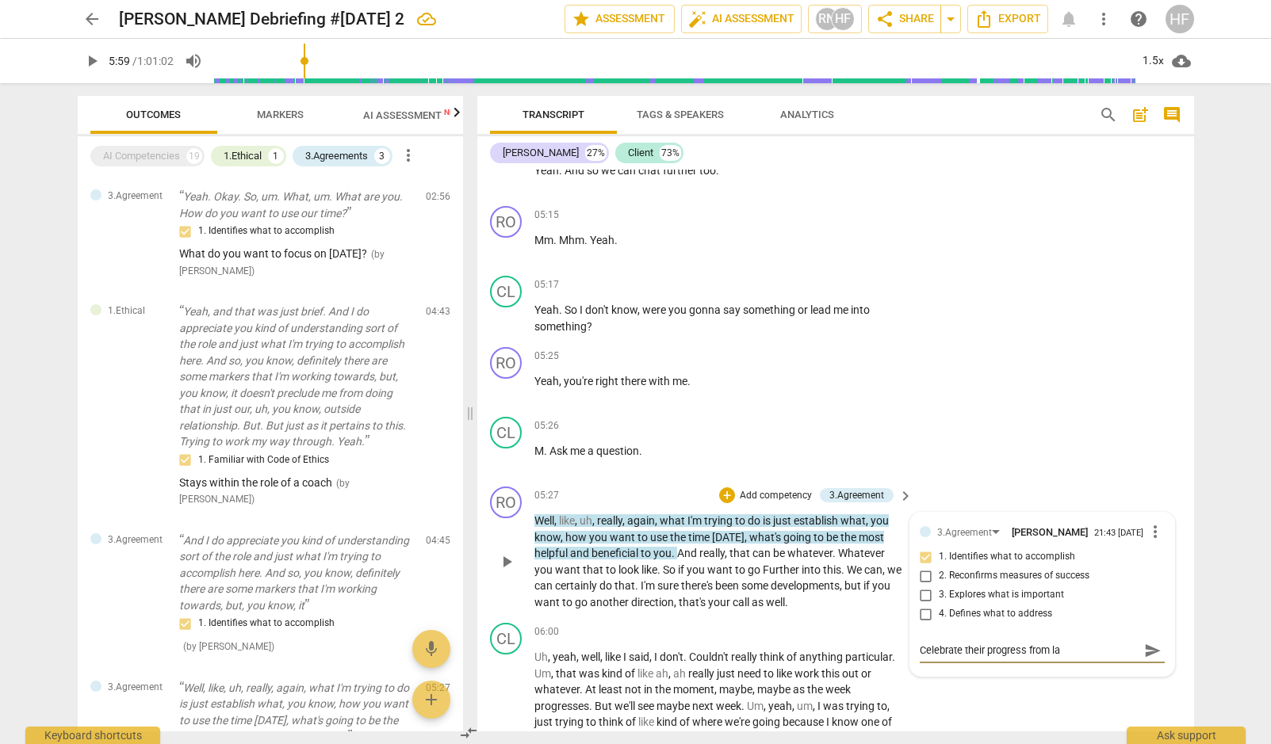
type textarea "Celebrate their progress from las"
type textarea "Celebrate their progress from last"
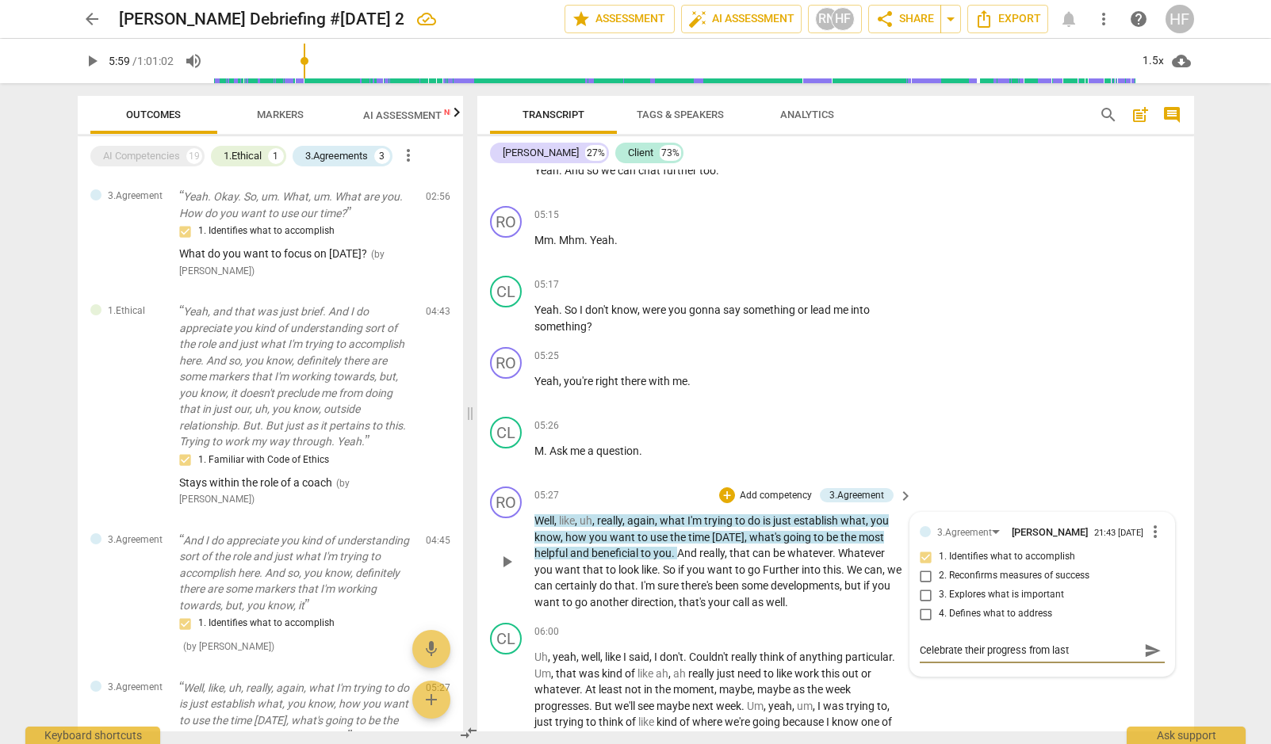
type textarea "Celebrate their progress from last w"
type textarea "Celebrate their progress from last we"
type textarea "Celebrate their progress from last wee"
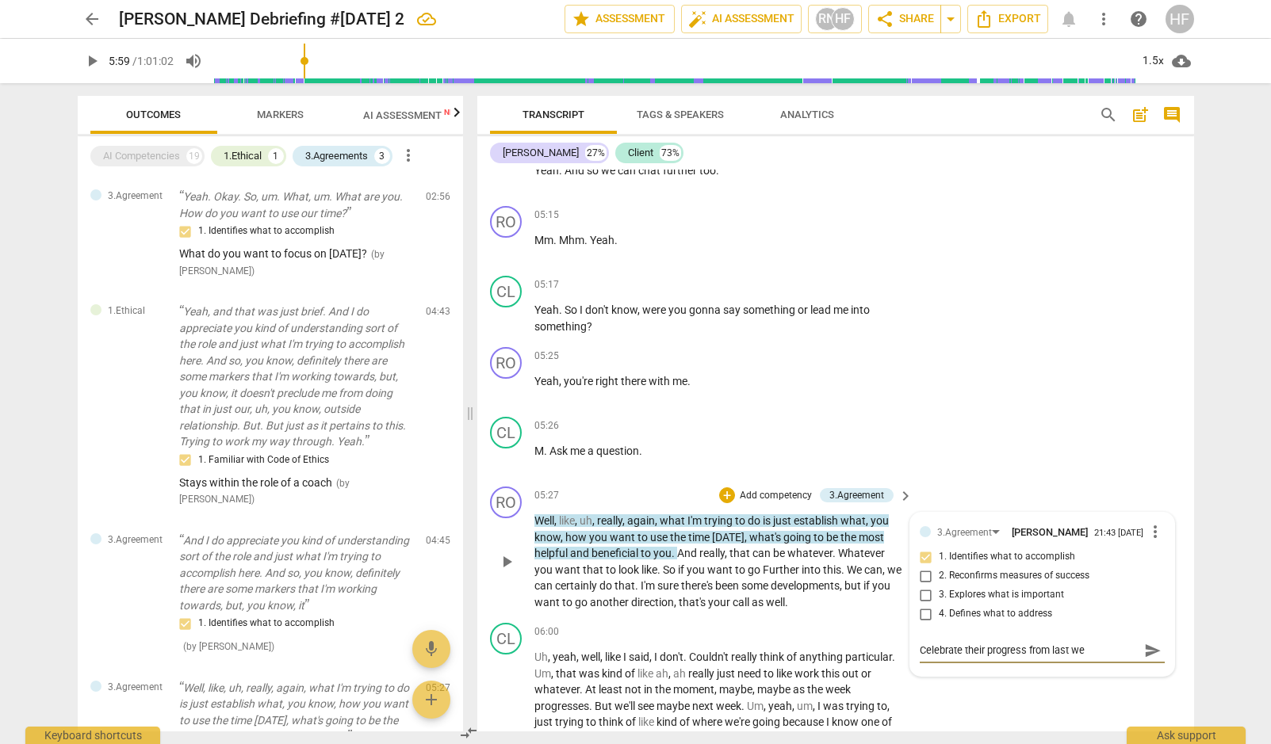
type textarea "Celebrate their progress from last wee"
type textarea "Celebrate their progress from last week"
type textarea "Celebrate their progress from last week,"
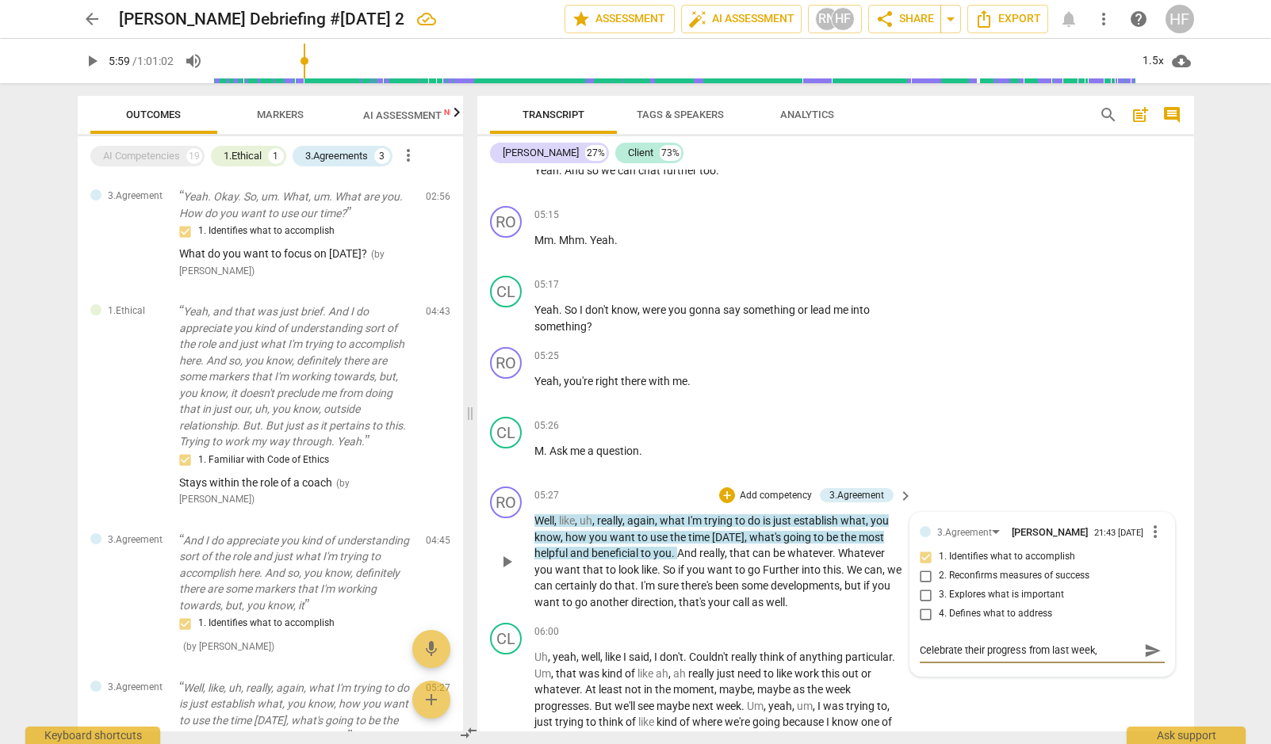
type textarea "Celebrate their progress from last week,"
type textarea "Celebrate their progress from last week, t"
type textarea "Celebrate their progress from last week, th"
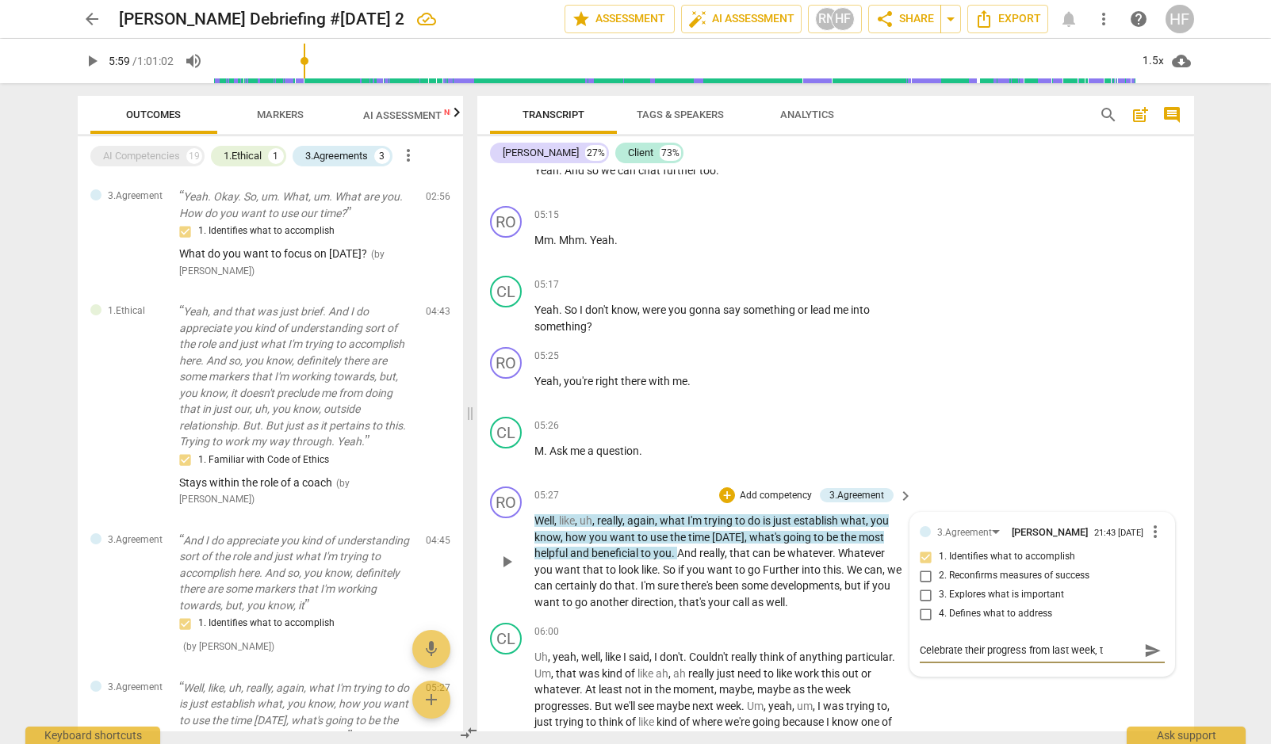
type textarea "Celebrate their progress from last week, th"
type textarea "Celebrate their progress from last week, the"
type textarea "Celebrate their progress from last week, then"
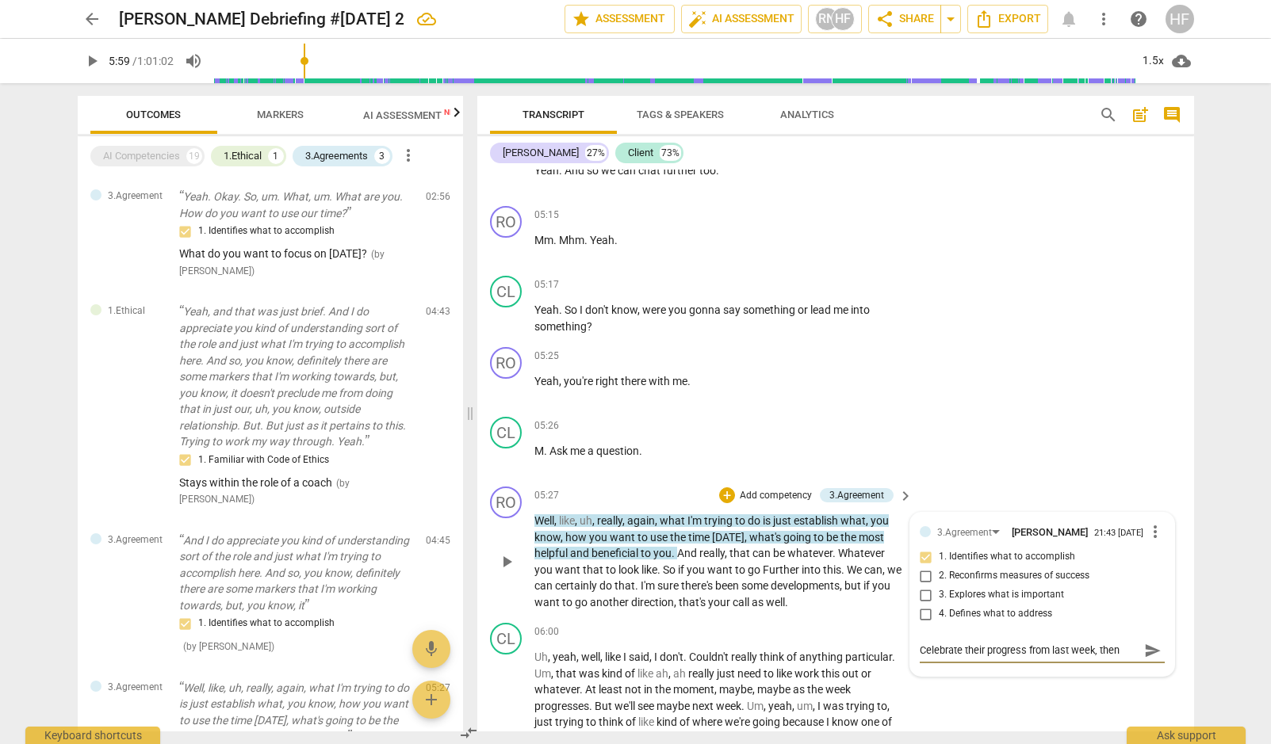
type textarea "Celebrate their progress from last week, then"
type textarea "Celebrate their progress from last week, then r"
type textarea "Celebrate their progress from last week, then re"
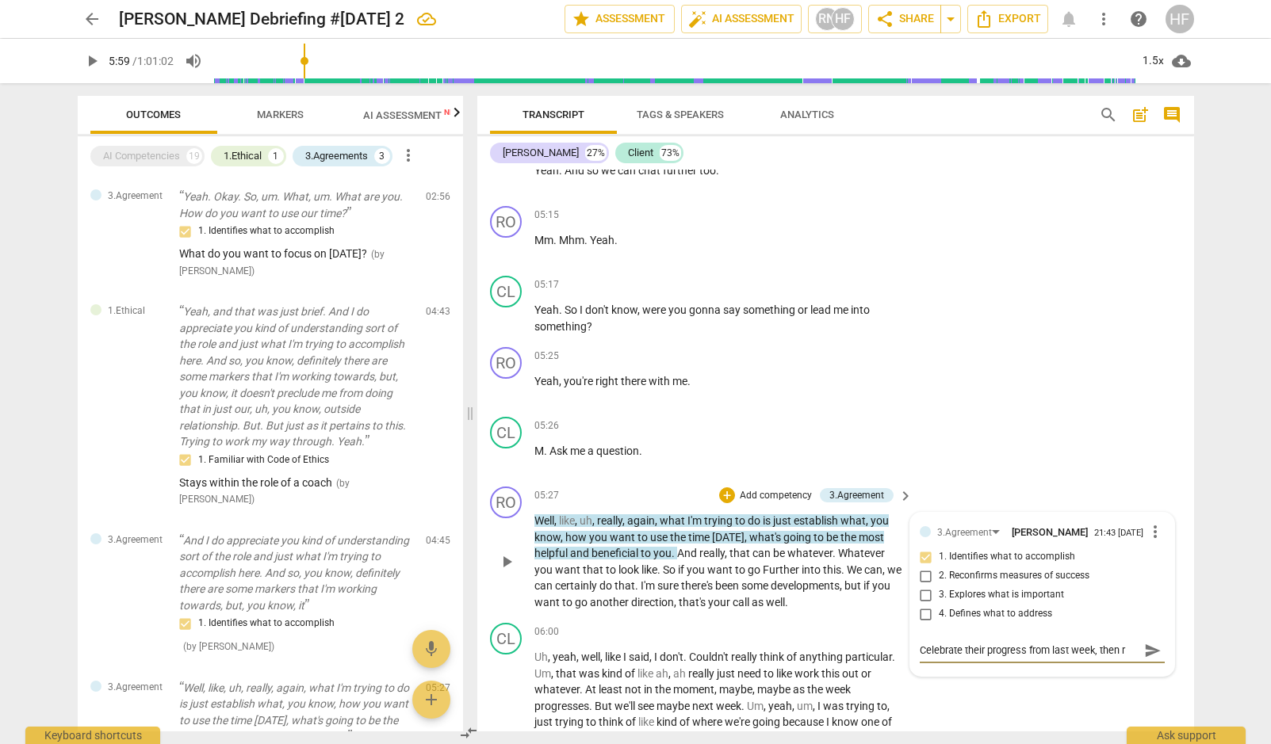
type textarea "Celebrate their progress from last week, then re"
type textarea "Celebrate their progress from last week, then ref"
type textarea "Celebrate their progress from last week, then refp"
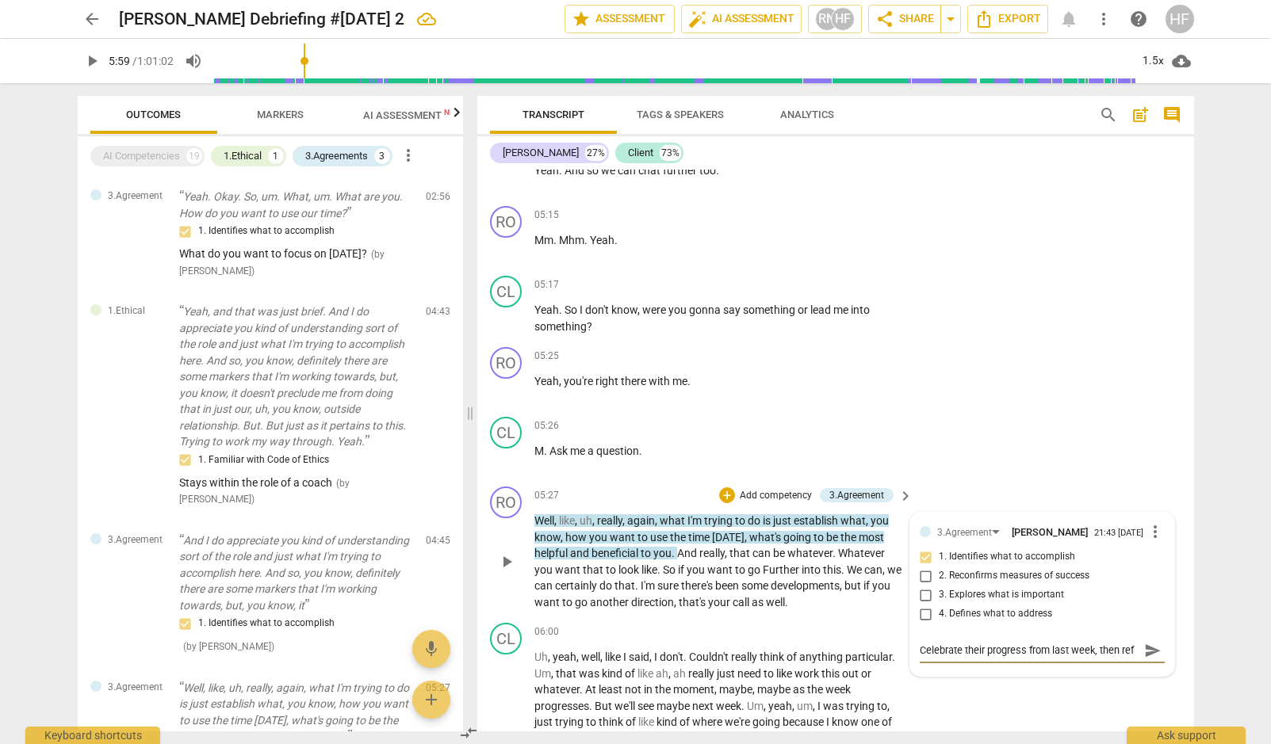
type textarea "Celebrate their progress from last week, then refp"
type textarea "Celebrate their progress from last week, then refpo"
type textarea "Celebrate their progress from last week, then refpoc"
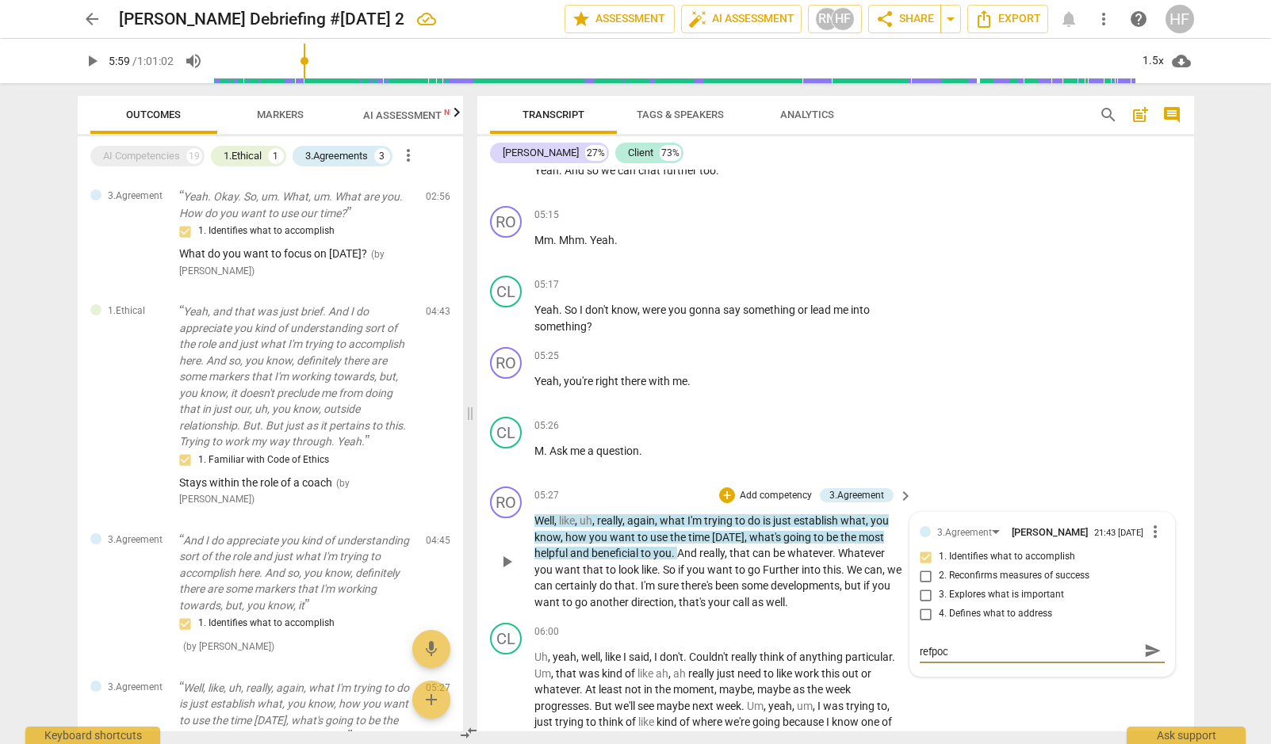
type textarea "Celebrate their progress from last week, then refpocu"
click at [1156, 648] on span "send" at bounding box center [1152, 657] width 23 height 19
click at [1151, 522] on span "more_vert" at bounding box center [1154, 531] width 19 height 19
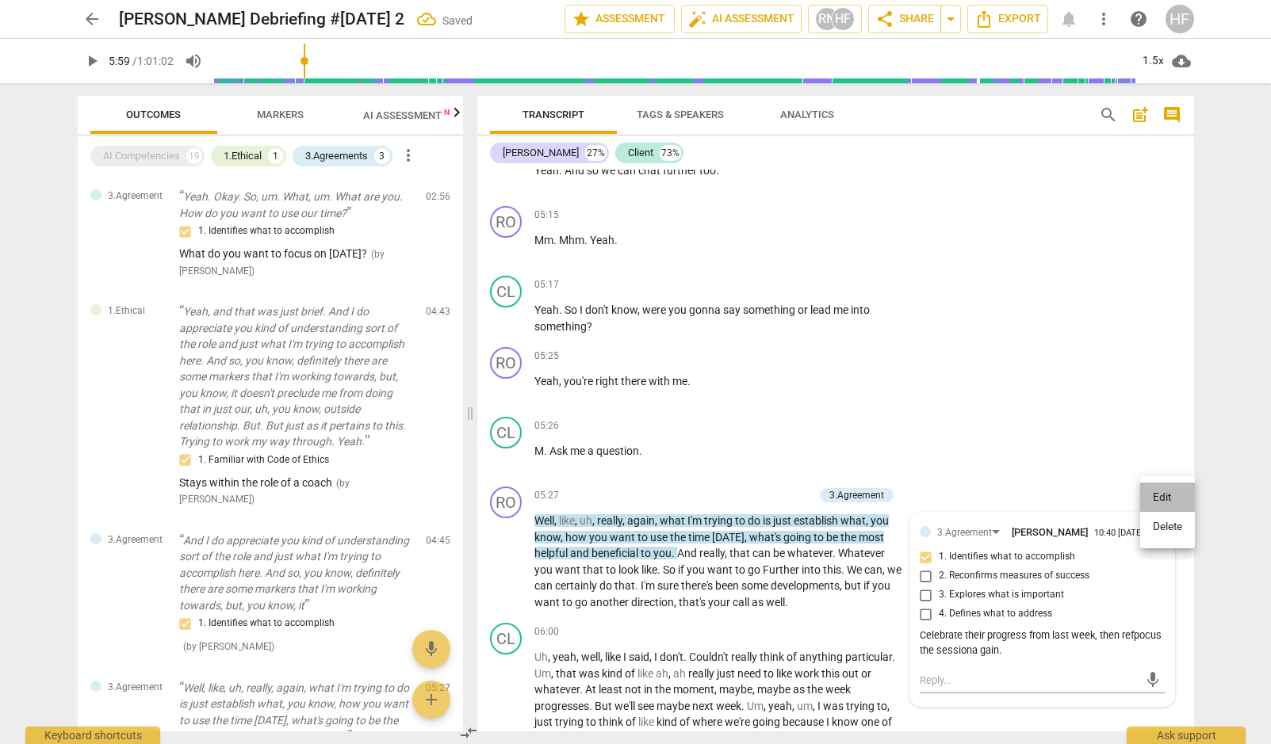
click at [1156, 503] on li "Edit" at bounding box center [1167, 498] width 55 height 30
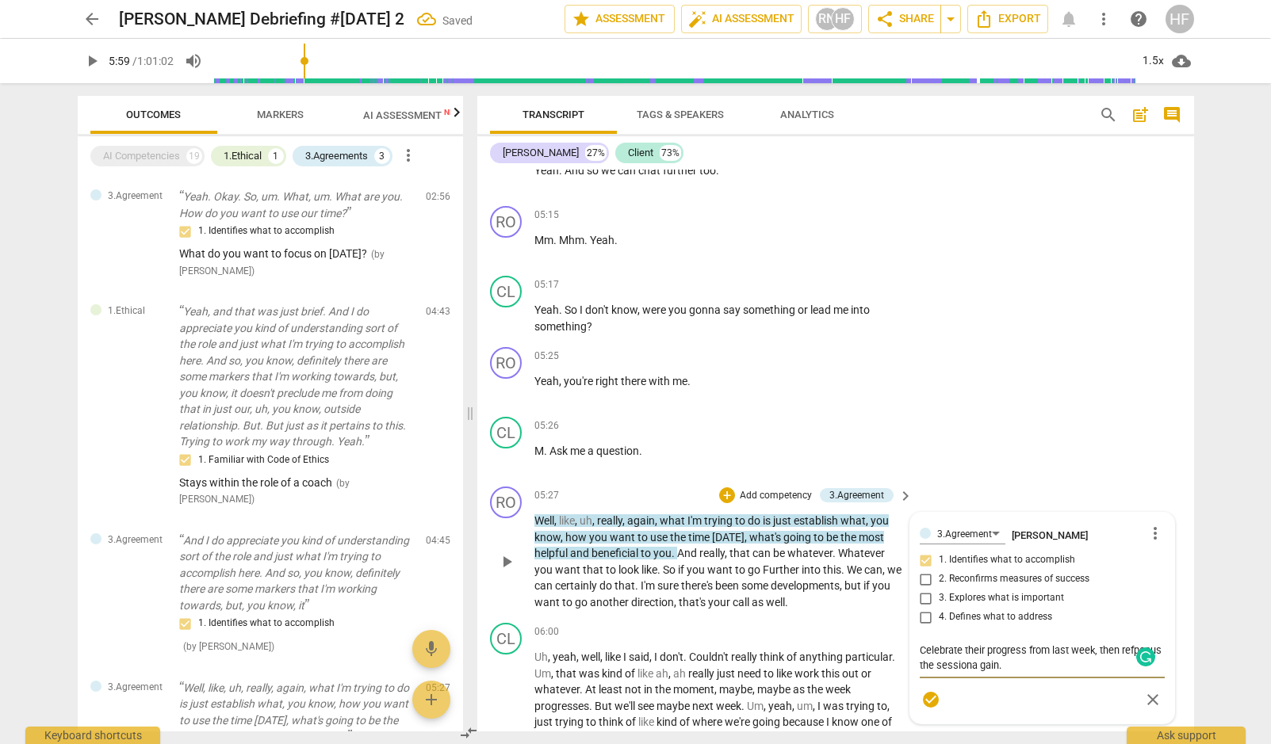
click at [1025, 643] on textarea "Celebrate their progress from last week, then refpocus the sessiona gain." at bounding box center [1041, 658] width 245 height 30
click at [934, 690] on span "check_circle" at bounding box center [930, 699] width 19 height 19
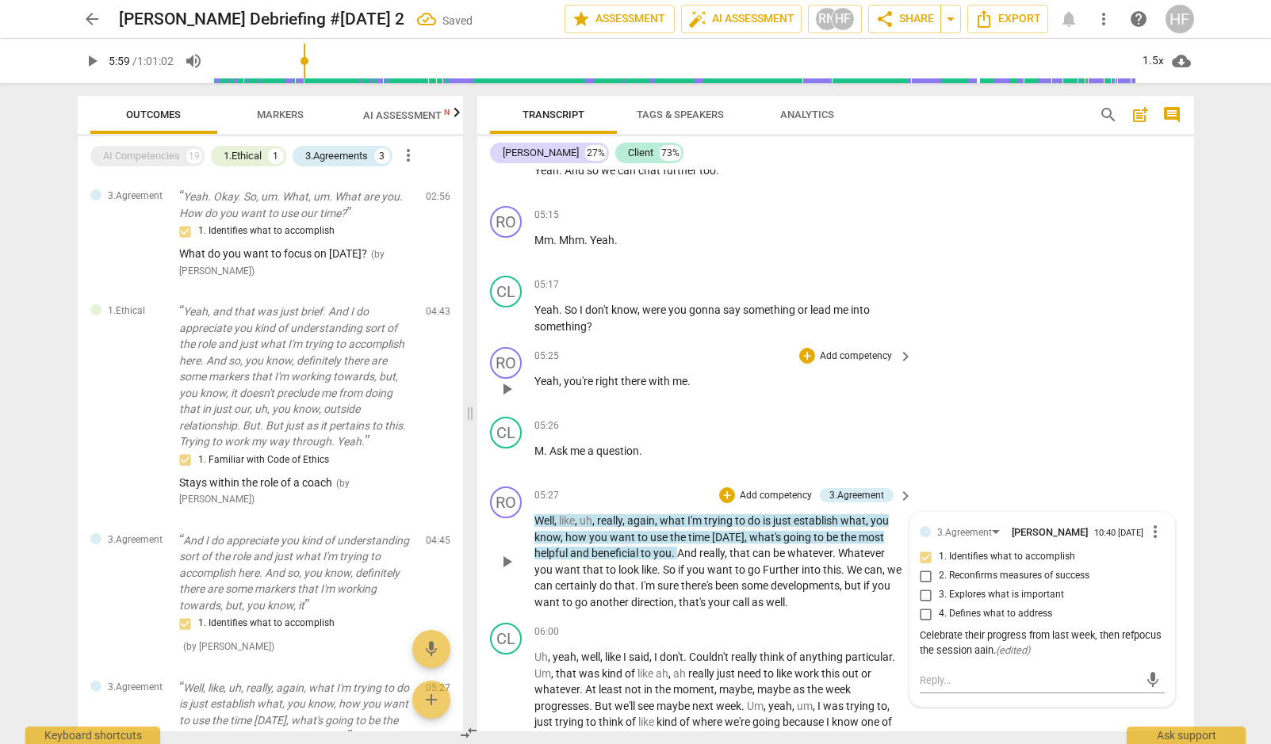
click at [1050, 371] on div "RO play_arrow pause 05:25 + Add competency keyboard_arrow_right Yeah , you're r…" at bounding box center [835, 376] width 717 height 70
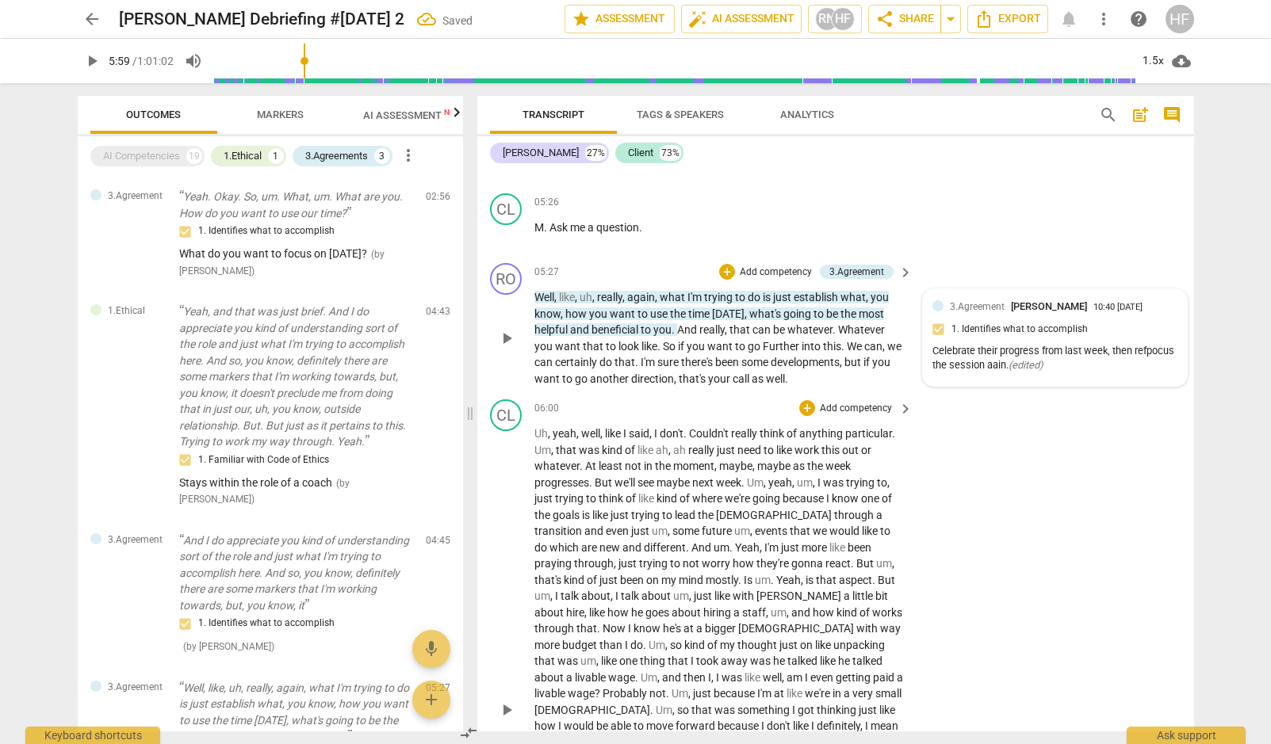
scroll to position [5507, 1]
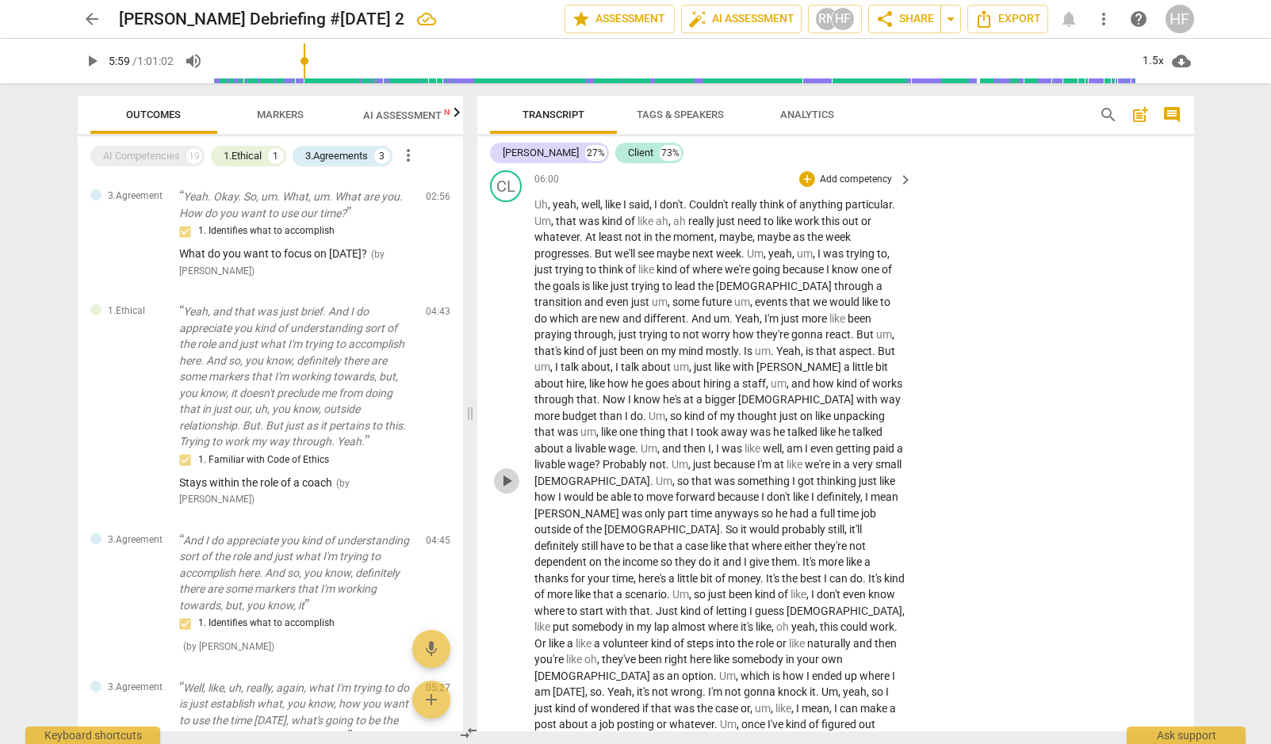
click at [506, 472] on span "play_arrow" at bounding box center [506, 481] width 19 height 19
click at [1153, 59] on div "1.5x" at bounding box center [1153, 60] width 30 height 25
click at [1149, 177] on li "2x" at bounding box center [1164, 183] width 53 height 30
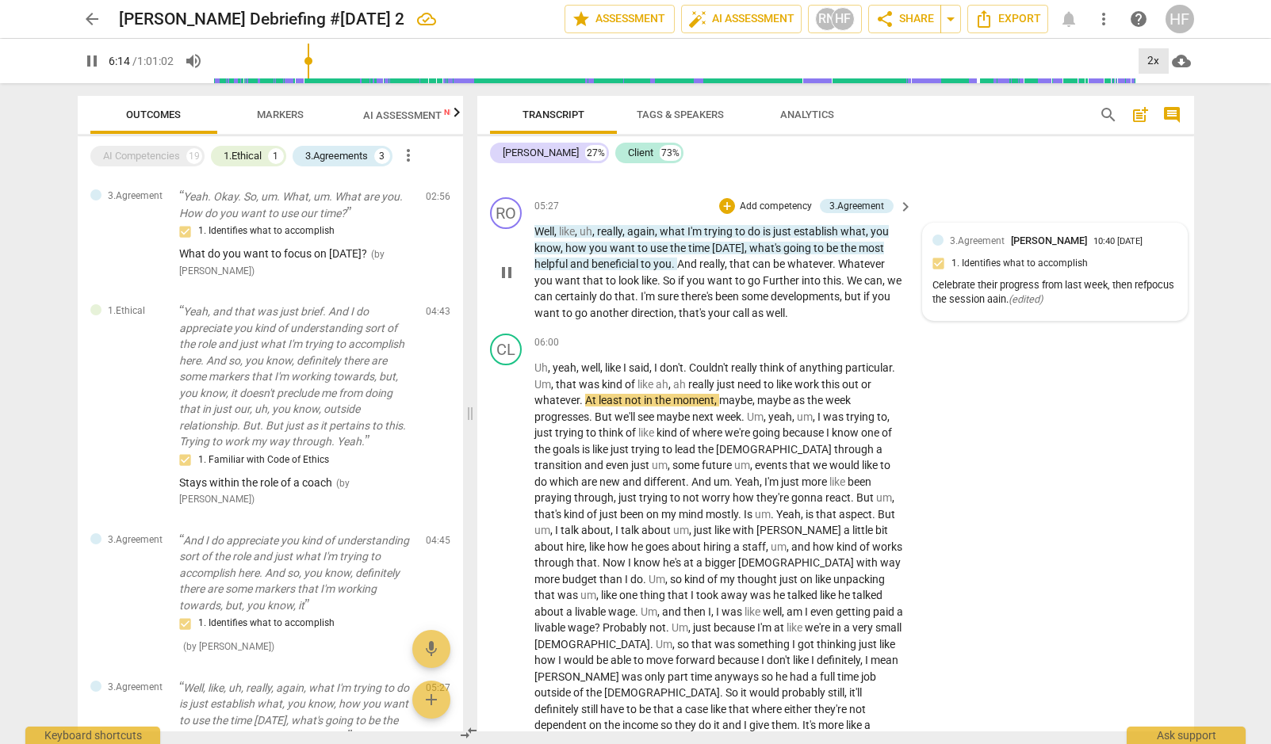
click at [1156, 65] on div "2x" at bounding box center [1153, 60] width 30 height 25
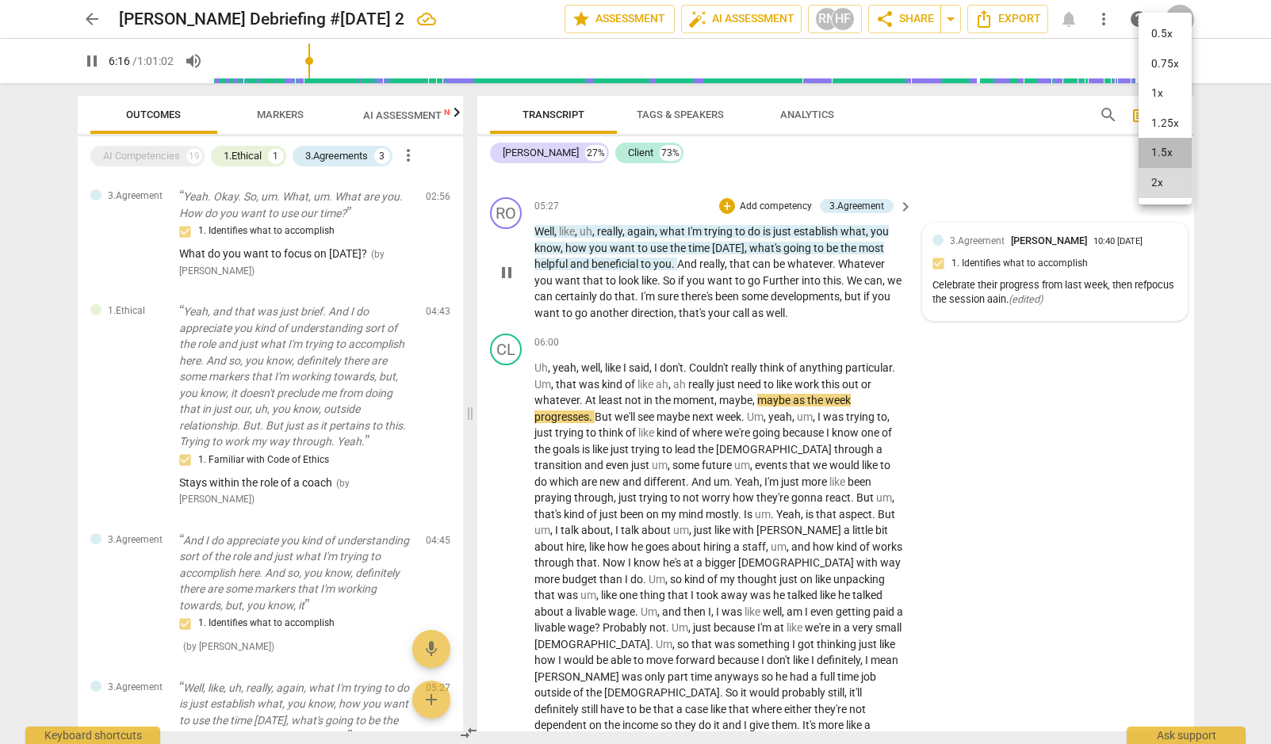
click at [1152, 150] on li "1.5x" at bounding box center [1164, 153] width 53 height 30
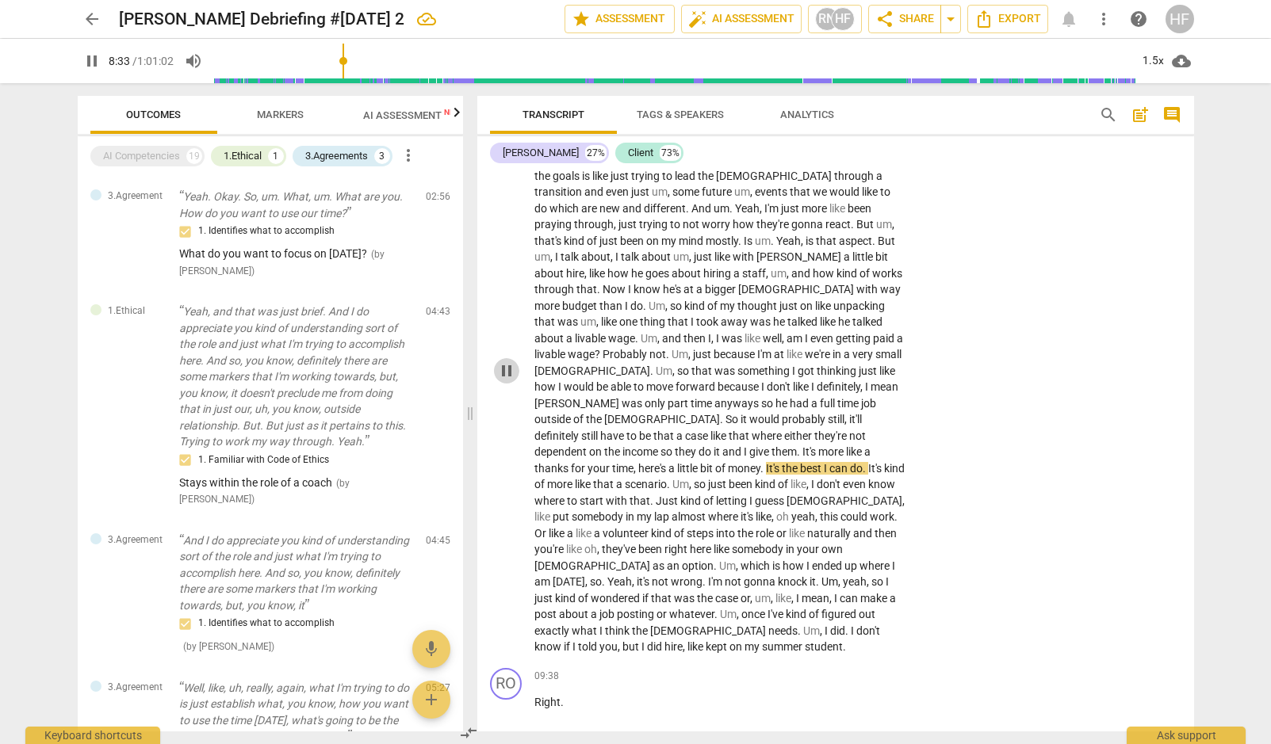
click at [507, 361] on span "pause" at bounding box center [506, 370] width 19 height 19
click at [509, 361] on span "play_arrow" at bounding box center [506, 370] width 19 height 19
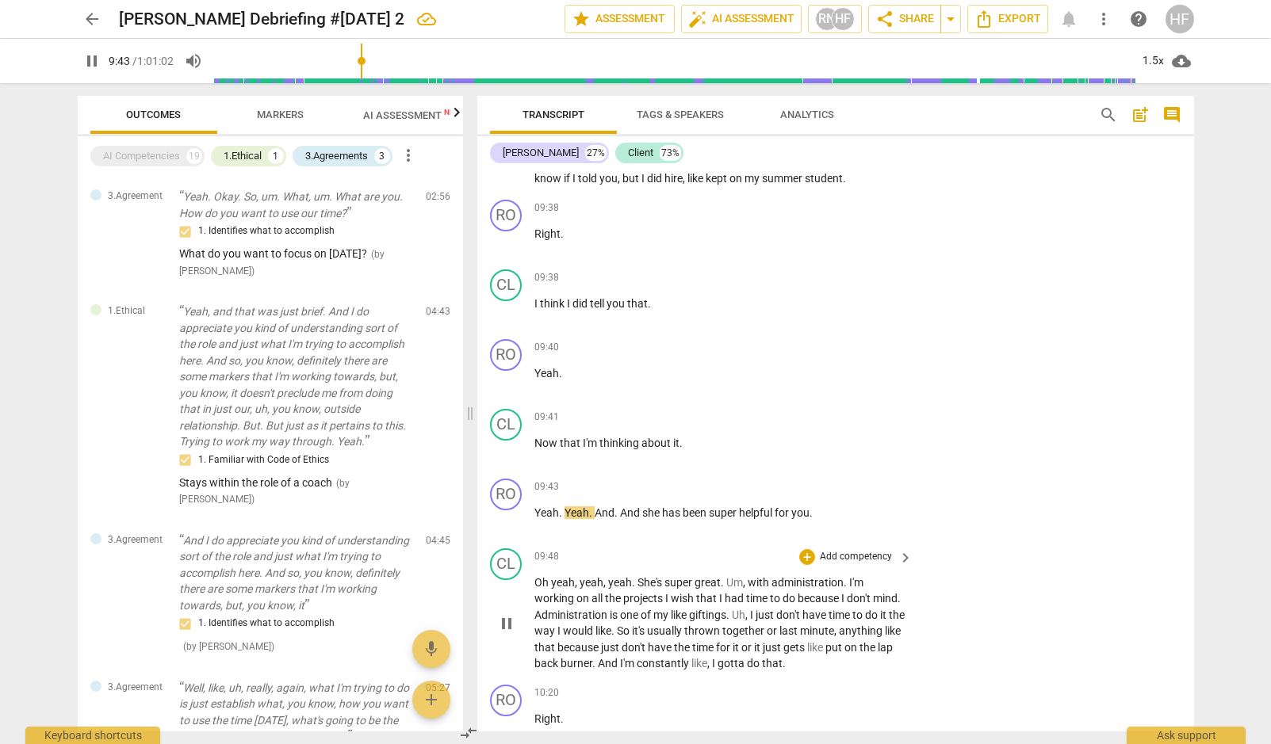
scroll to position [6317, 0]
click at [505, 613] on span "pause" at bounding box center [506, 622] width 19 height 19
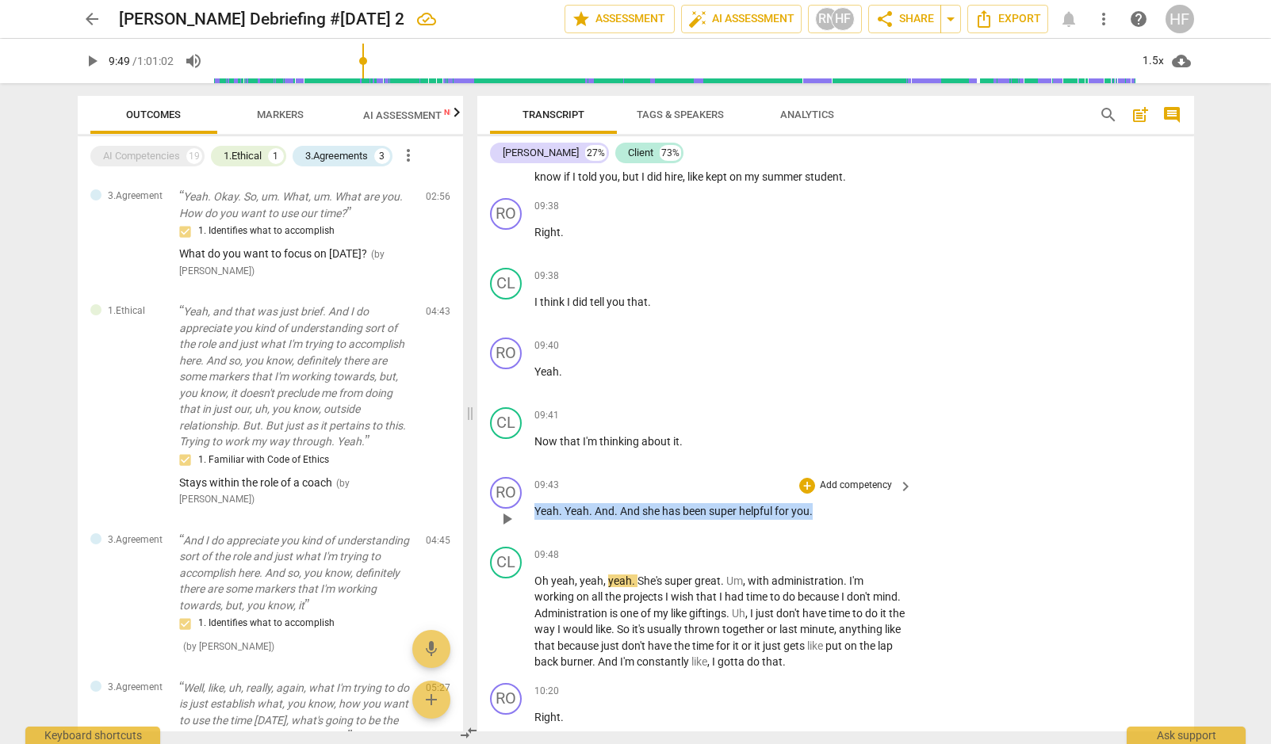
drag, startPoint x: 842, startPoint y: 427, endPoint x: 519, endPoint y: 431, distance: 322.6
click at [519, 471] on div "RO play_arrow pause 09:43 + Add competency keyboard_arrow_right Yeah . Yeah . A…" at bounding box center [835, 506] width 717 height 70
click at [804, 478] on div "+" at bounding box center [807, 486] width 16 height 16
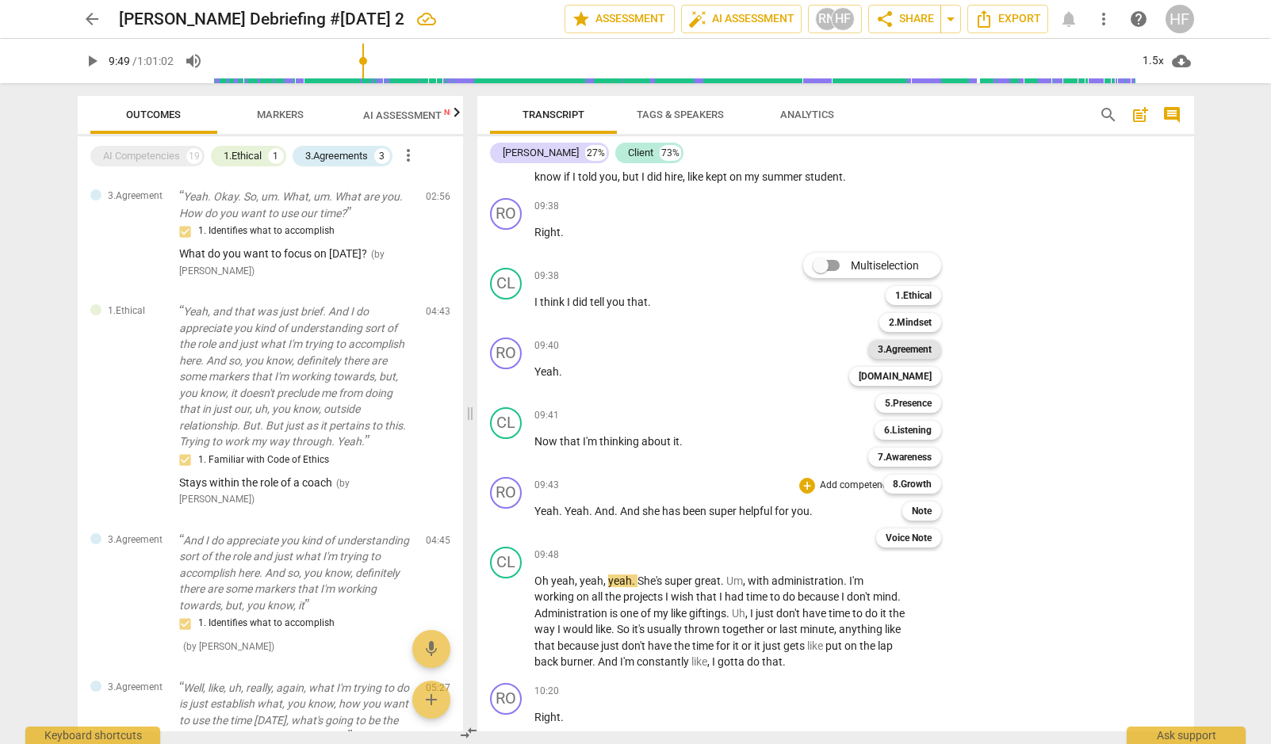
click at [908, 350] on b "3.Agreement" at bounding box center [904, 349] width 54 height 19
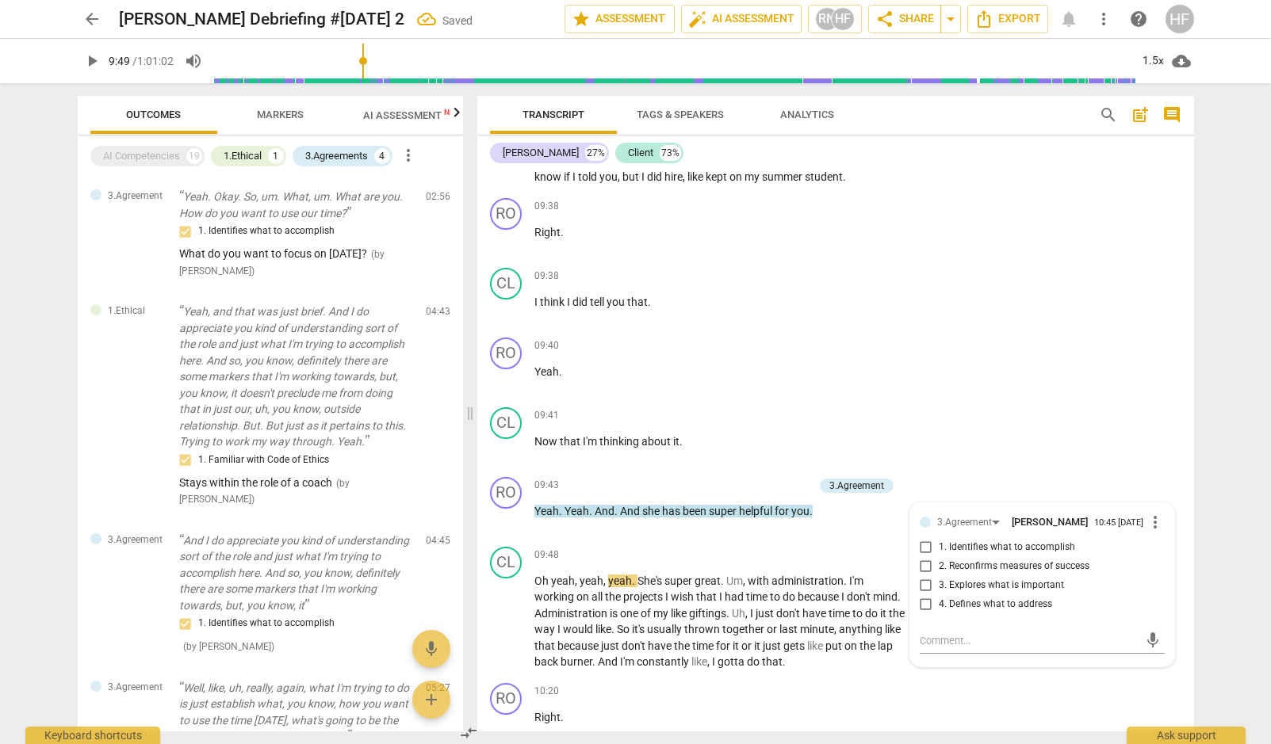
scroll to position [229, 0]
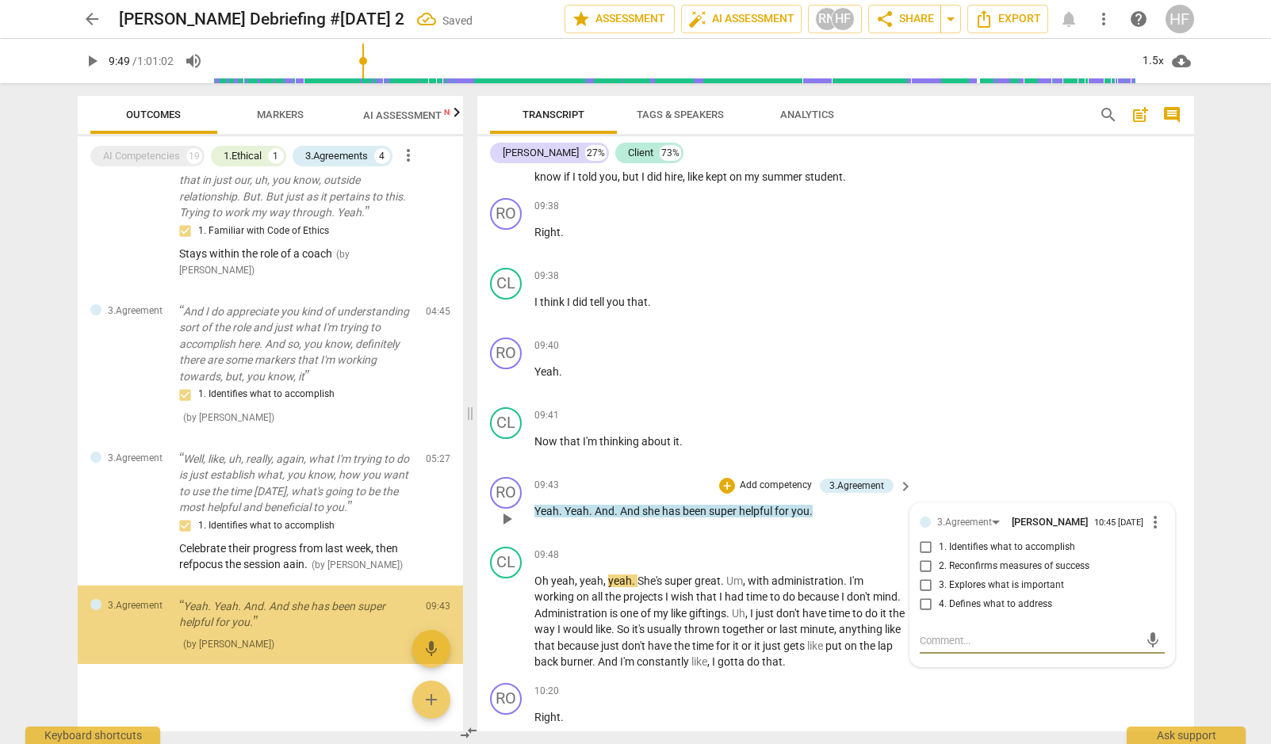
click at [920, 538] on input "1. Identifies what to accomplish" at bounding box center [925, 547] width 25 height 19
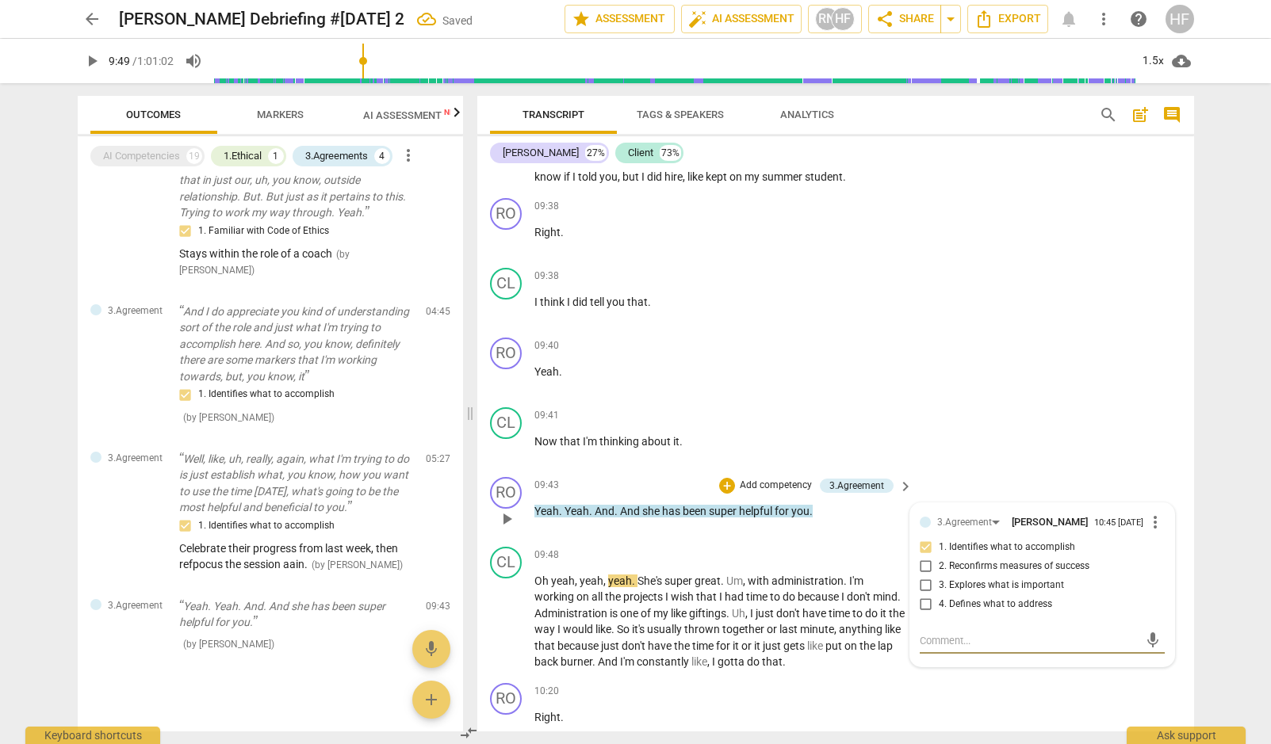
click at [955, 633] on textarea at bounding box center [1029, 640] width 220 height 15
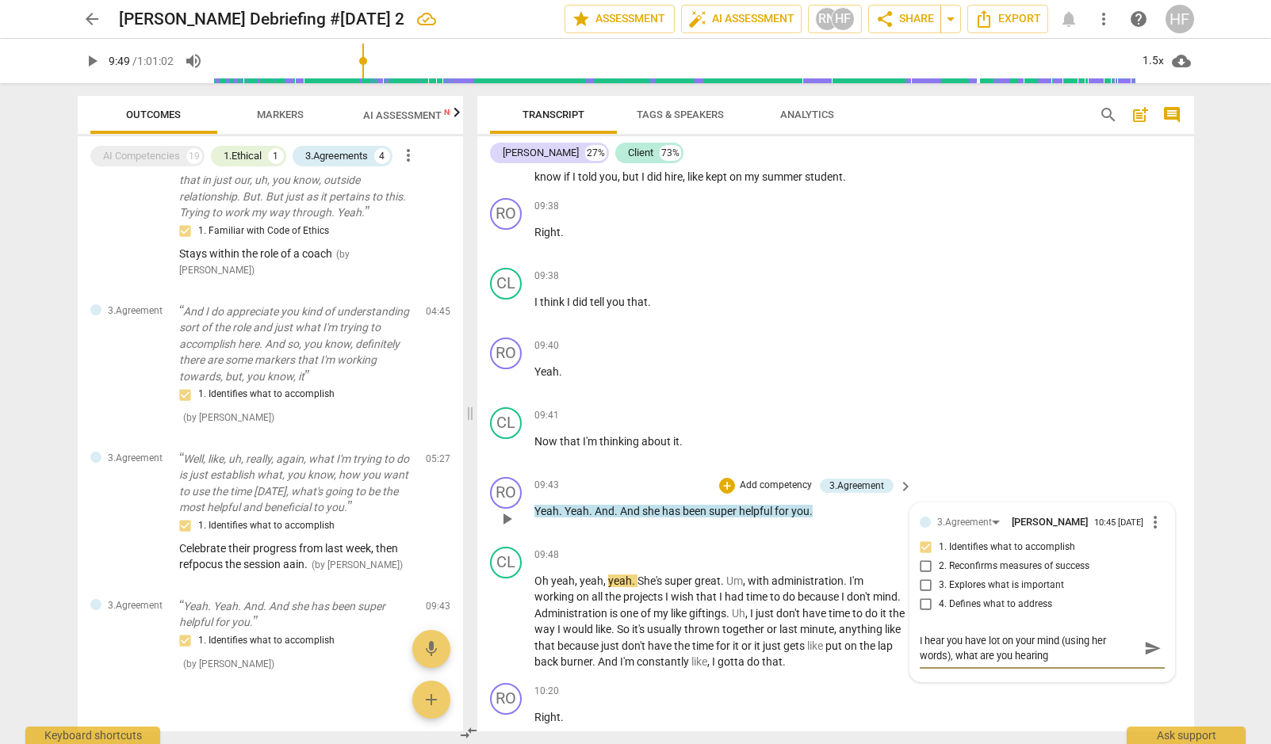
click at [1051, 633] on textarea "I hear you have lot on your mind (using her words), what are you hearing" at bounding box center [1029, 648] width 220 height 30
click at [1144, 647] on span "send" at bounding box center [1152, 655] width 17 height 17
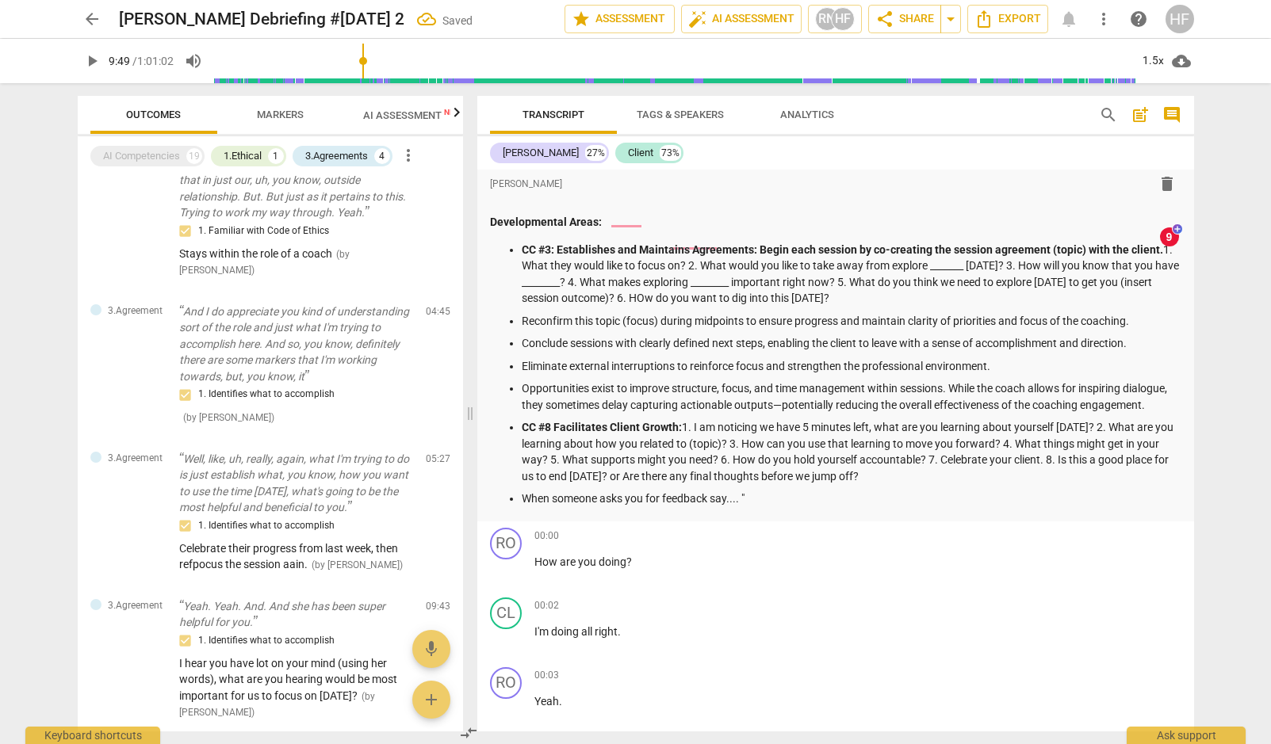
scroll to position [336, 0]
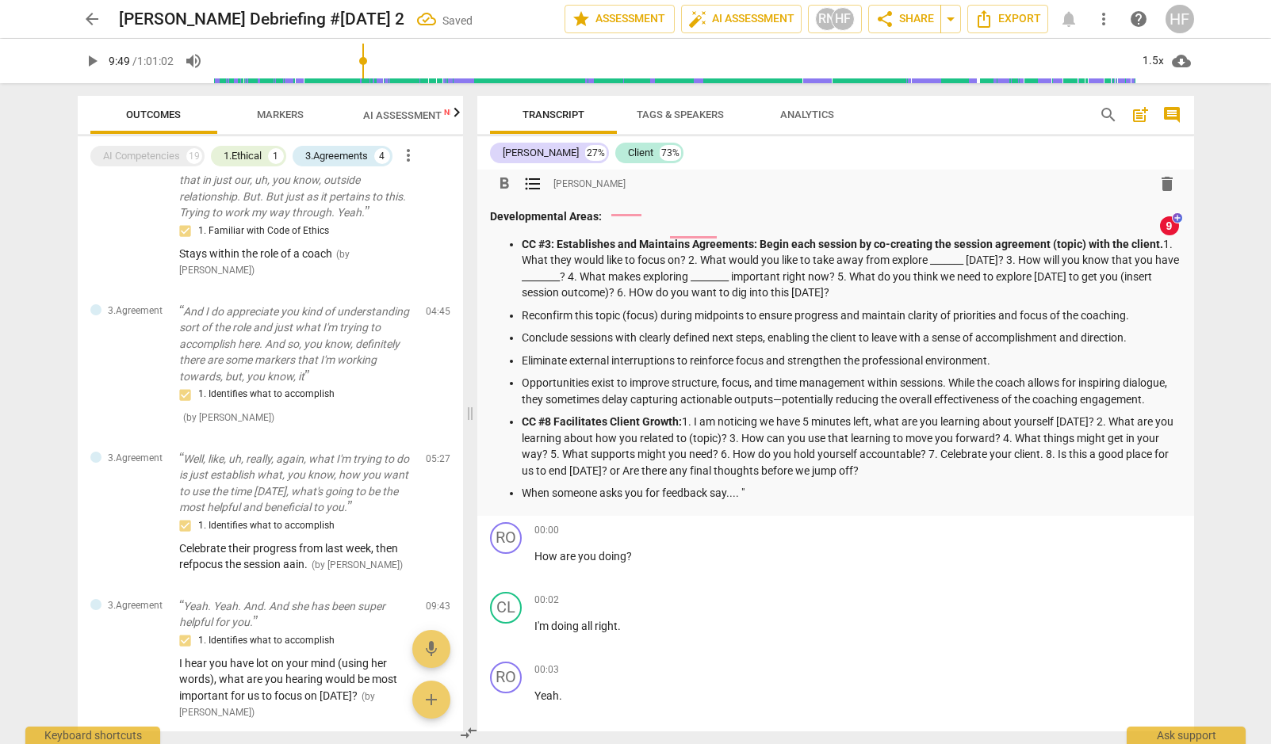
click at [761, 485] on p "When someone asks you for feedback say.... "" at bounding box center [851, 493] width 659 height 17
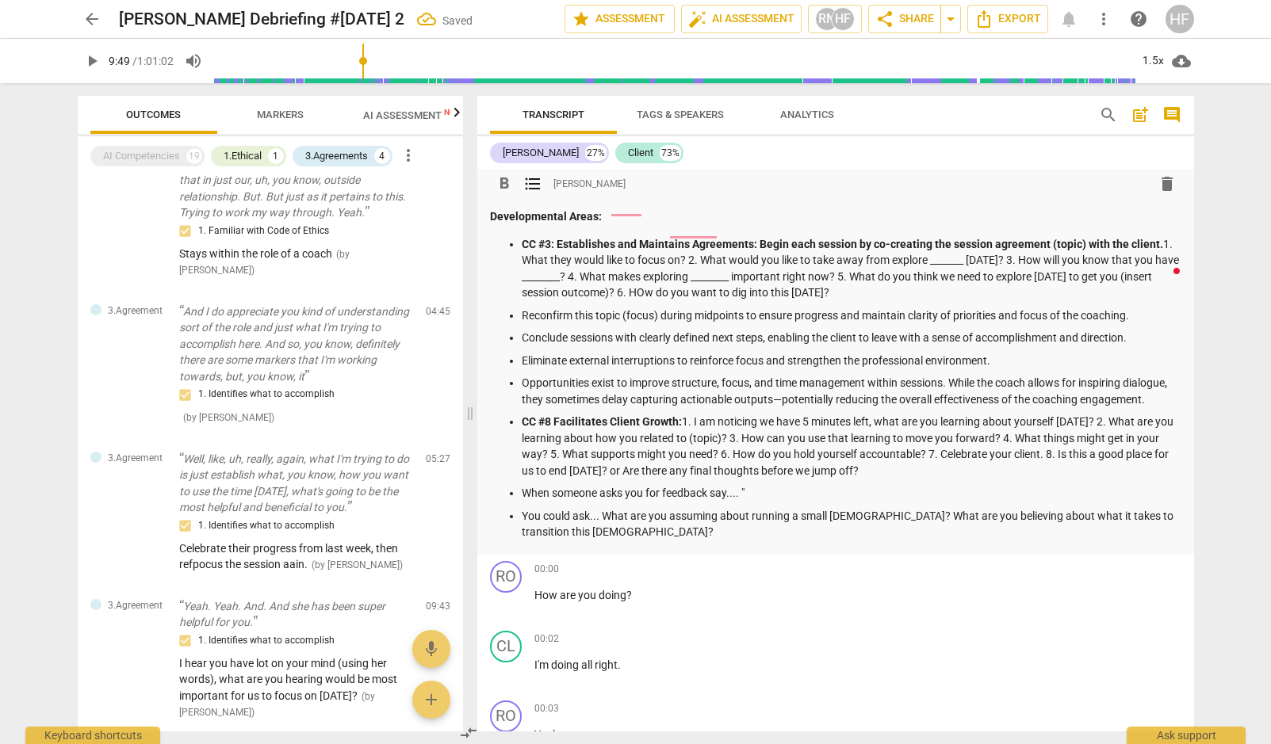
click at [732, 508] on p "You could ask... What are you assuming about running a small [DEMOGRAPHIC_DATA]…" at bounding box center [851, 524] width 659 height 32
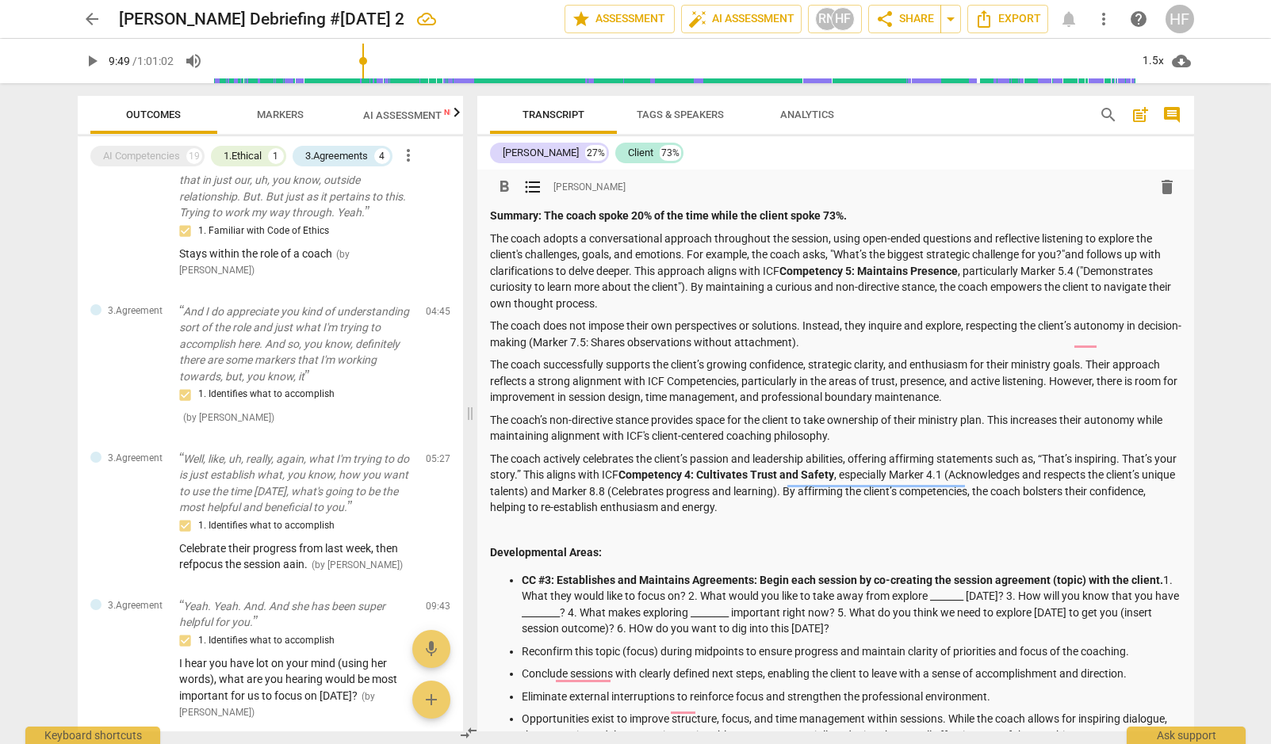
scroll to position [0, 0]
